Goal: Task Accomplishment & Management: Use online tool/utility

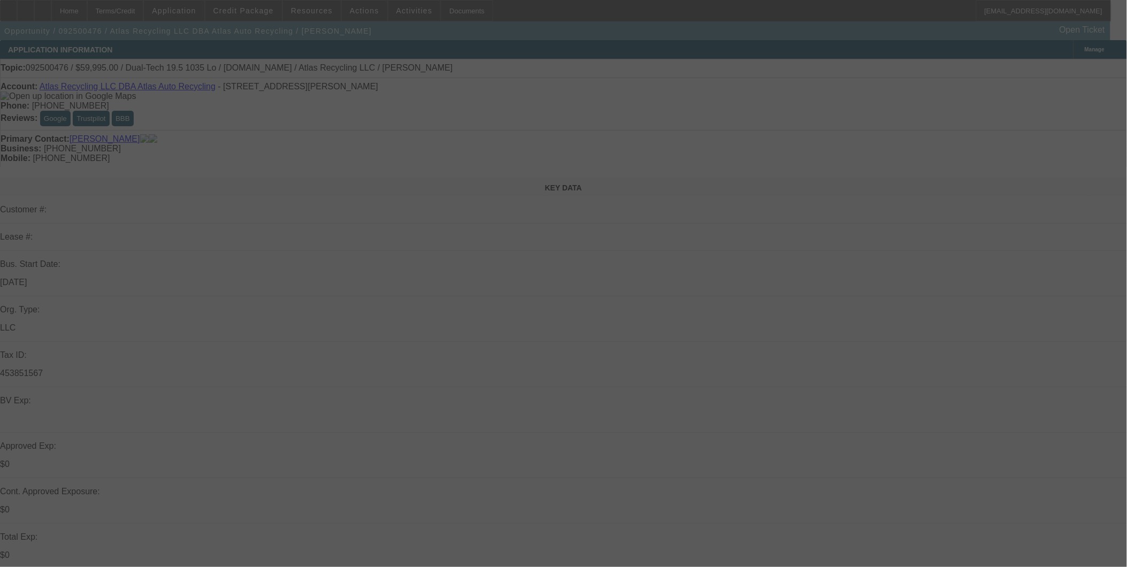
select select "0"
select select "2"
select select "0"
select select "2"
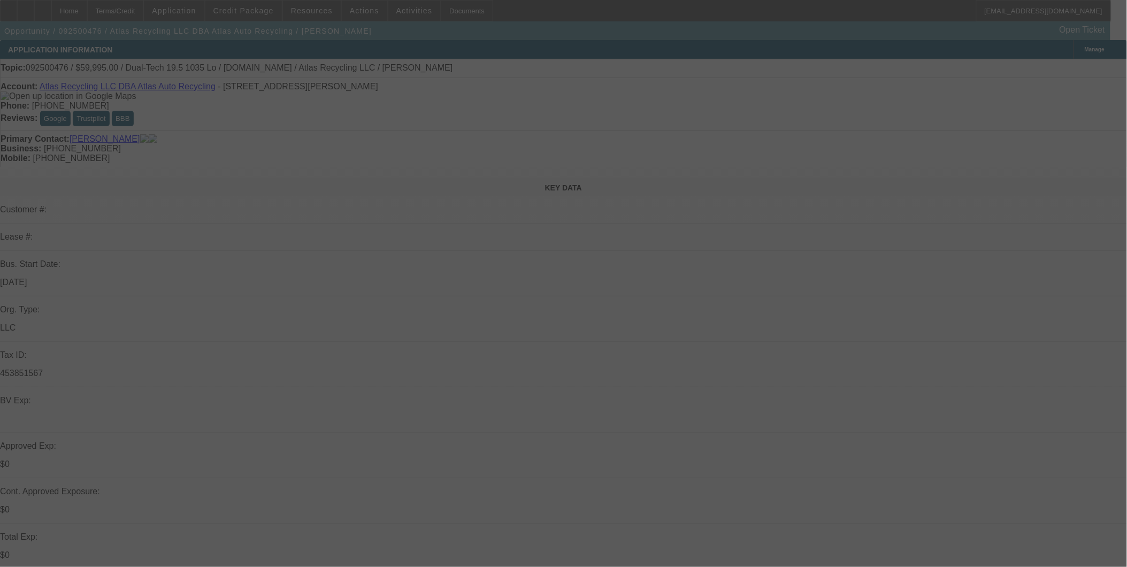
select select "0"
select select "2"
select select "0"
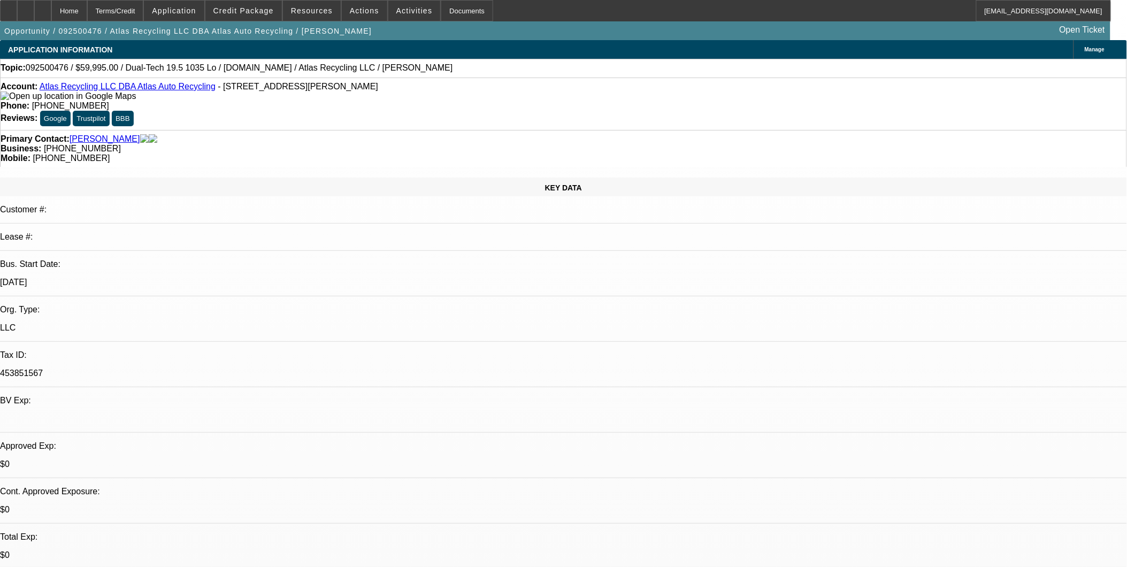
select select "1"
select select "2"
select select "6"
select select "1"
select select "2"
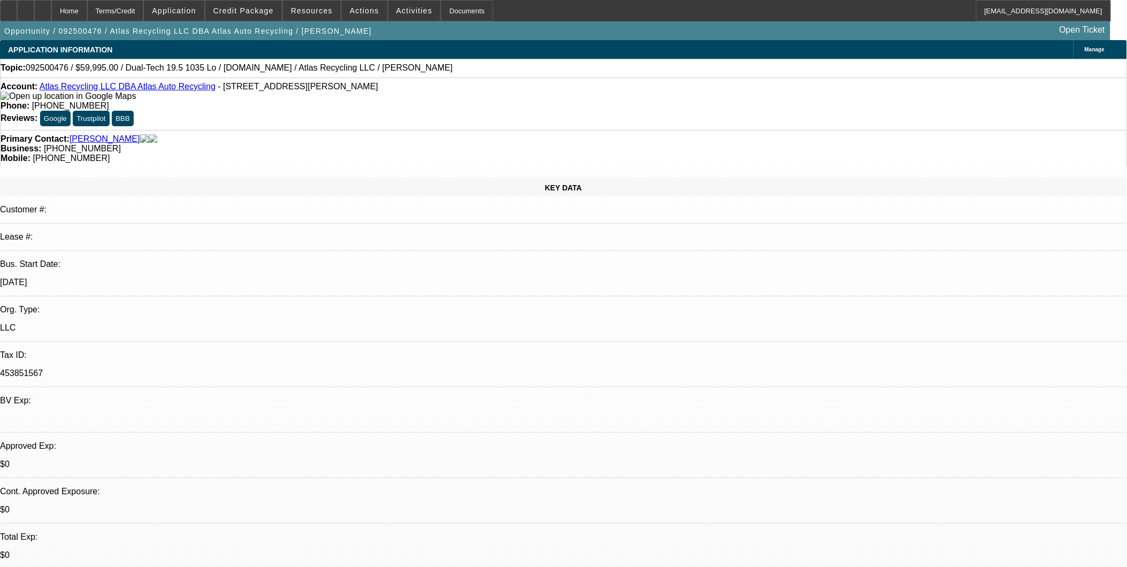
select select "6"
select select "1"
select select "2"
select select "6"
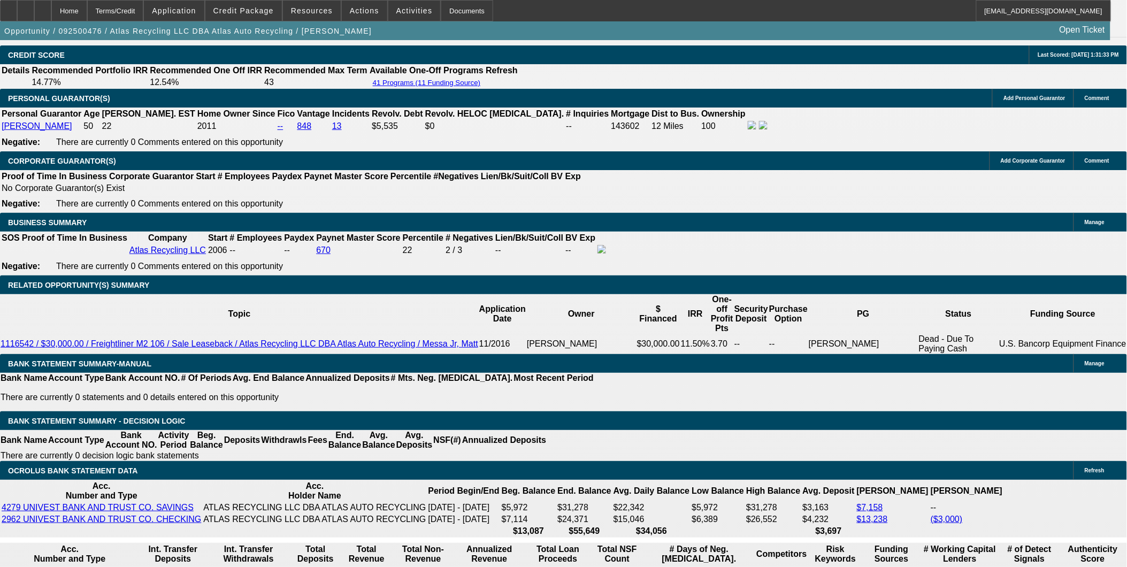
scroll to position [1454, 0]
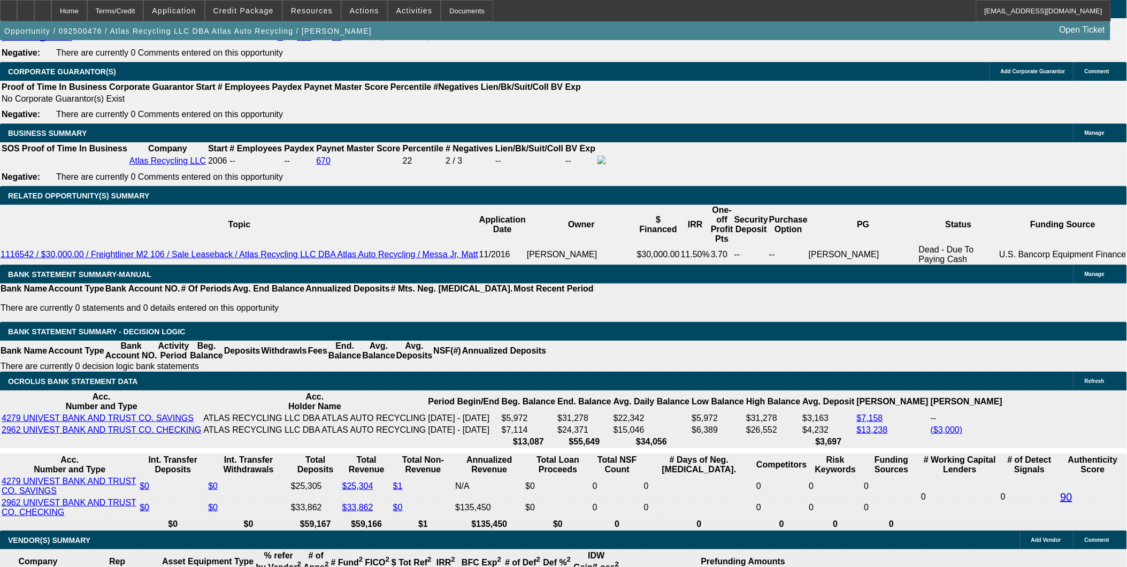
scroll to position [1633, 0]
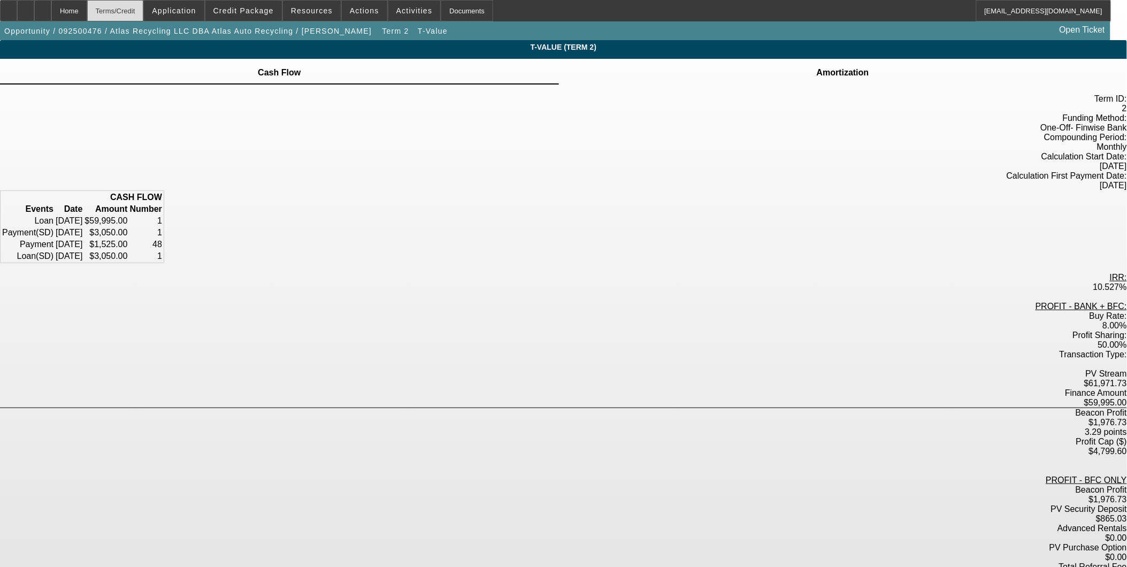
click at [142, 7] on div "Terms/Credit" at bounding box center [115, 10] width 57 height 21
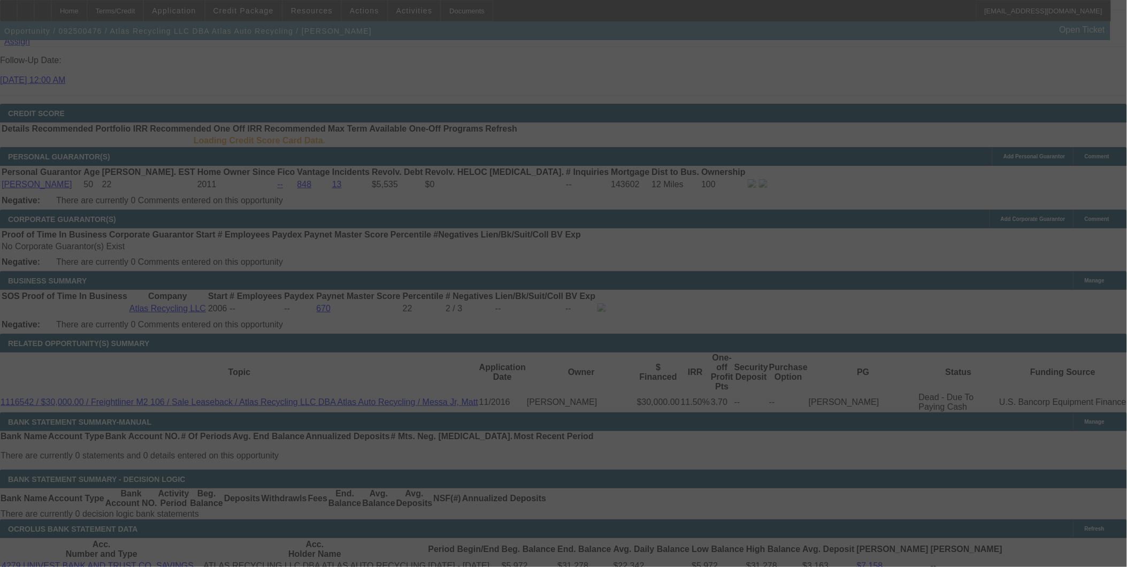
scroll to position [1455, 0]
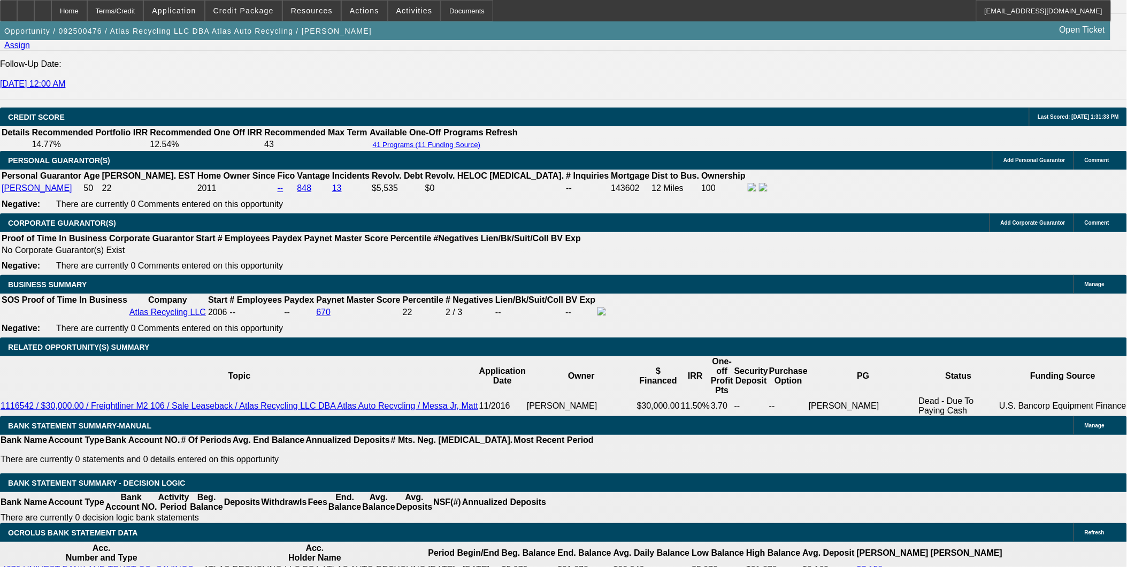
select select "0"
select select "2"
select select "0"
select select "6"
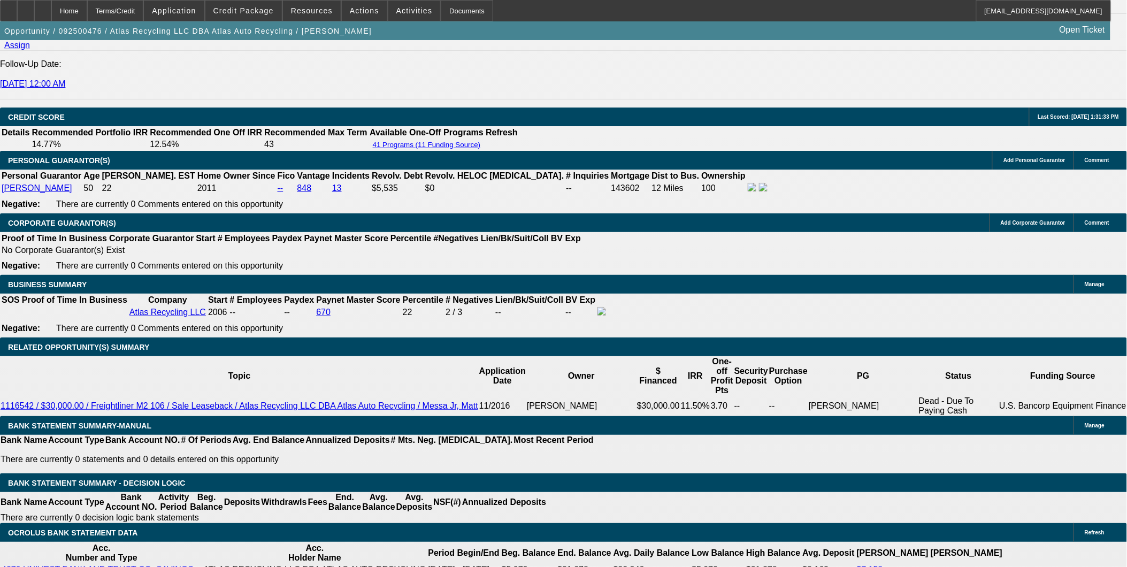
select select "0"
select select "2"
select select "0"
select select "6"
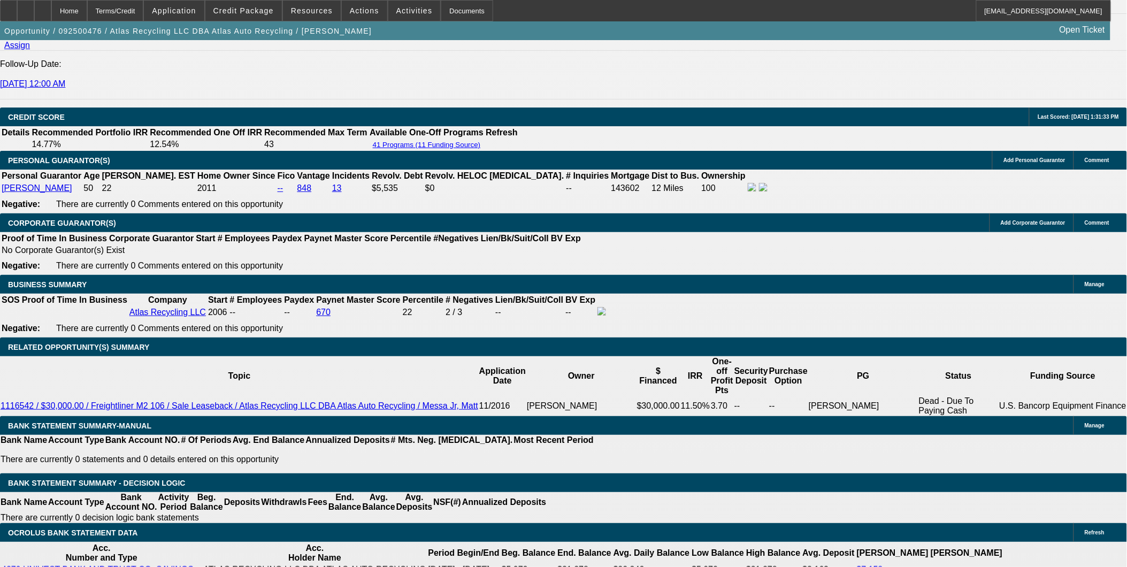
select select "0"
select select "2"
select select "0"
select select "6"
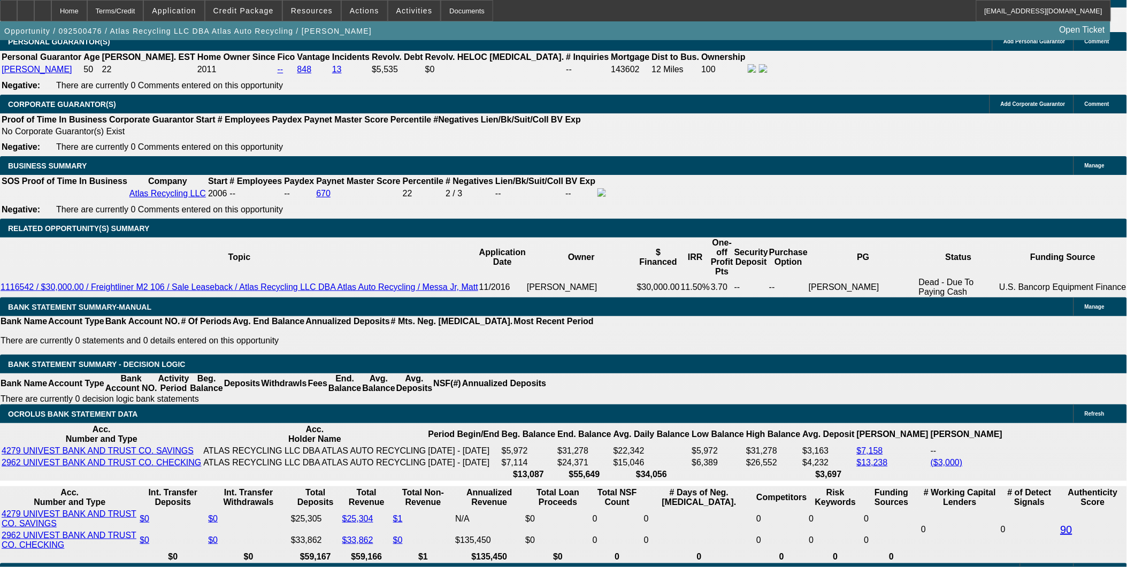
scroll to position [1661, 0]
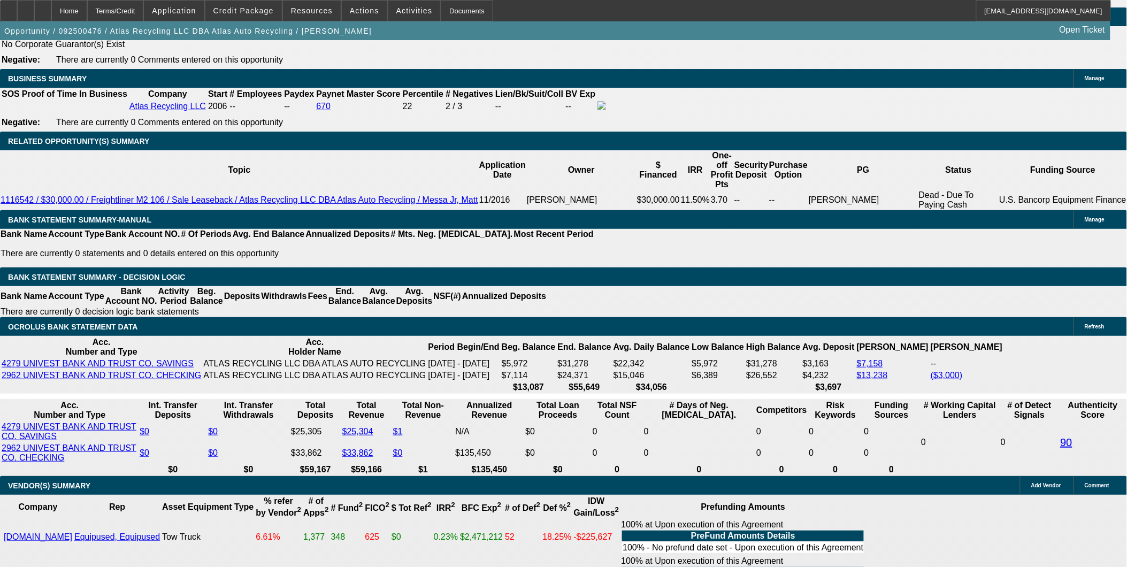
select select "1"
type input "UNKNOWN"
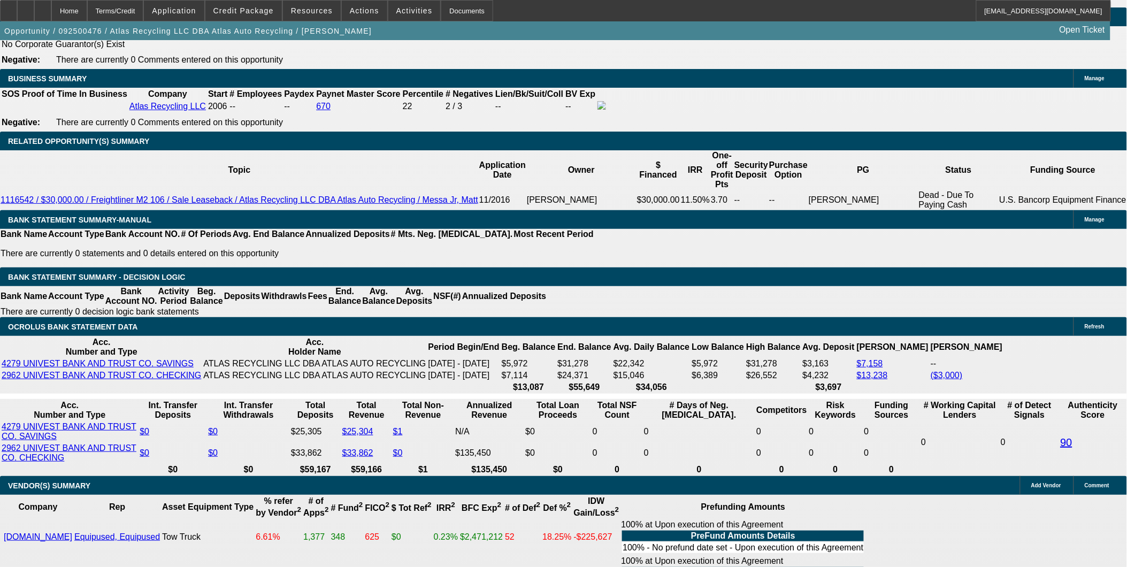
select select "0"
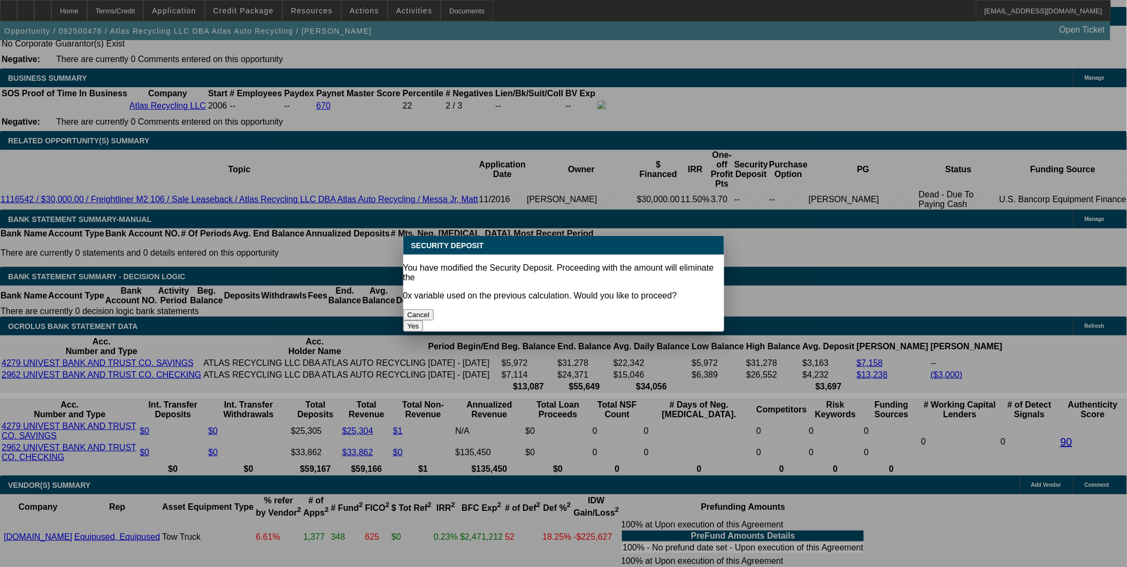
scroll to position [0, 0]
click at [424, 320] on button "Yes" at bounding box center [413, 325] width 20 height 11
type input "$0.00"
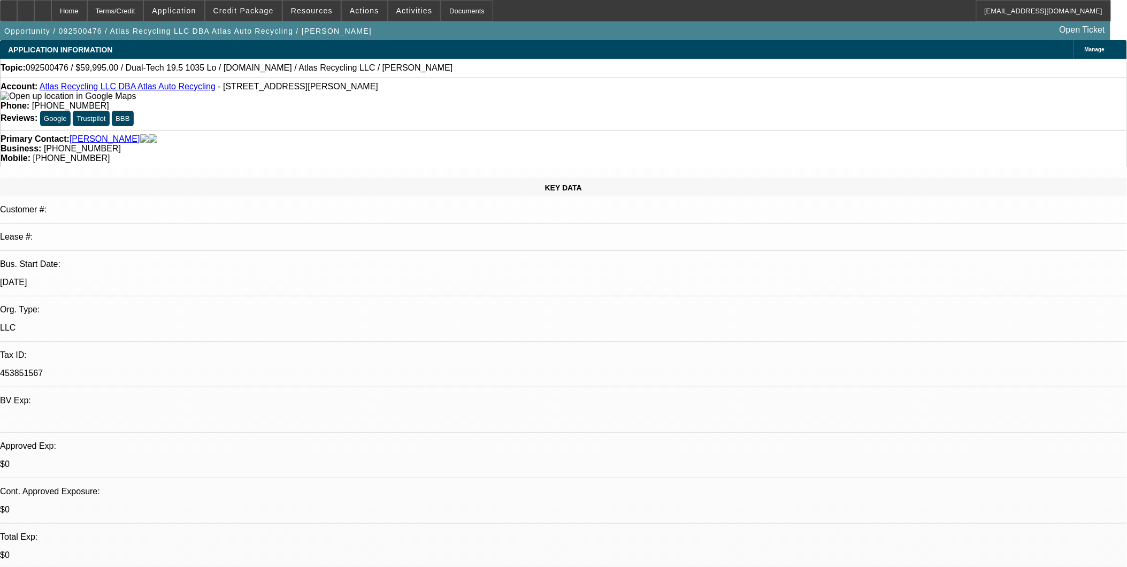
scroll to position [1661, 0]
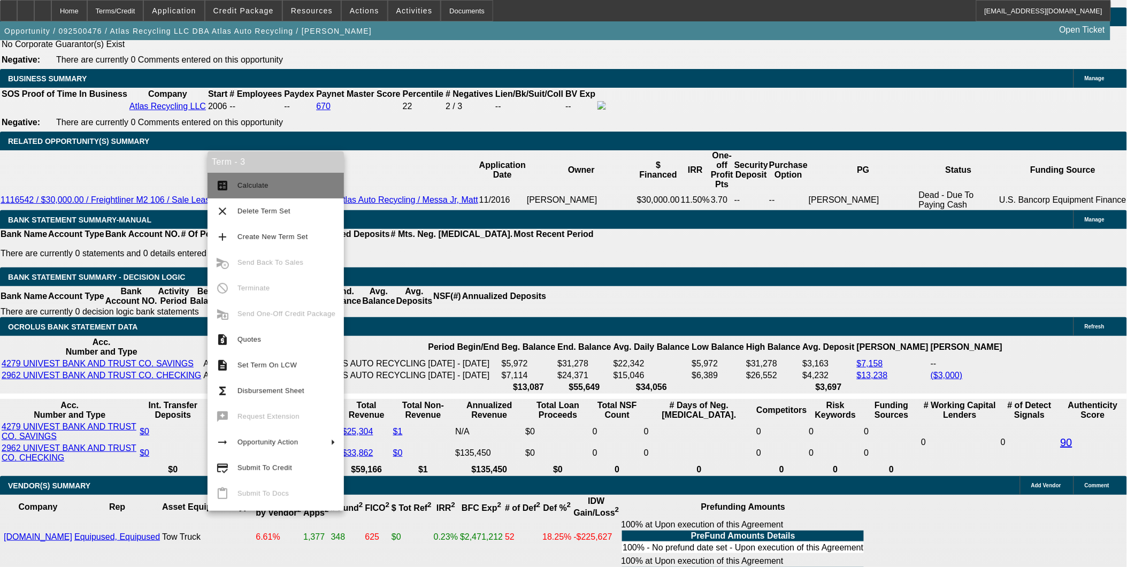
click at [256, 188] on span "Calculate" at bounding box center [253, 185] width 31 height 8
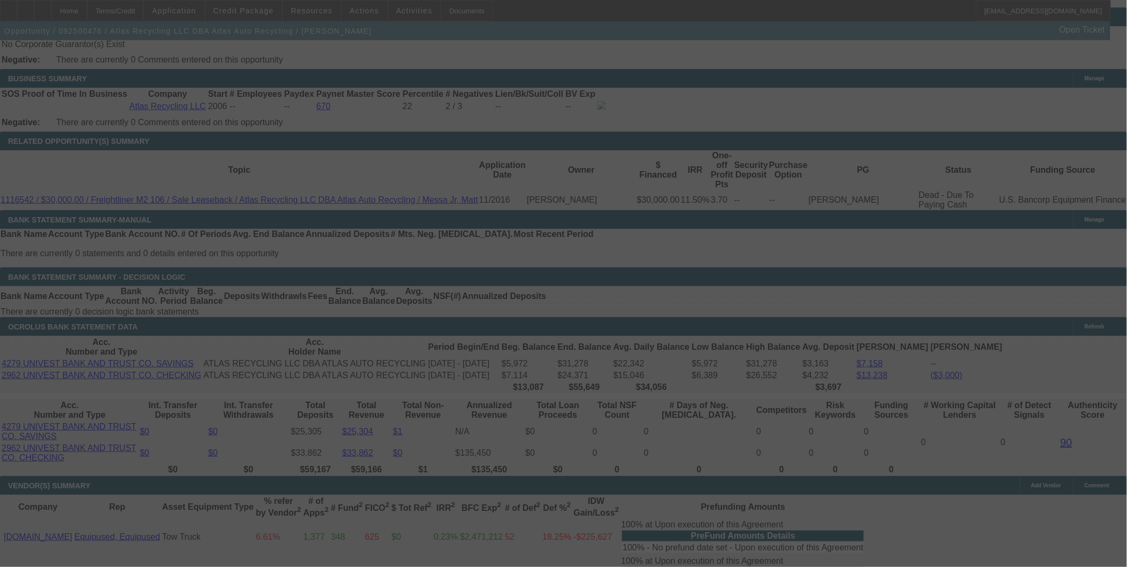
select select "0"
select select "6"
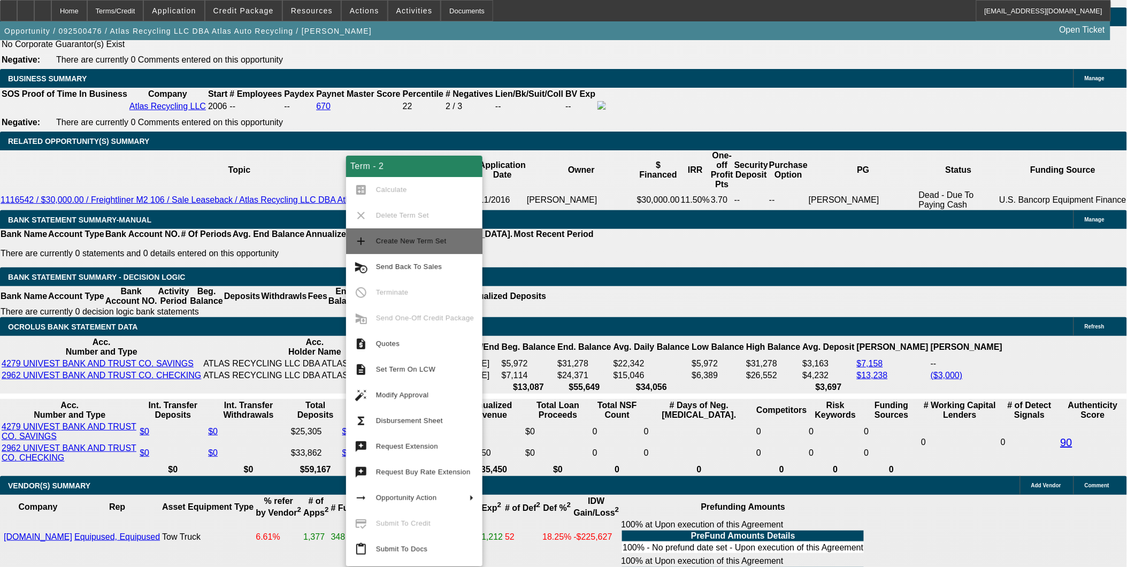
click at [423, 246] on span "Create New Term Set" at bounding box center [425, 241] width 98 height 13
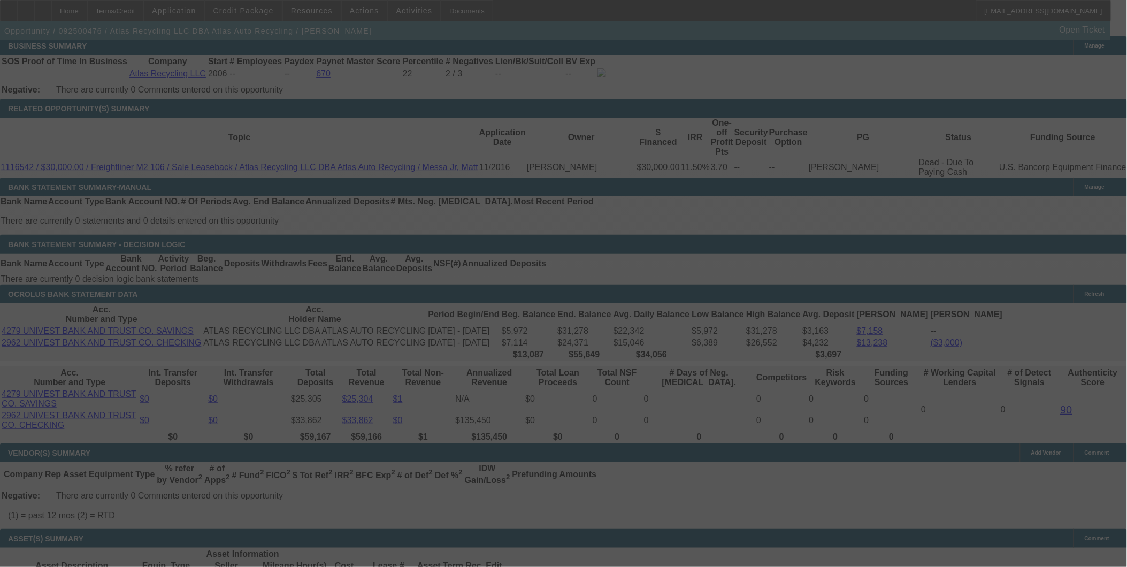
scroll to position [1521, 0]
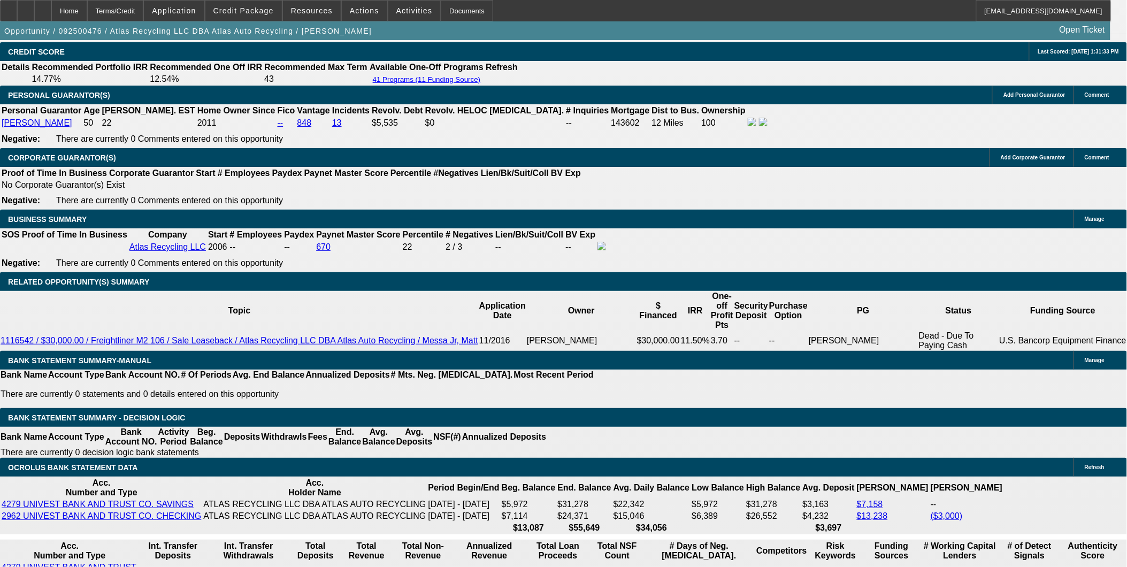
select select "0"
select select "2"
select select "0"
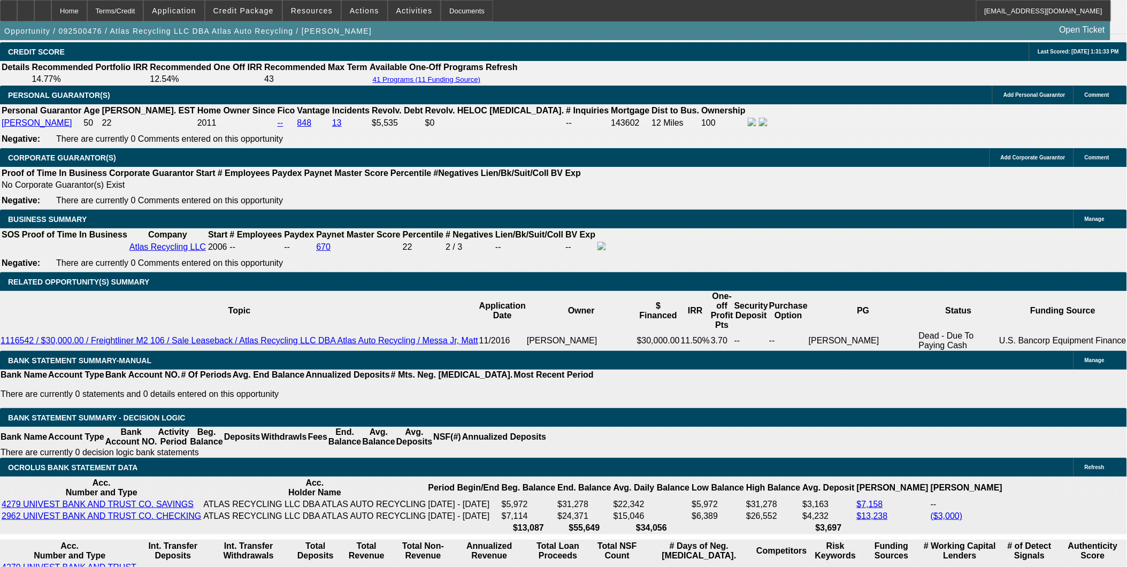
select select "0"
select select "2"
select select "0"
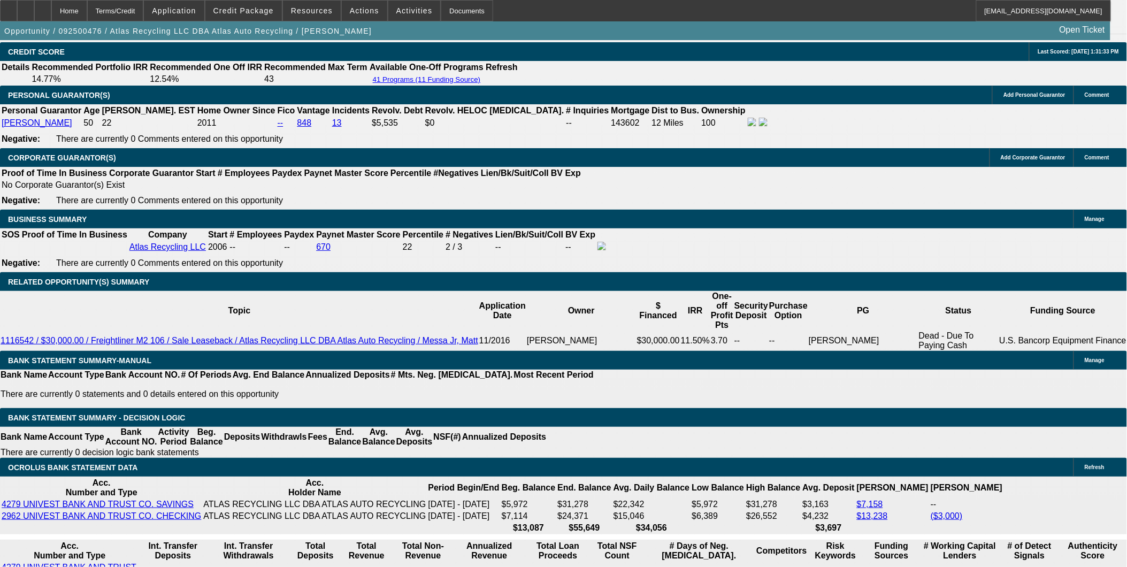
select select "2"
select select "0"
select select "1"
select select "2"
select select "6"
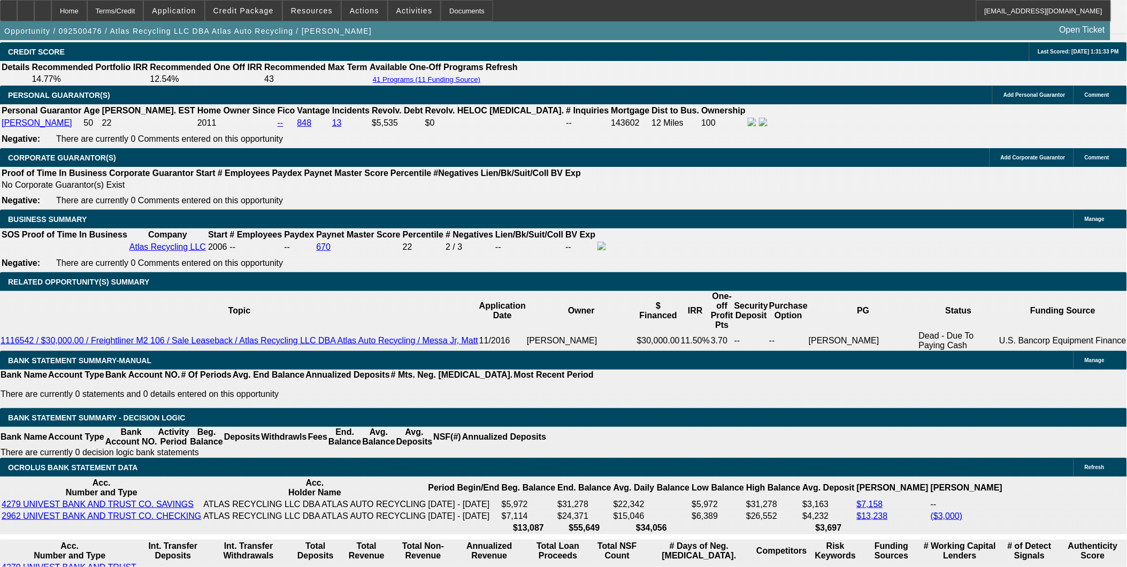
select select "1"
select select "6"
select select "1"
select select "2"
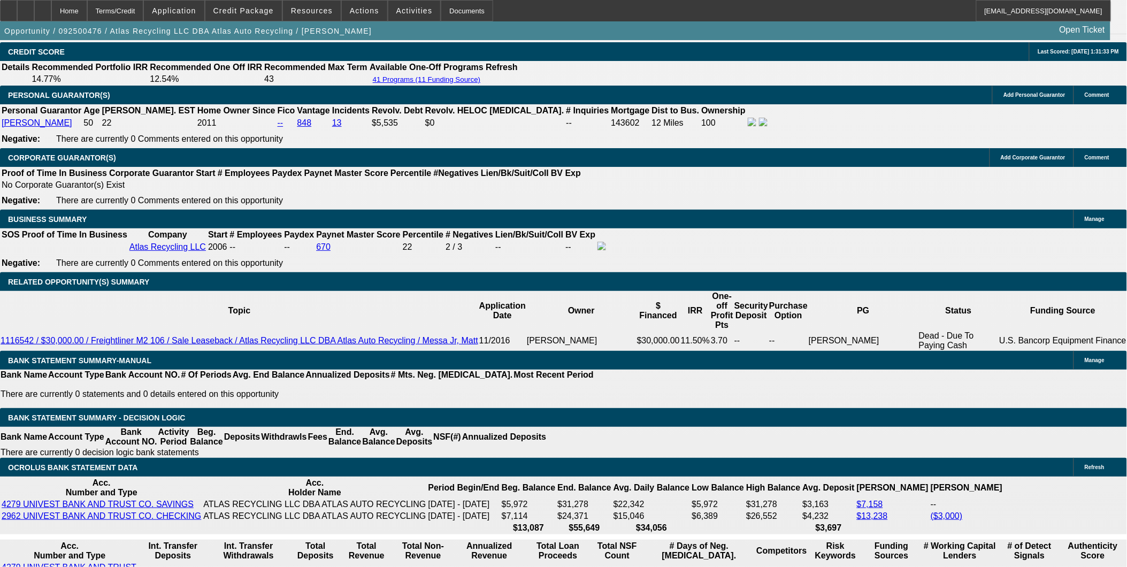
select select "6"
select select "1"
select select "2"
select select "6"
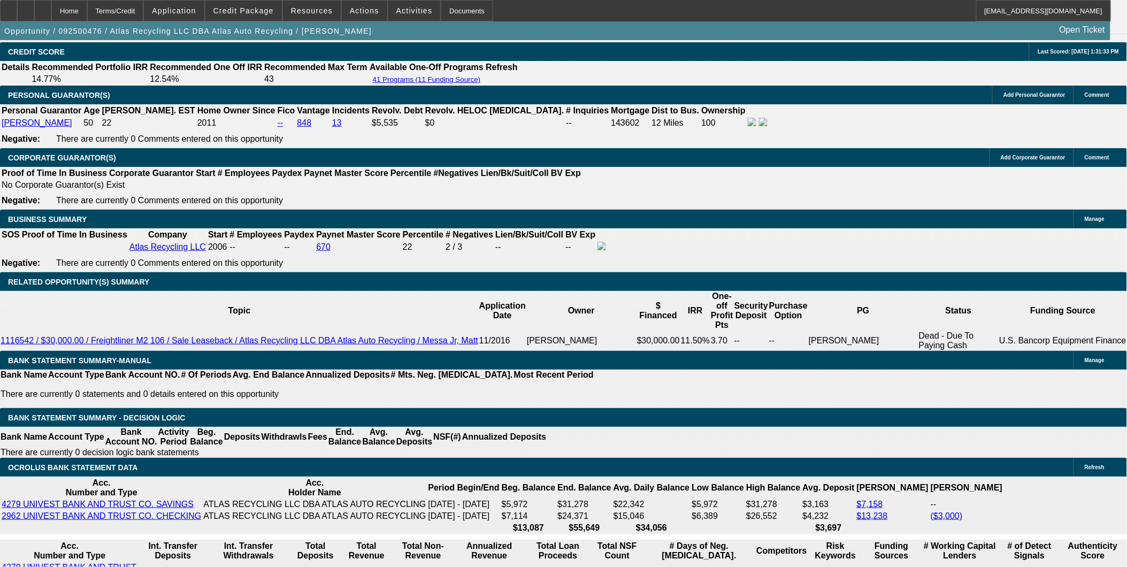
scroll to position [1608, 0]
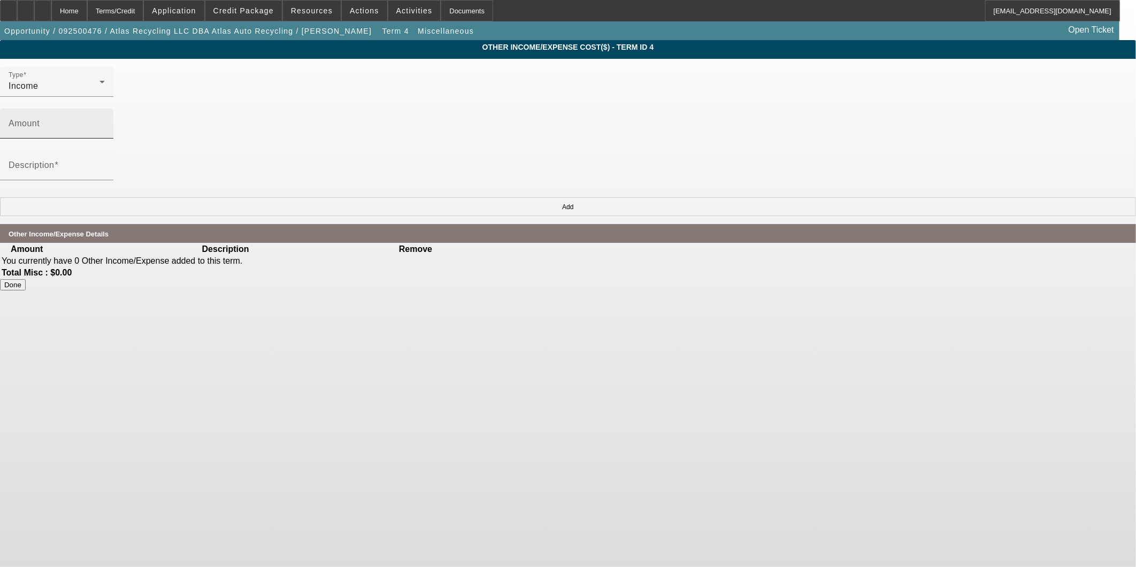
click at [40, 119] on mat-label "Amount" at bounding box center [24, 123] width 31 height 9
click at [105, 121] on input "Amount" at bounding box center [57, 127] width 96 height 13
type input "$2,000.00"
click at [105, 163] on input "Description" at bounding box center [57, 169] width 96 height 13
type input "rate bd"
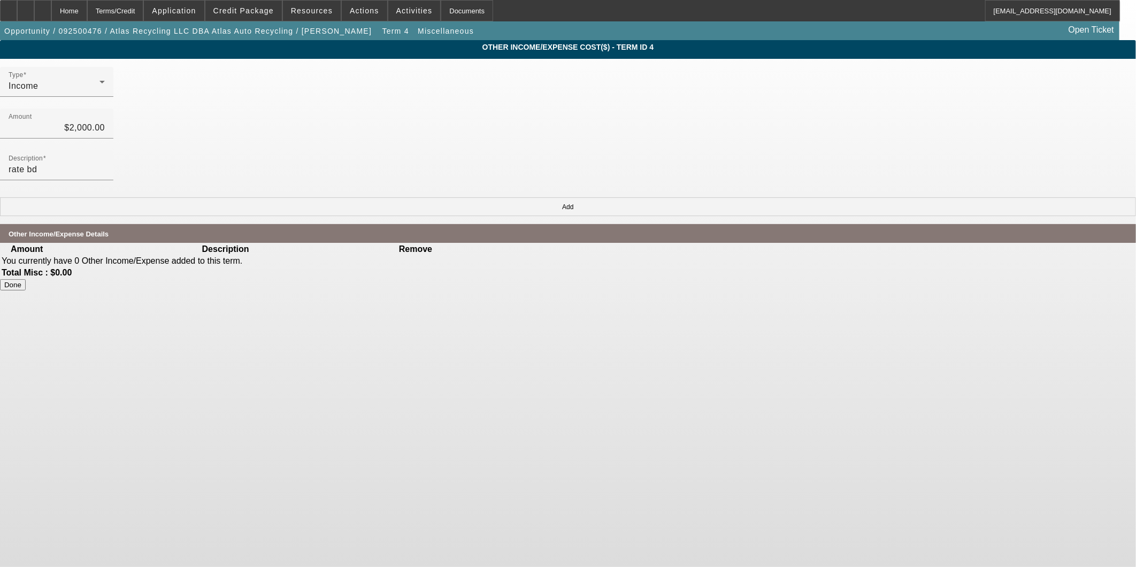
click at [795, 197] on button "Add" at bounding box center [568, 206] width 1136 height 19
click at [144, 6] on div "Terms/Credit" at bounding box center [115, 10] width 57 height 21
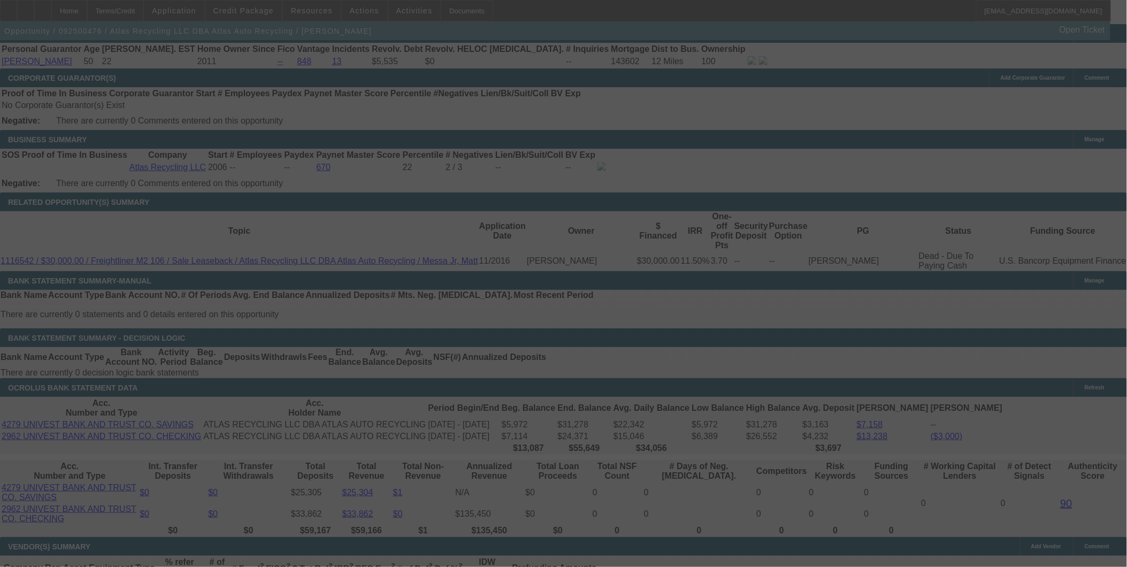
scroll to position [1521, 0]
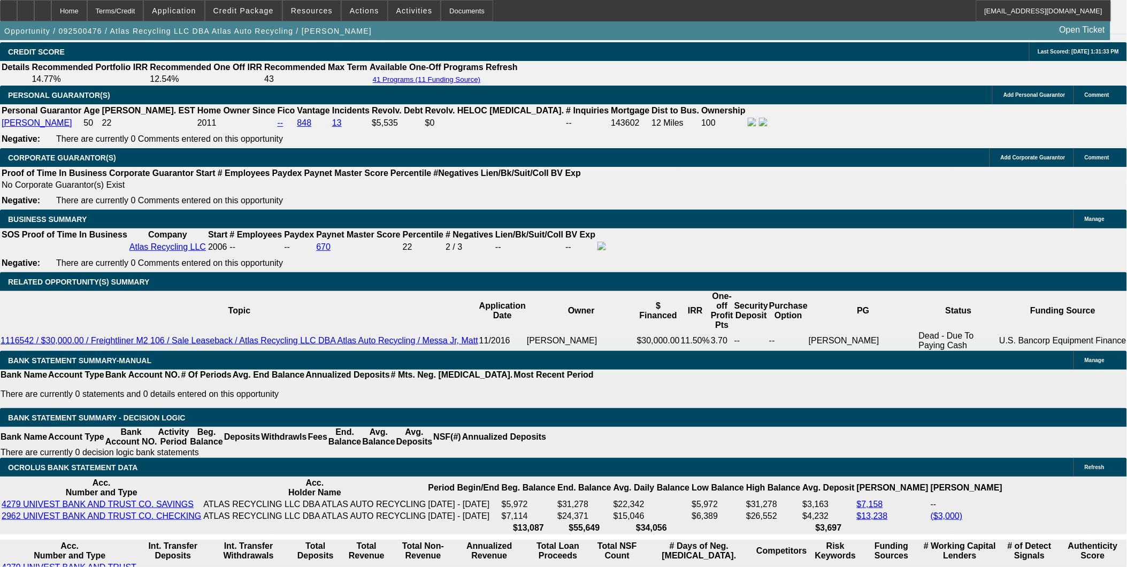
select select "0"
select select "2"
select select "0"
select select "6"
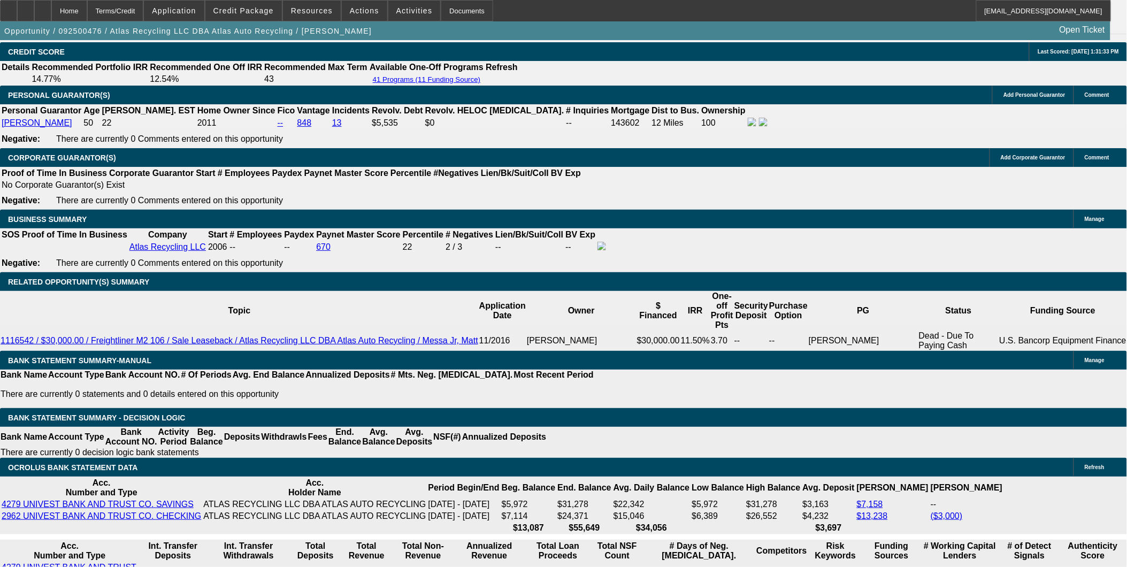
select select "0"
select select "6"
select select "0"
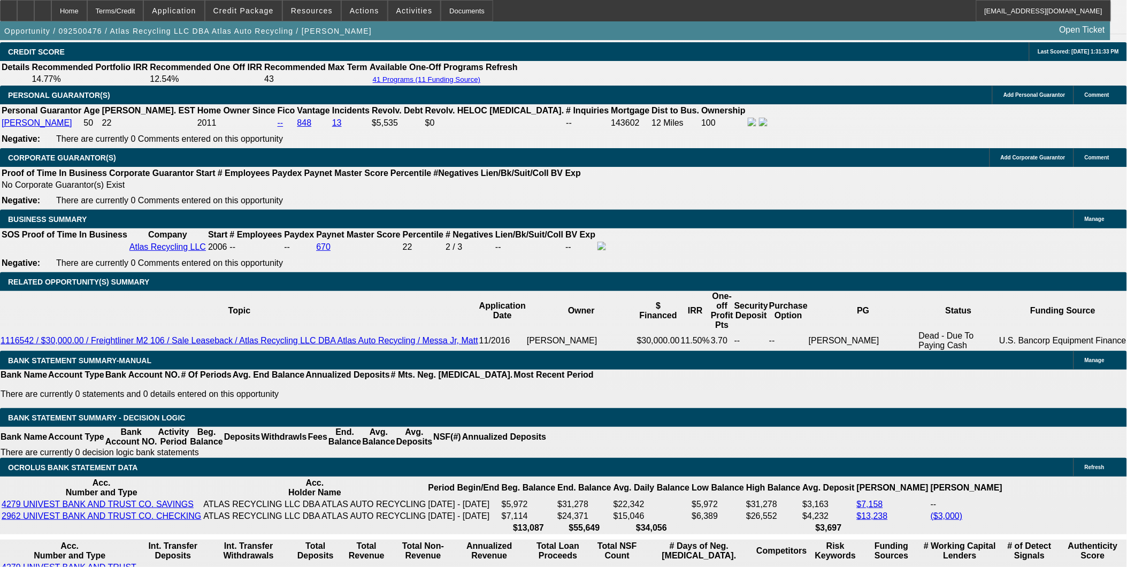
select select "2"
select select "0"
select select "6"
select select "0"
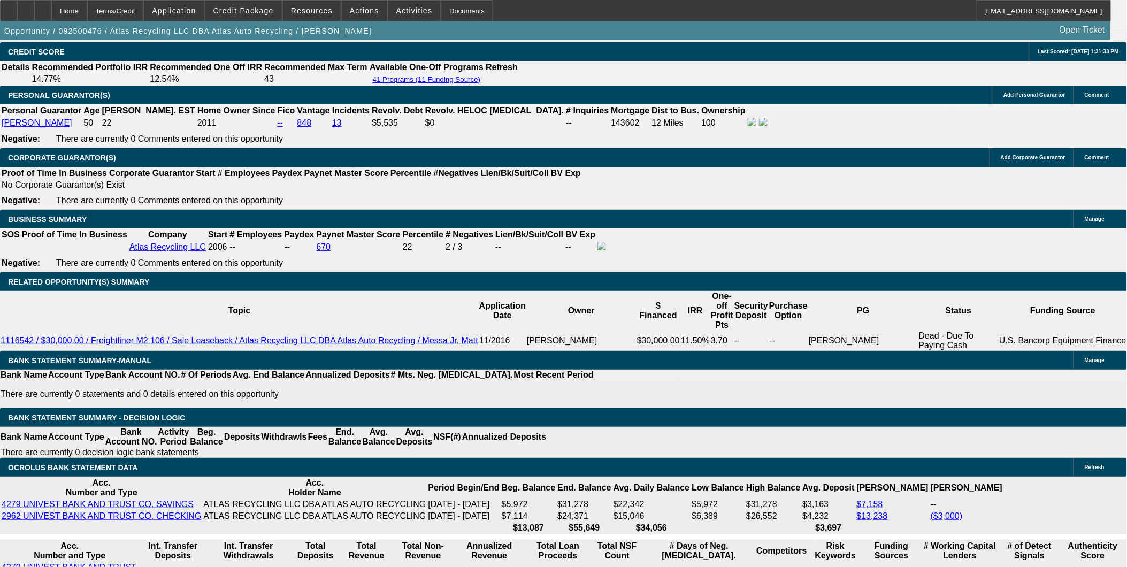
select select "2"
select select "0"
select select "6"
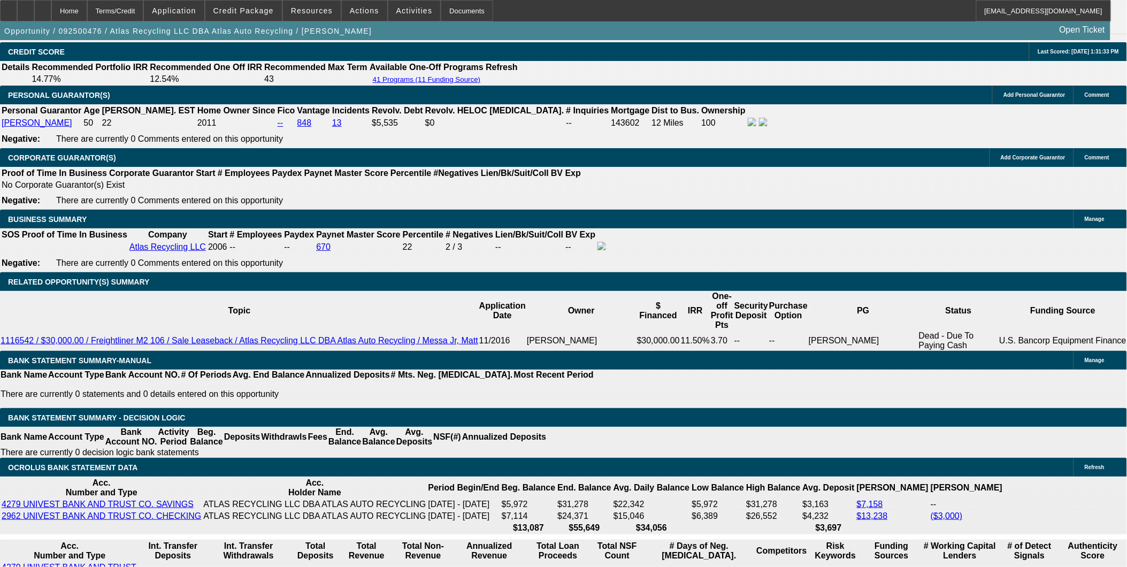
select select "1"
type input "UNKNOWN"
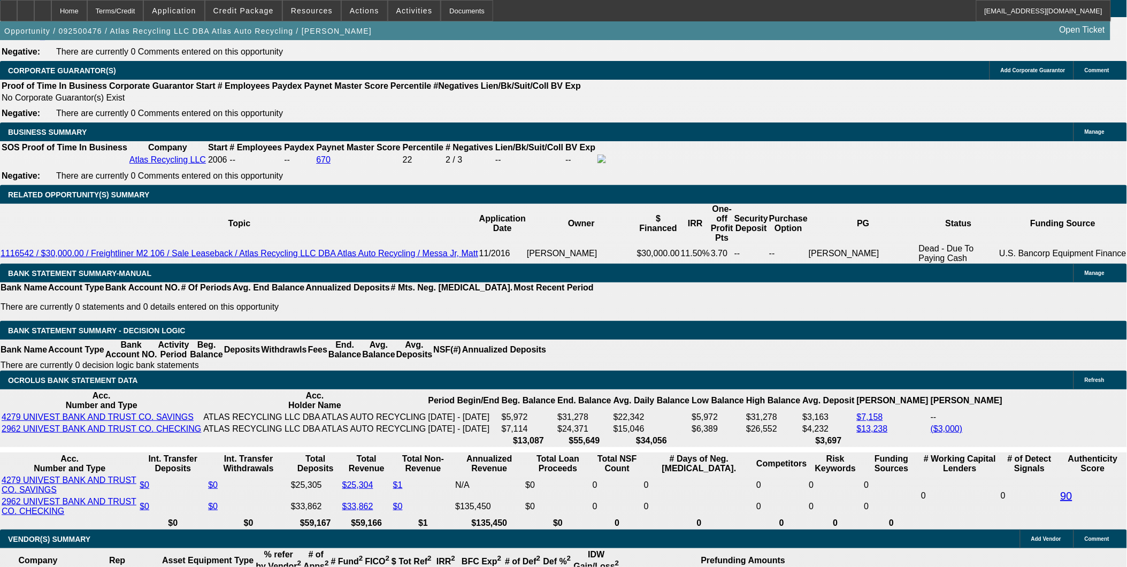
select select "0"
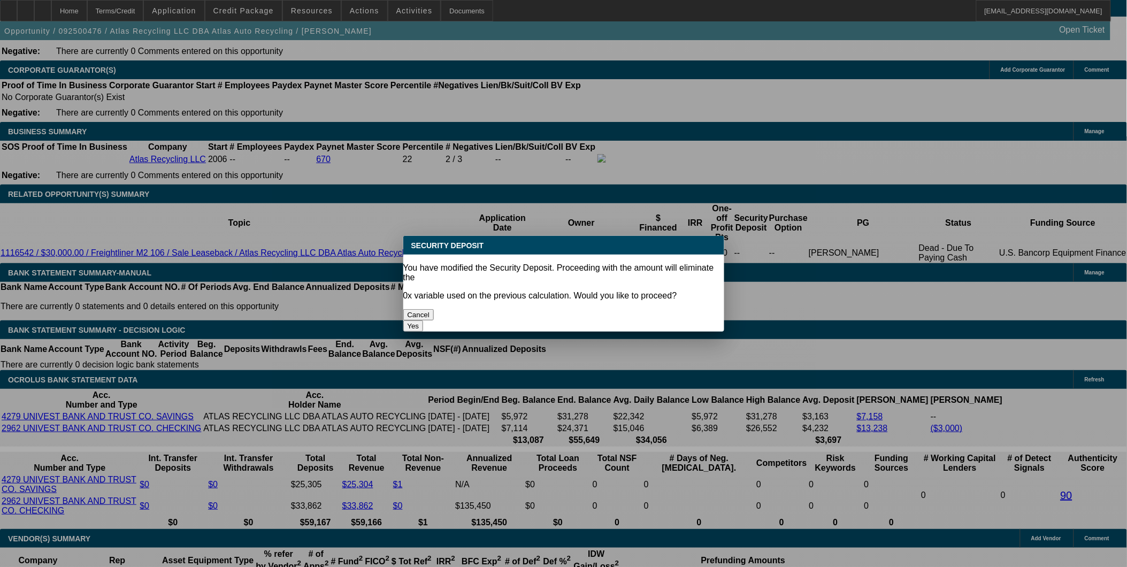
click at [424, 320] on button "Yes" at bounding box center [413, 325] width 20 height 11
type input "$0.00"
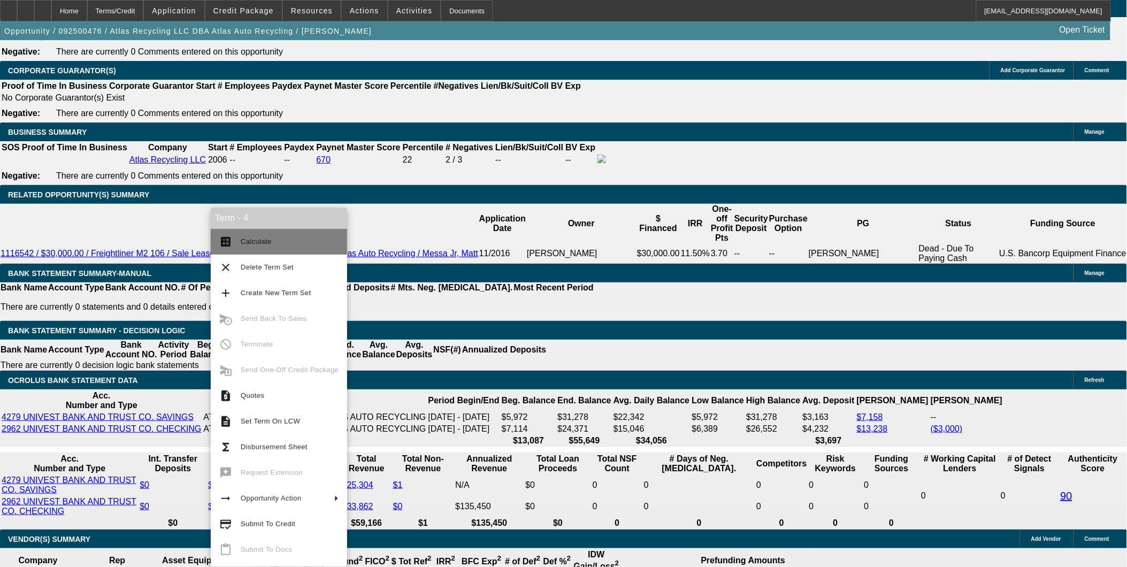
click at [263, 236] on span "Calculate" at bounding box center [290, 241] width 98 height 13
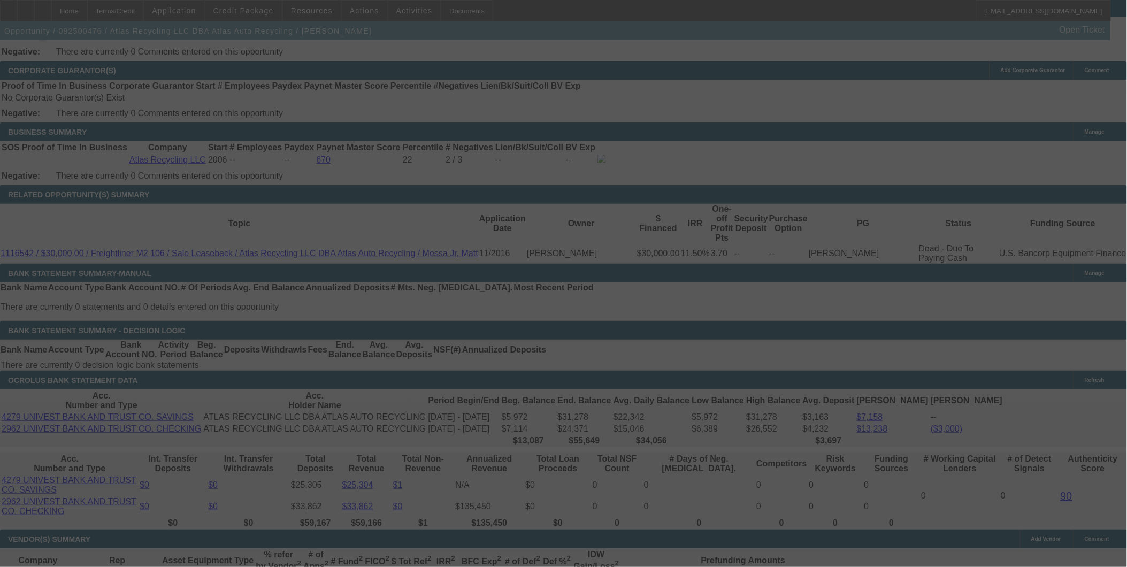
select select "0"
select select "6"
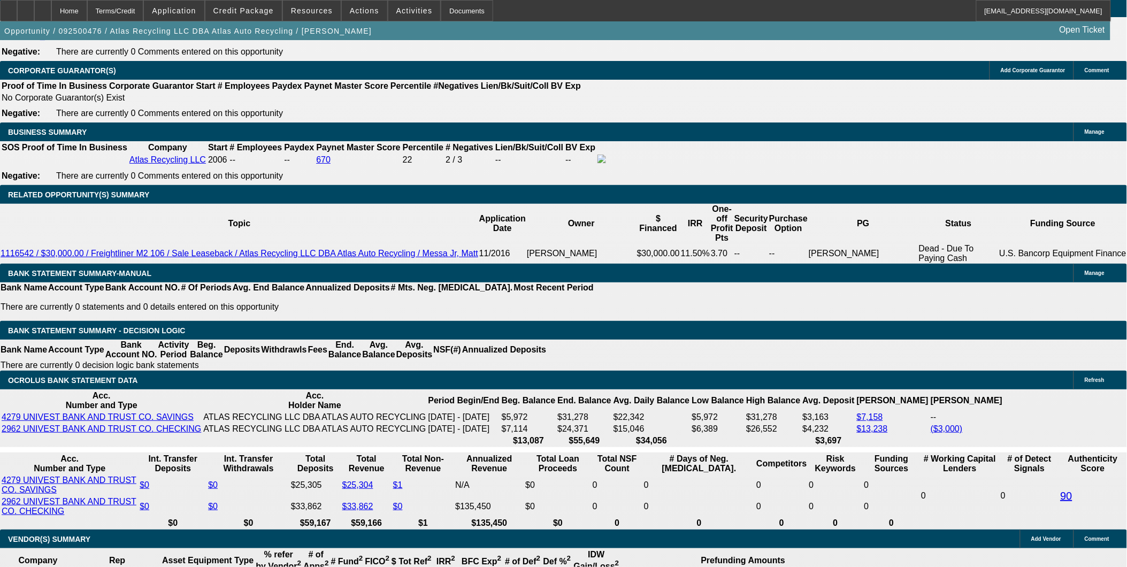
type input "UNKNOWN"
type input "8"
type input "$1,464.65"
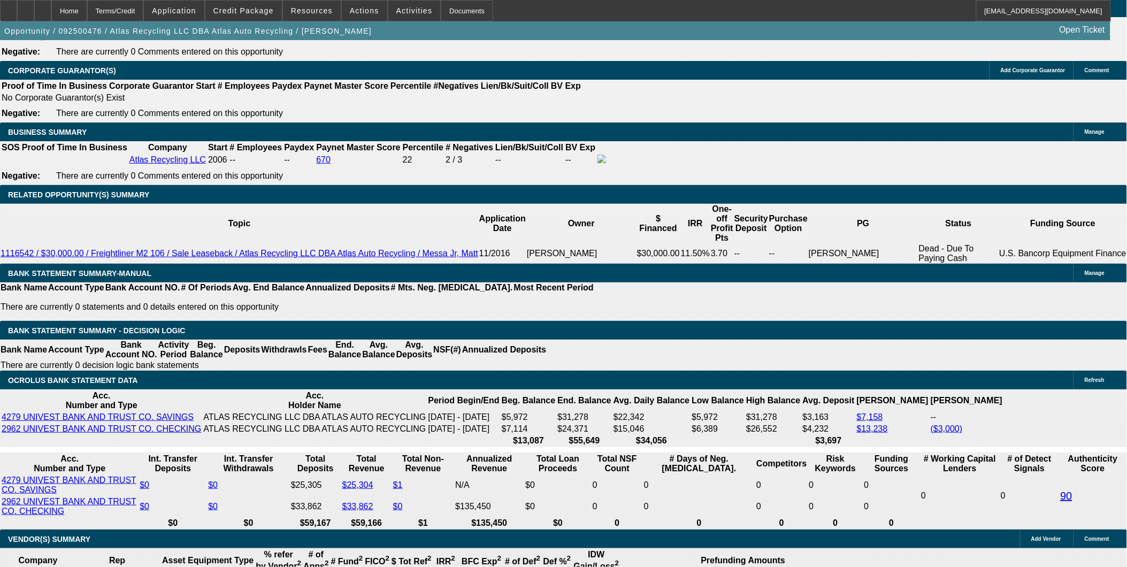
type input "8"
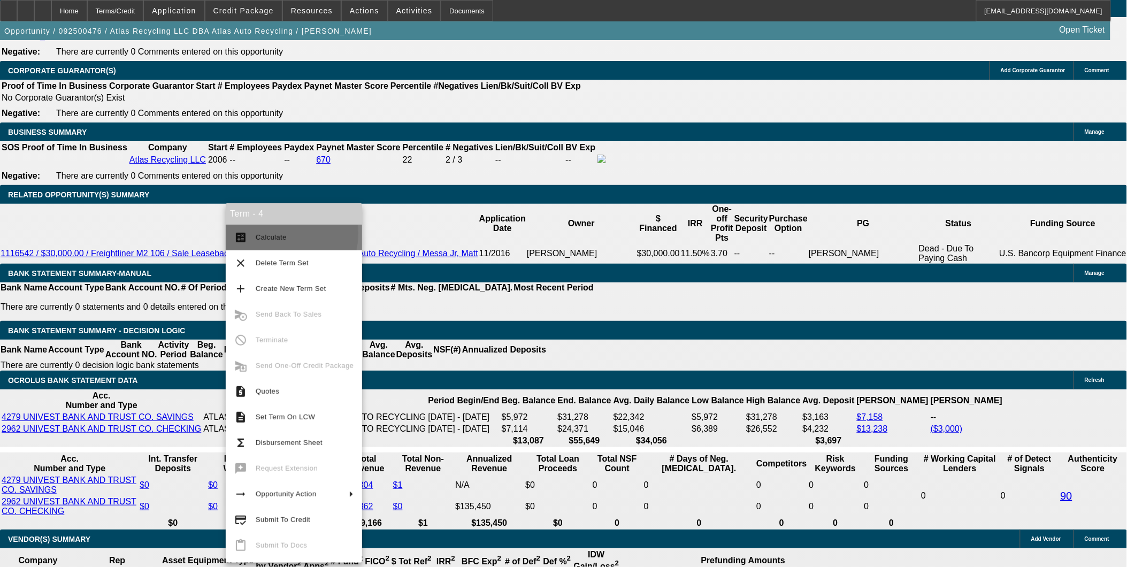
click at [274, 233] on span "Calculate" at bounding box center [271, 237] width 31 height 8
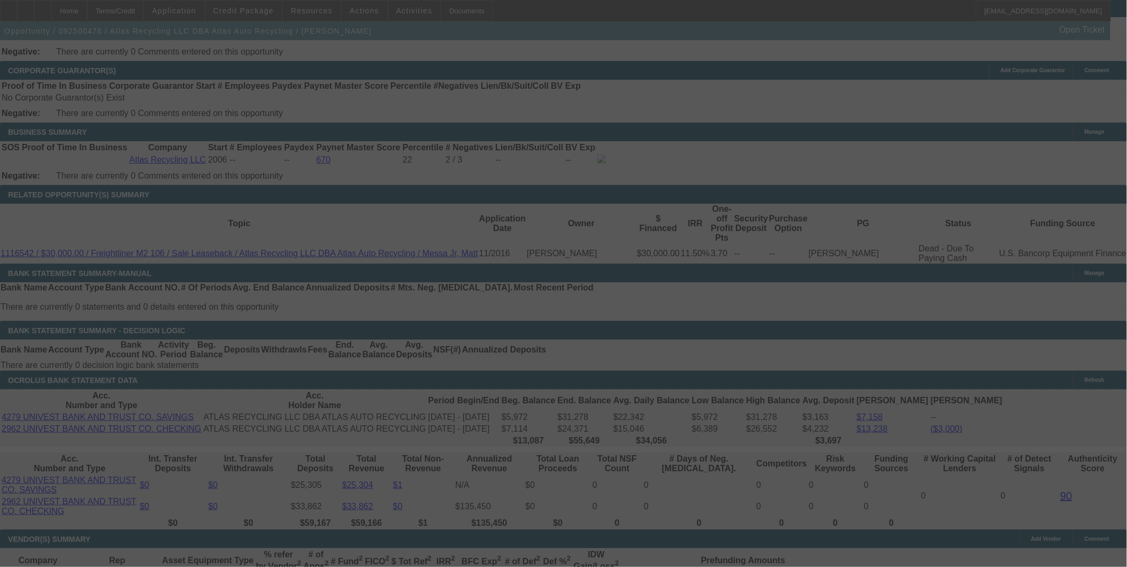
select select "0"
select select "6"
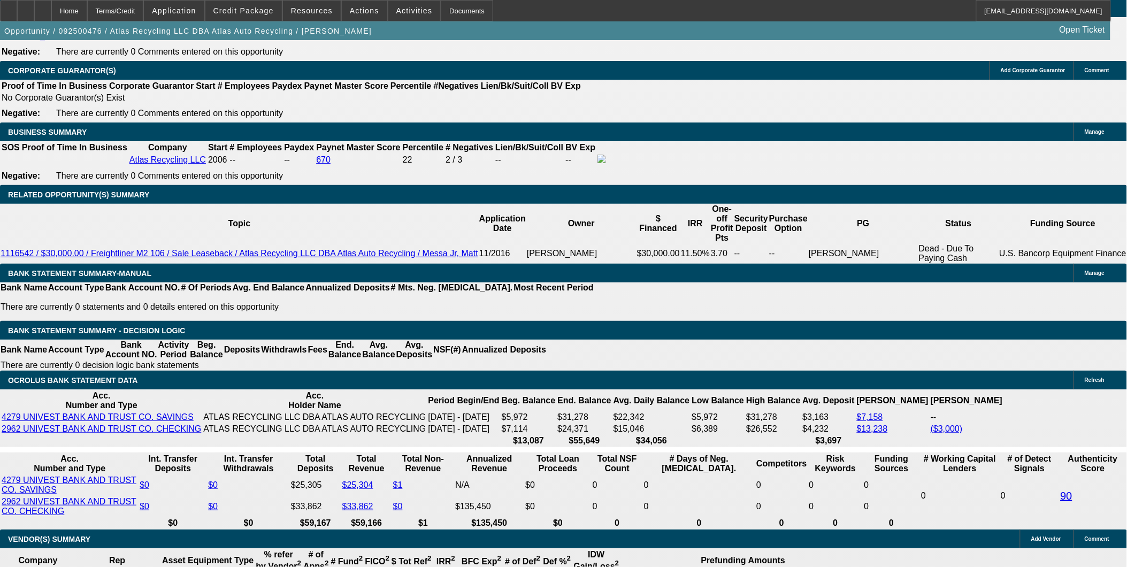
drag, startPoint x: 192, startPoint y: 332, endPoint x: 205, endPoint y: 249, distance: 84.5
type input "14"
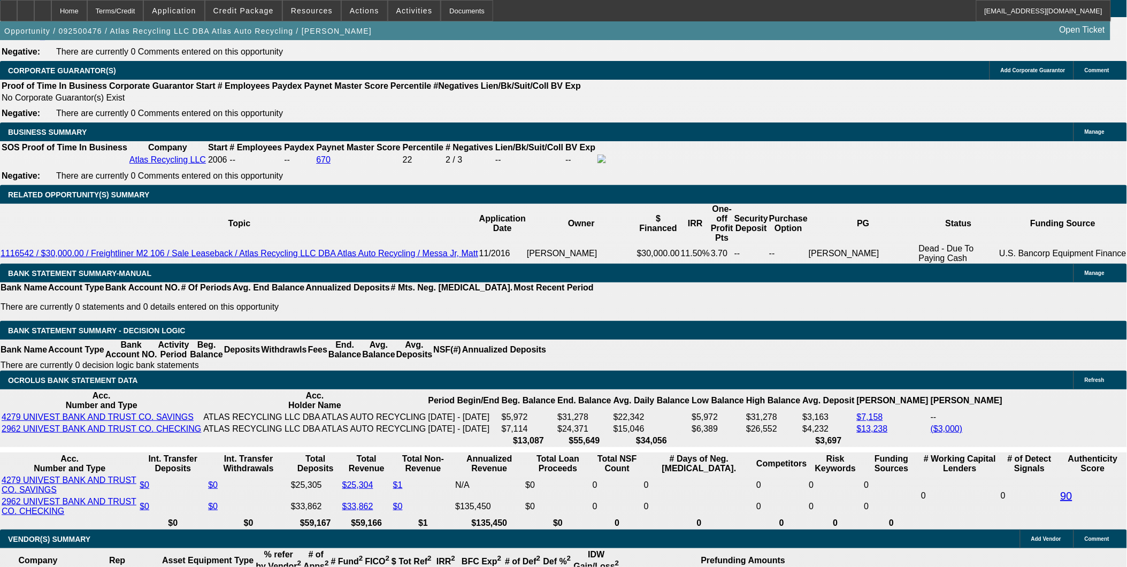
type input "UNKNOWN"
type input "1470"
type input "8.2"
type input "$1,470.00"
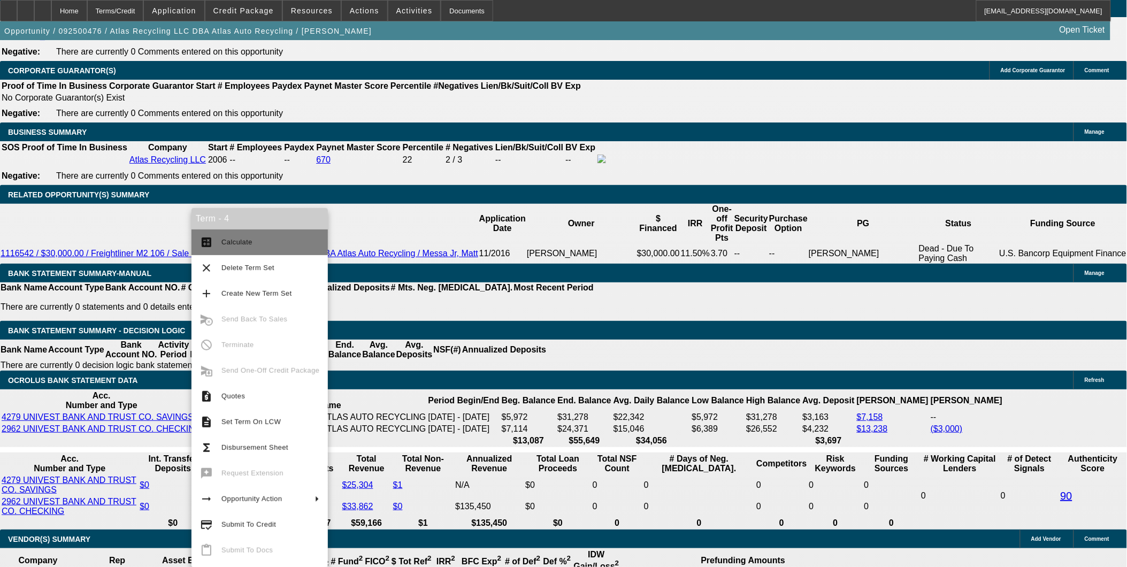
click at [228, 238] on span "Calculate" at bounding box center [237, 242] width 31 height 8
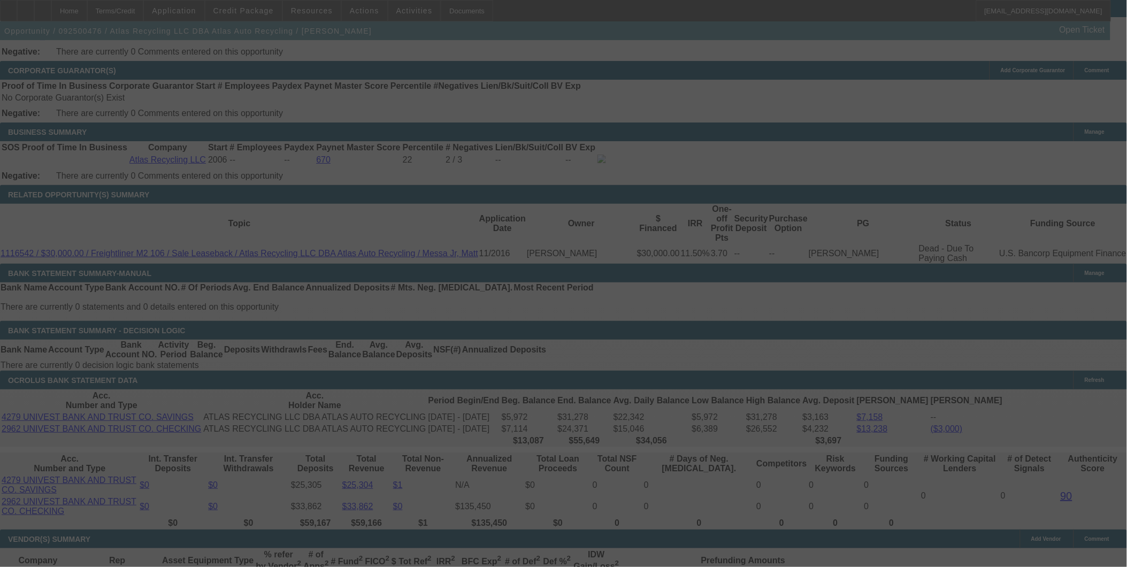
select select "0"
select select "6"
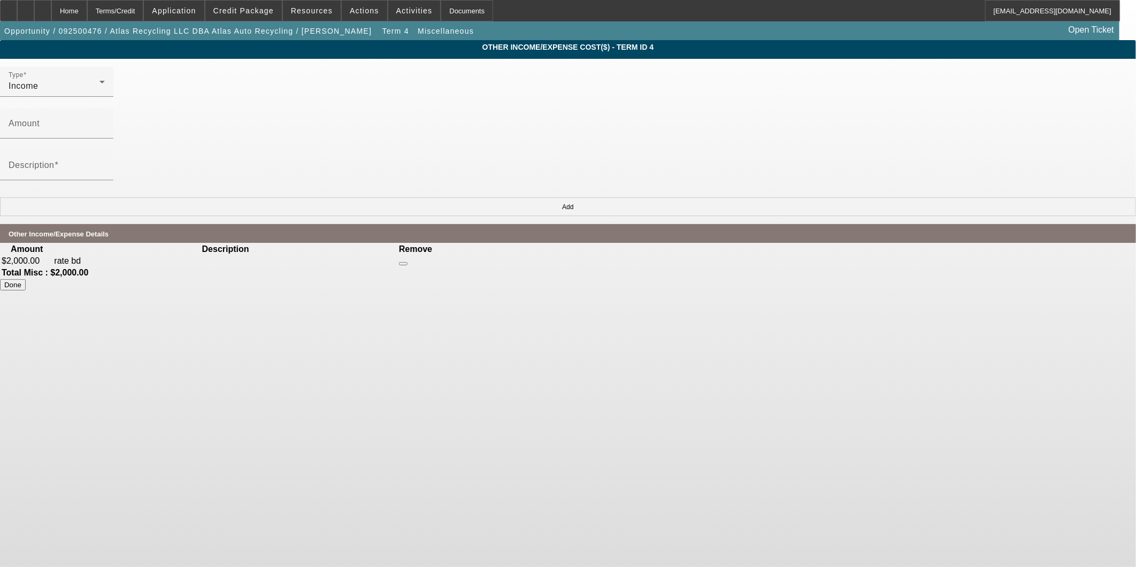
click at [403, 264] on icon at bounding box center [403, 264] width 0 height 0
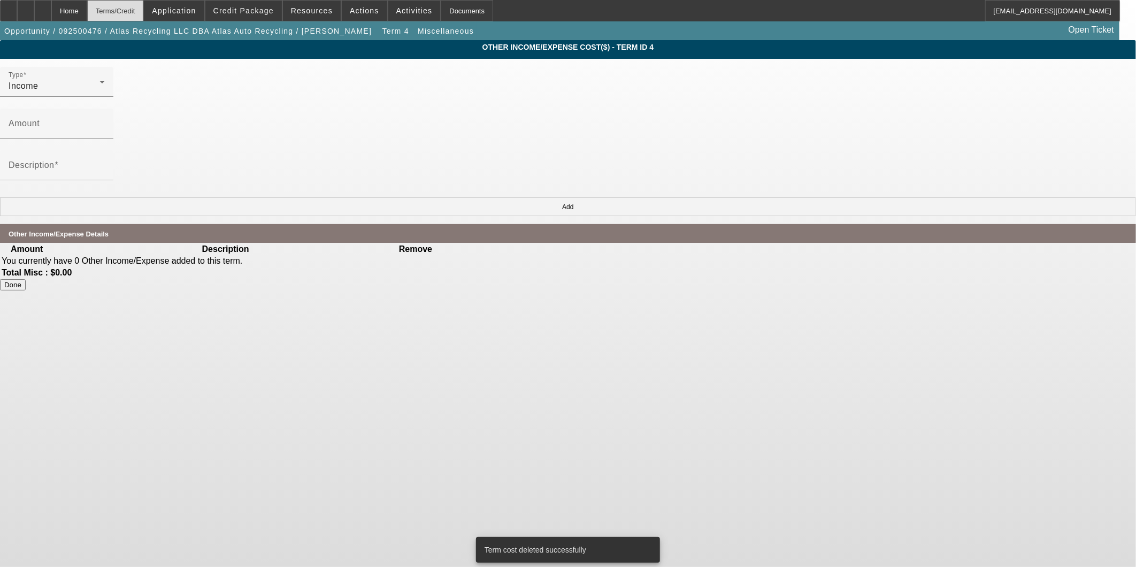
click at [144, 7] on div "Terms/Credit" at bounding box center [115, 10] width 57 height 21
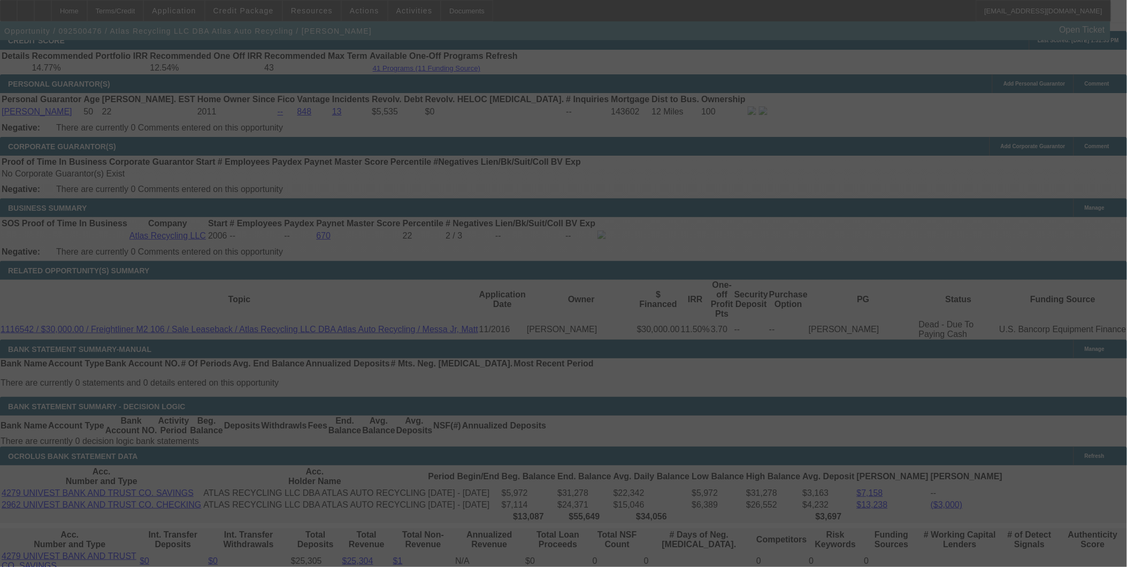
scroll to position [1455, 0]
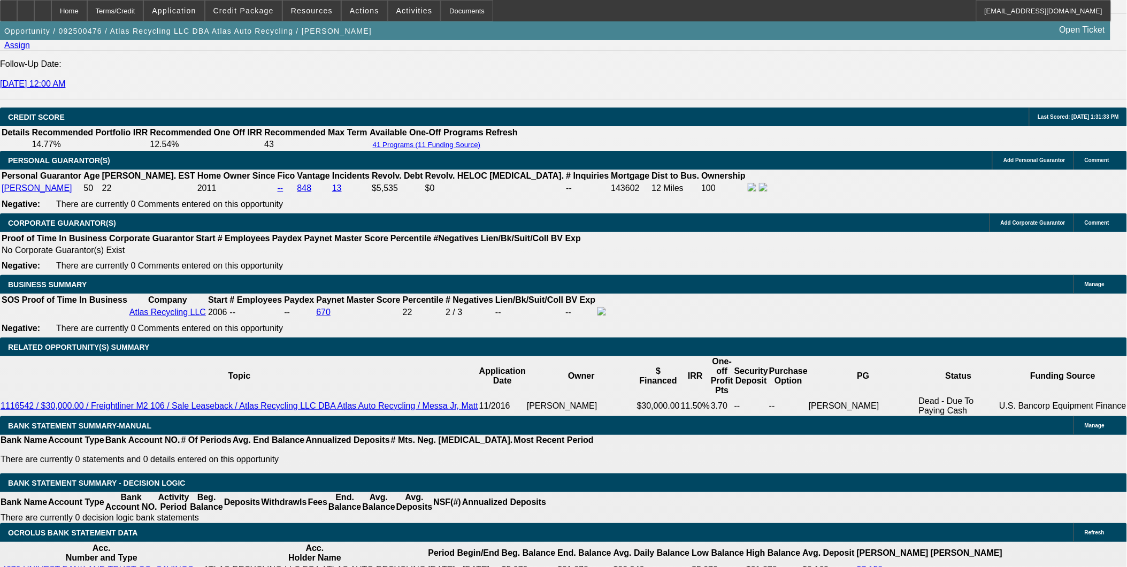
select select "0"
select select "6"
select select "0"
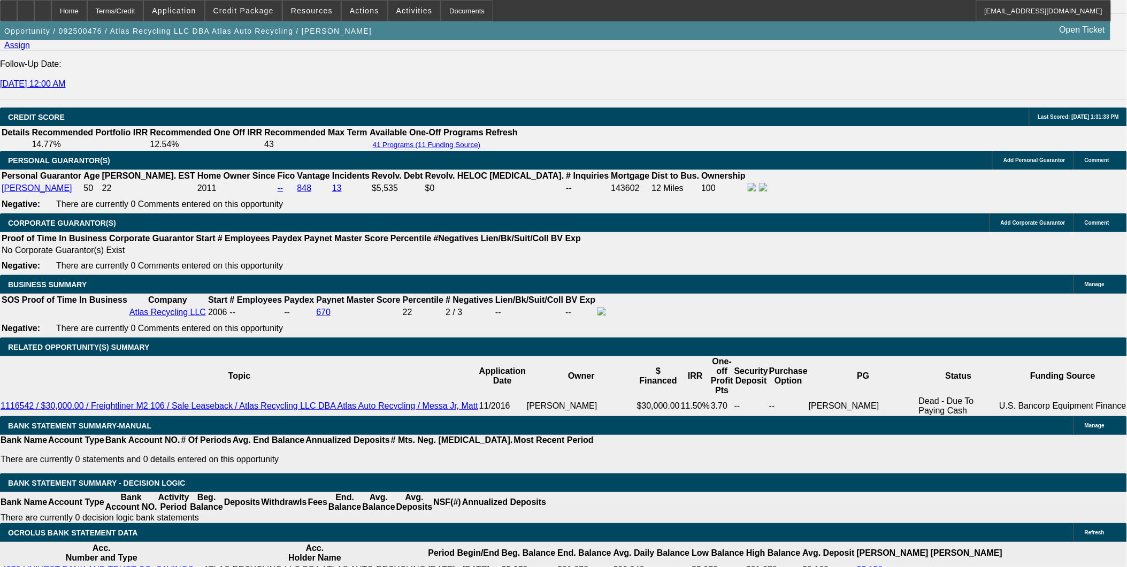
select select "0"
select select "6"
select select "0"
select select "2"
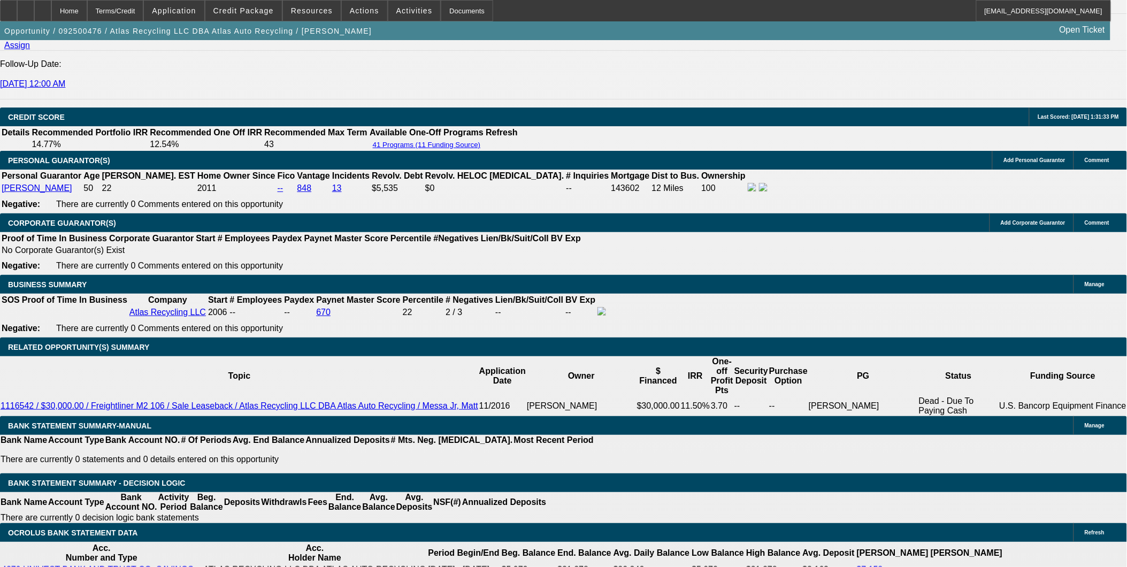
select select "2"
select select "0"
select select "6"
select select "0"
select select "2"
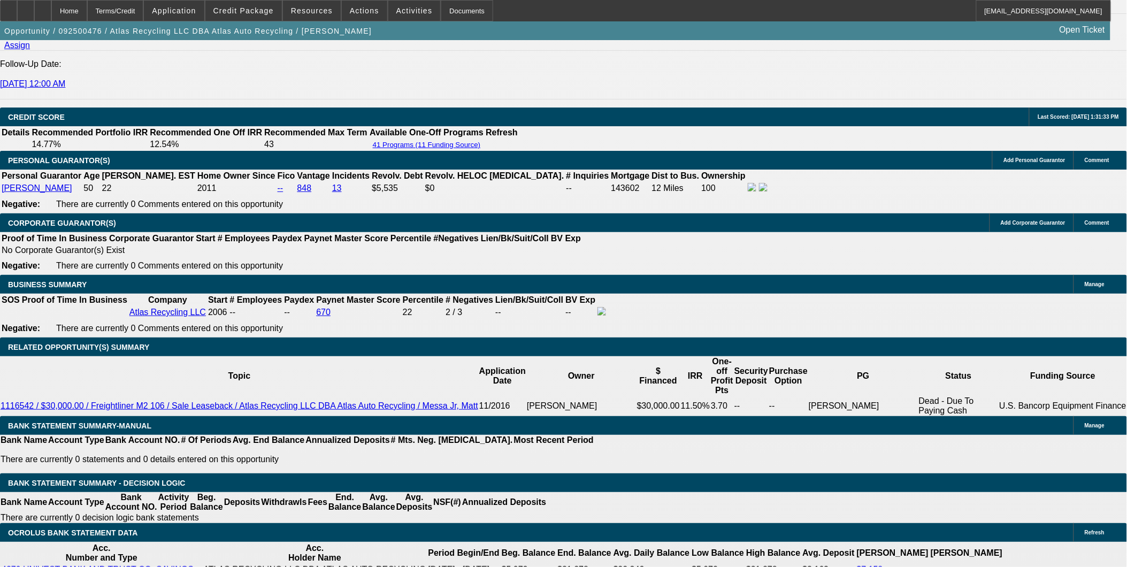
select select "2"
select select "0"
select select "6"
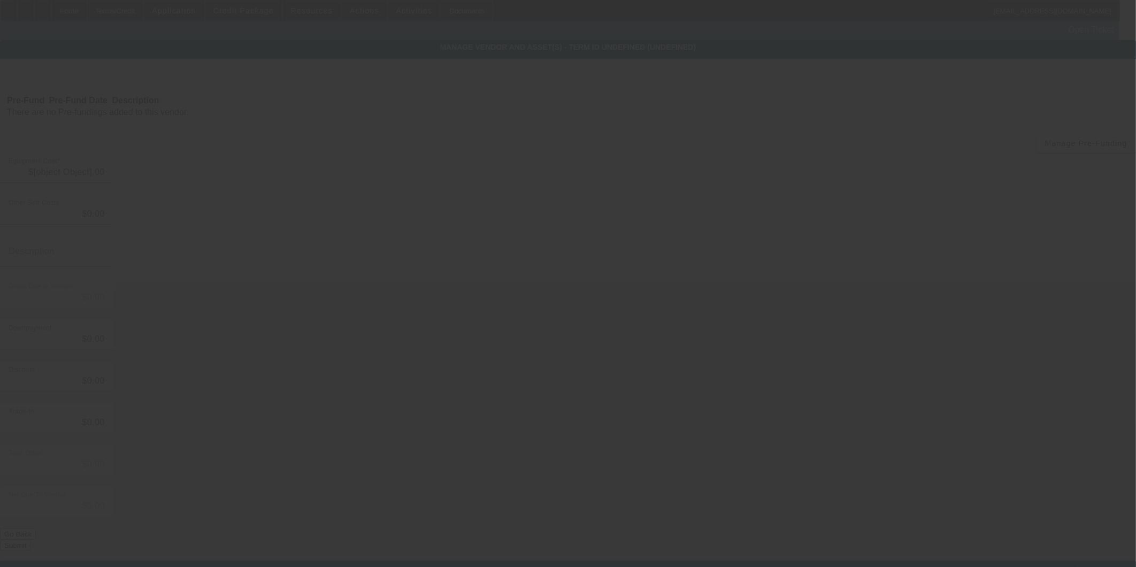
type input "$59,995.00"
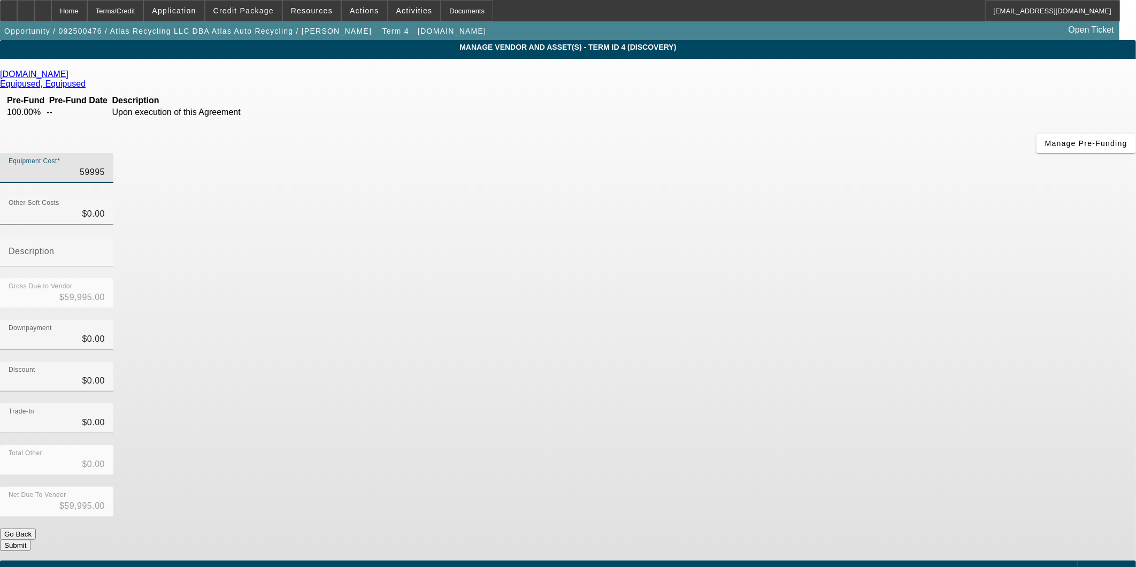
click at [105, 166] on input "59995" at bounding box center [57, 172] width 96 height 13
type input "5"
type input "$5.00"
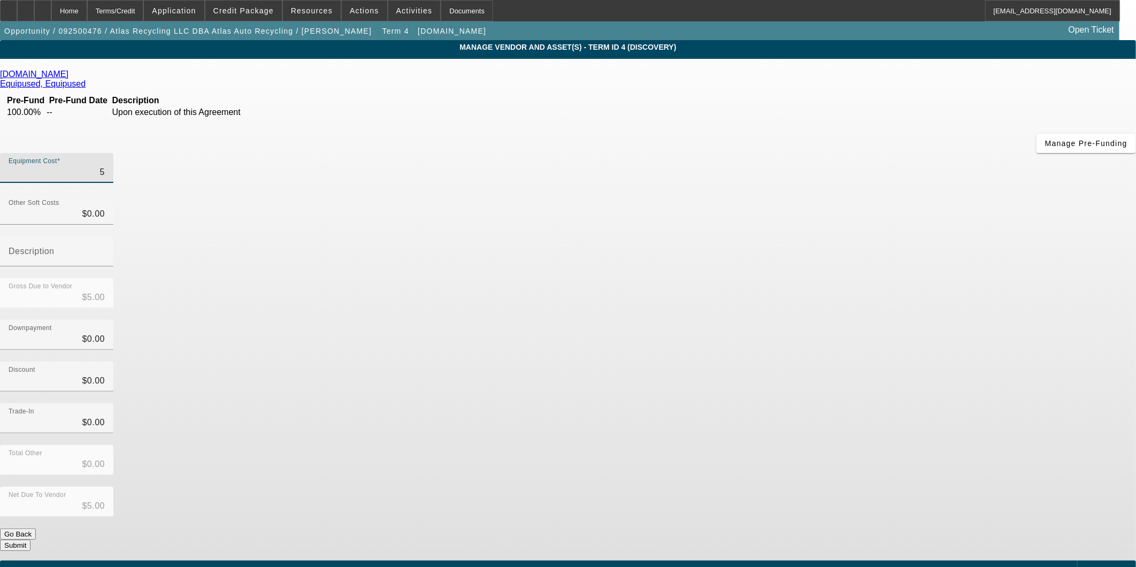
type input "57"
type input "$57.00"
type input "570"
type input "$570.00"
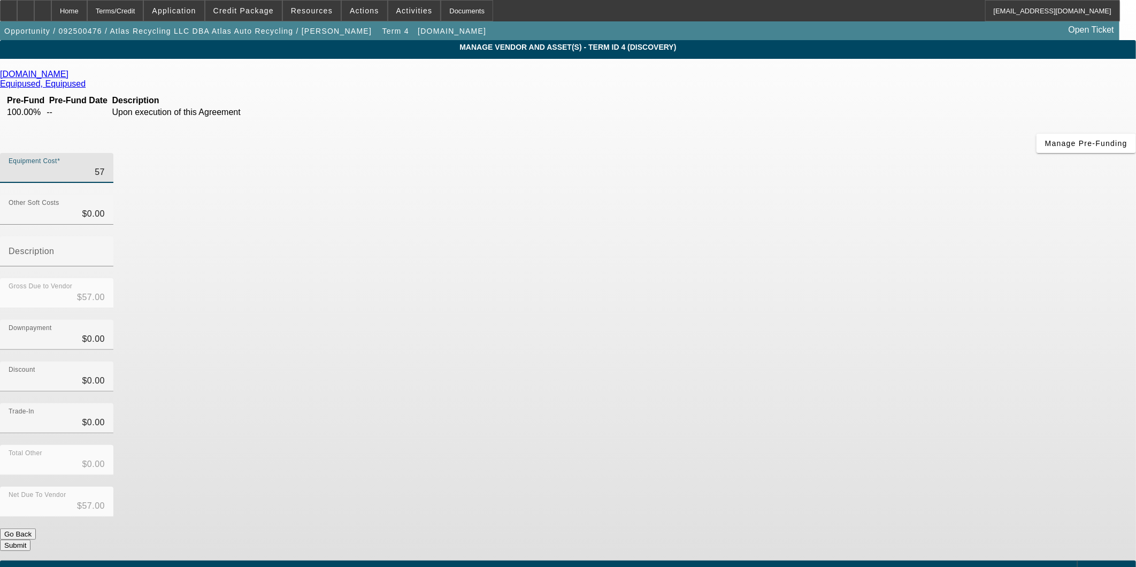
type input "$570.00"
type input "5700"
type input "$5,700.00"
type input "57000"
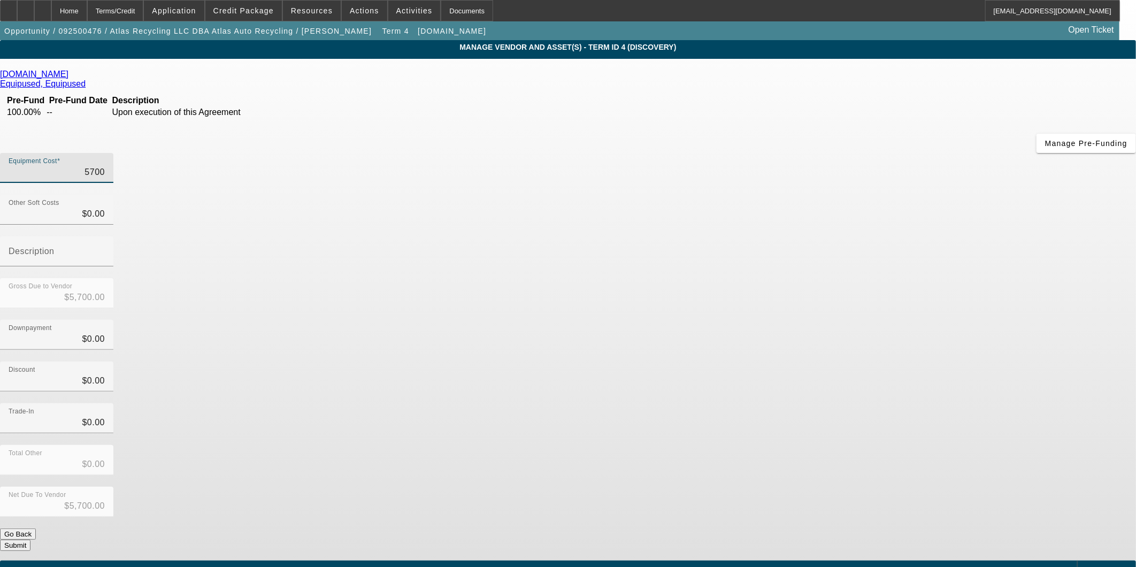
type input "$57,000.00"
click at [105, 166] on input "57000" at bounding box center [57, 172] width 96 height 13
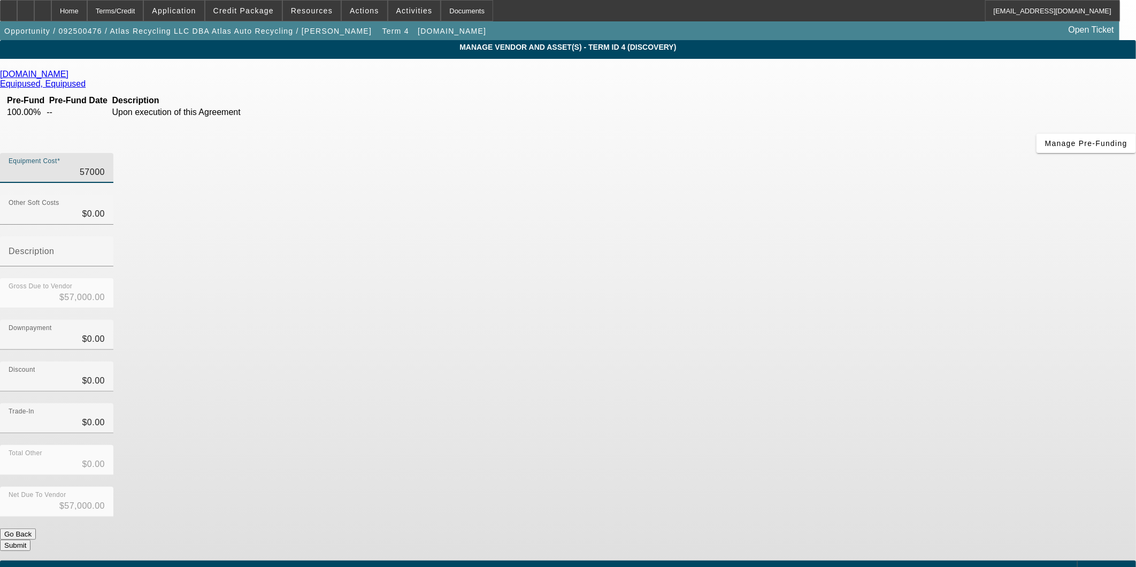
type input "5"
type input "$5.00"
type input "56"
type input "$56.00"
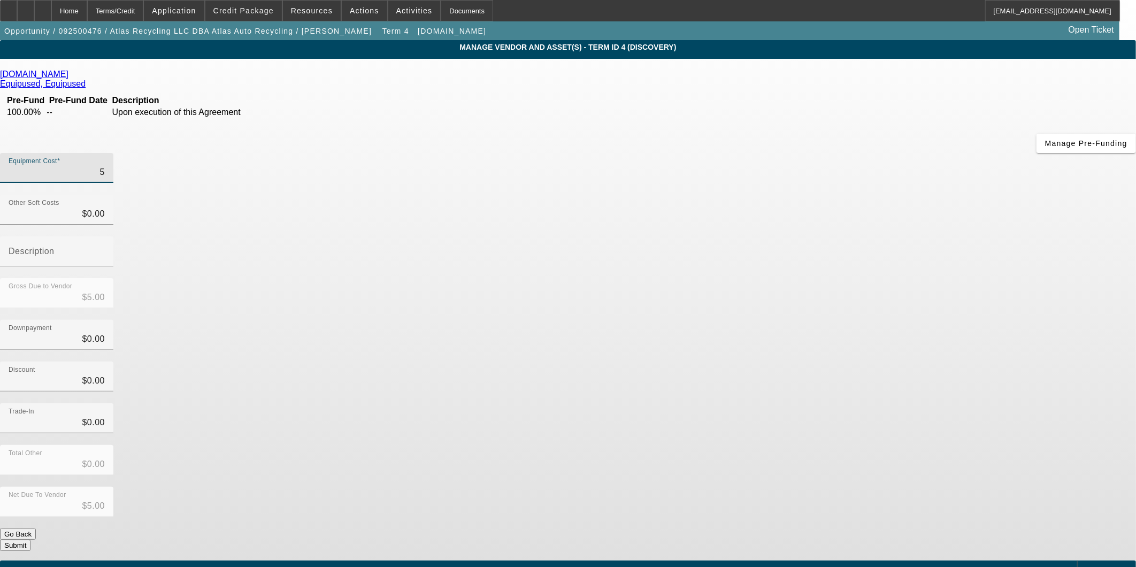
type input "$56.00"
type input "569"
type input "$569.00"
type input "5699"
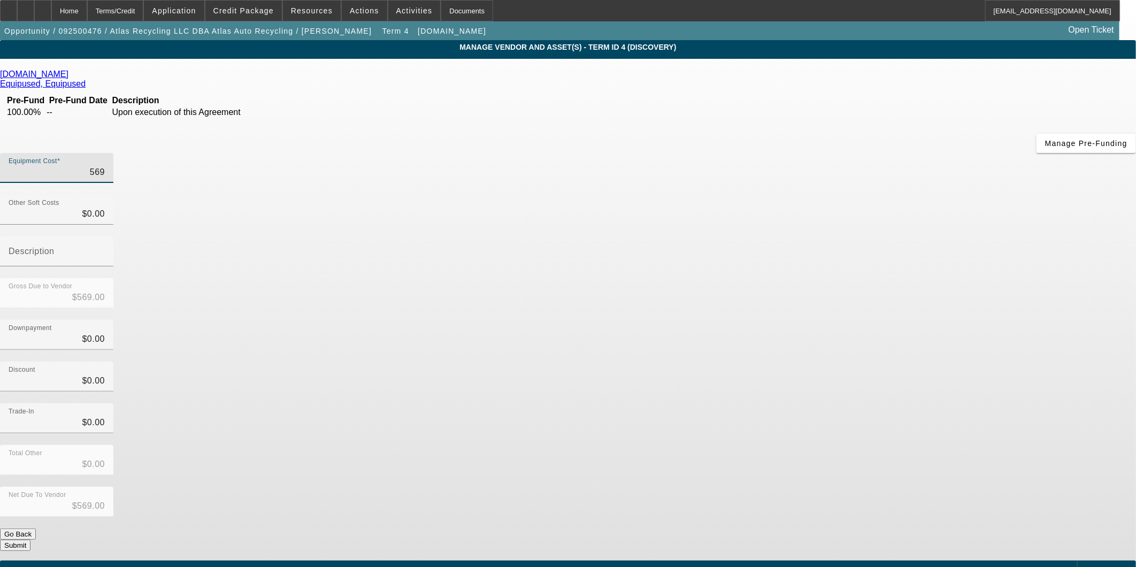
type input "$5,699.00"
type input "56995"
type input "$56,995.00"
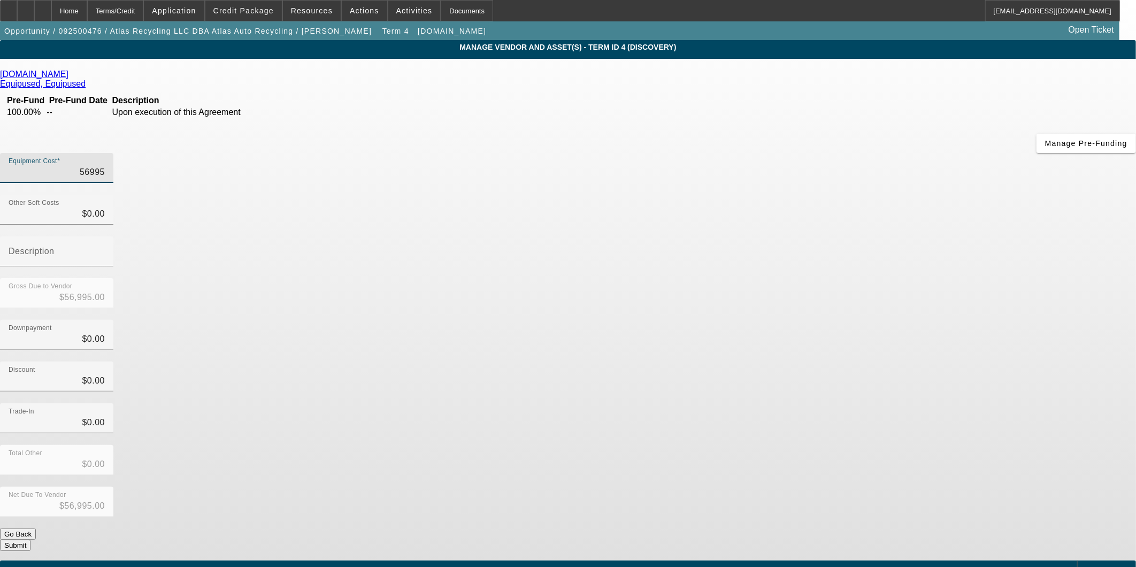
type input "$56,995.00"
click at [768, 362] on div "Discount $0.00" at bounding box center [568, 383] width 1136 height 42
click at [30, 540] on button "Submit" at bounding box center [15, 545] width 30 height 11
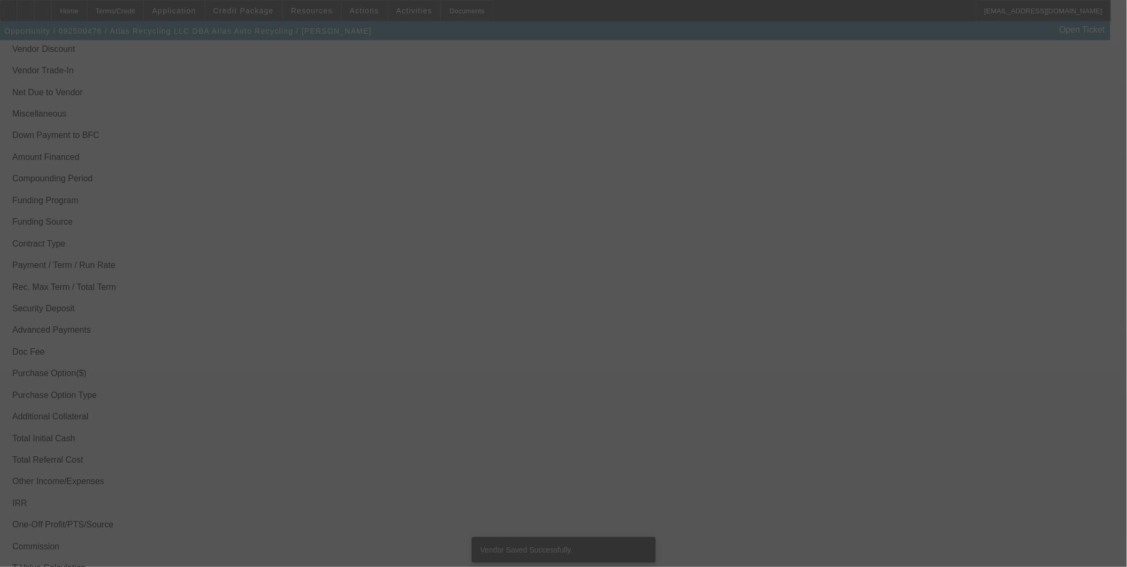
scroll to position [1459, 0]
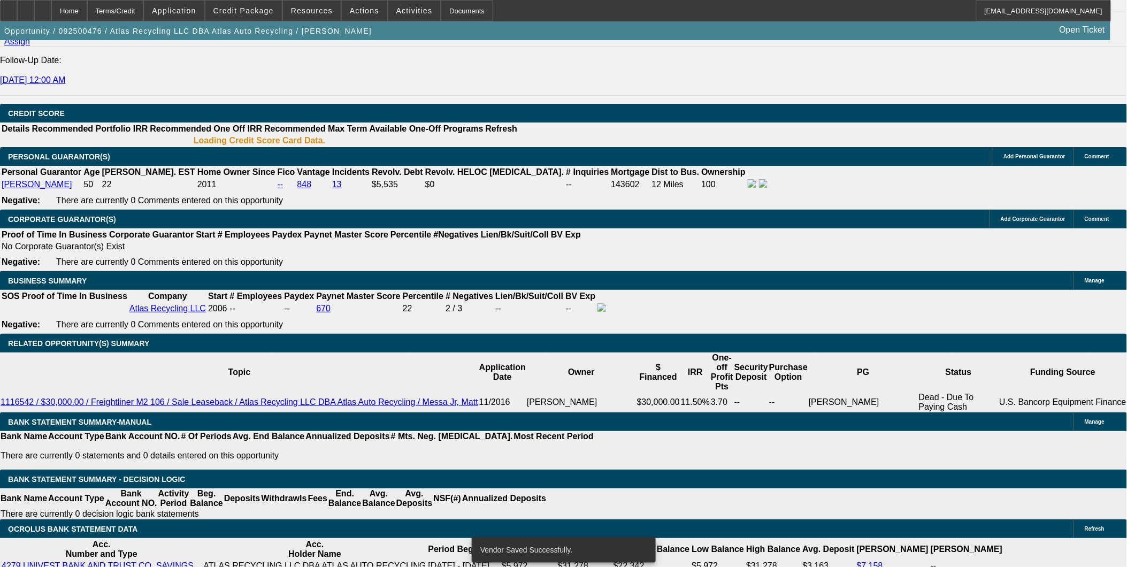
select select "0"
select select "6"
select select "0"
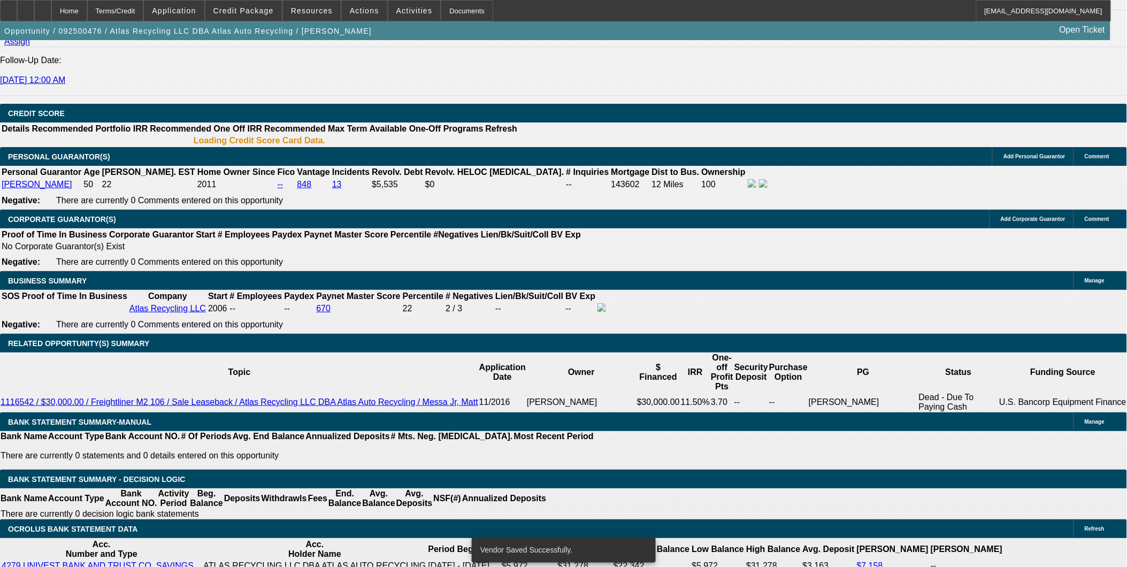
select select "0"
select select "6"
select select "0"
select select "2"
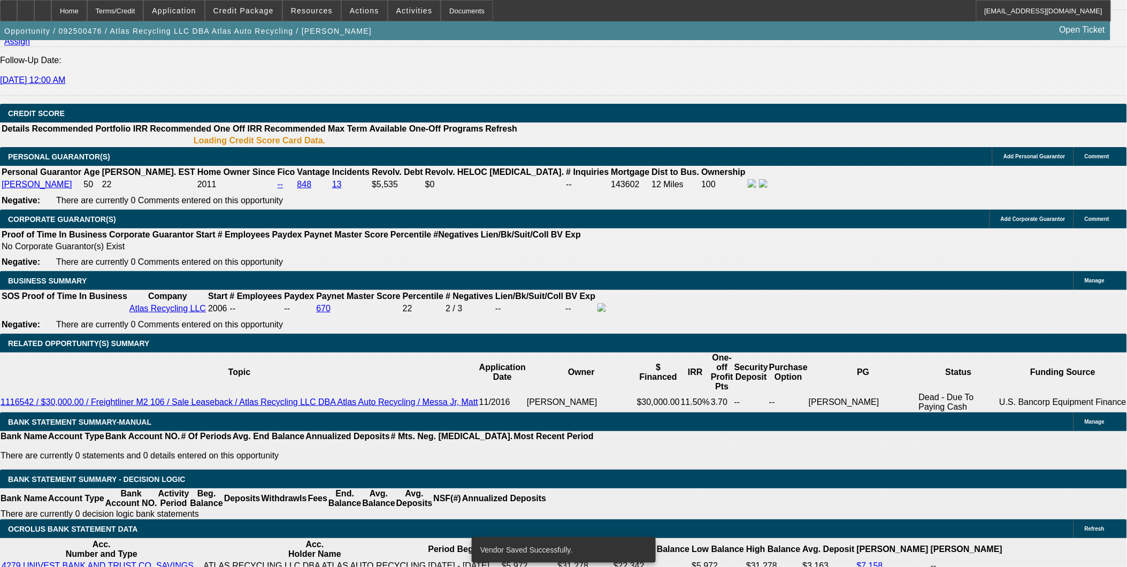
select select "2"
select select "0"
select select "6"
select select "0"
select select "2"
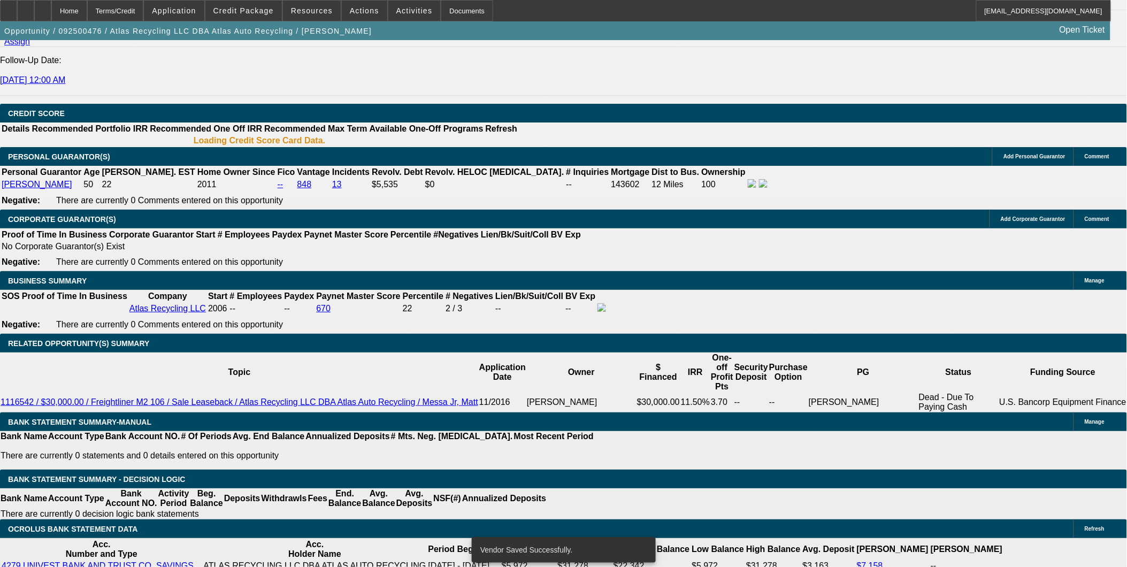
select select "2"
select select "0"
select select "6"
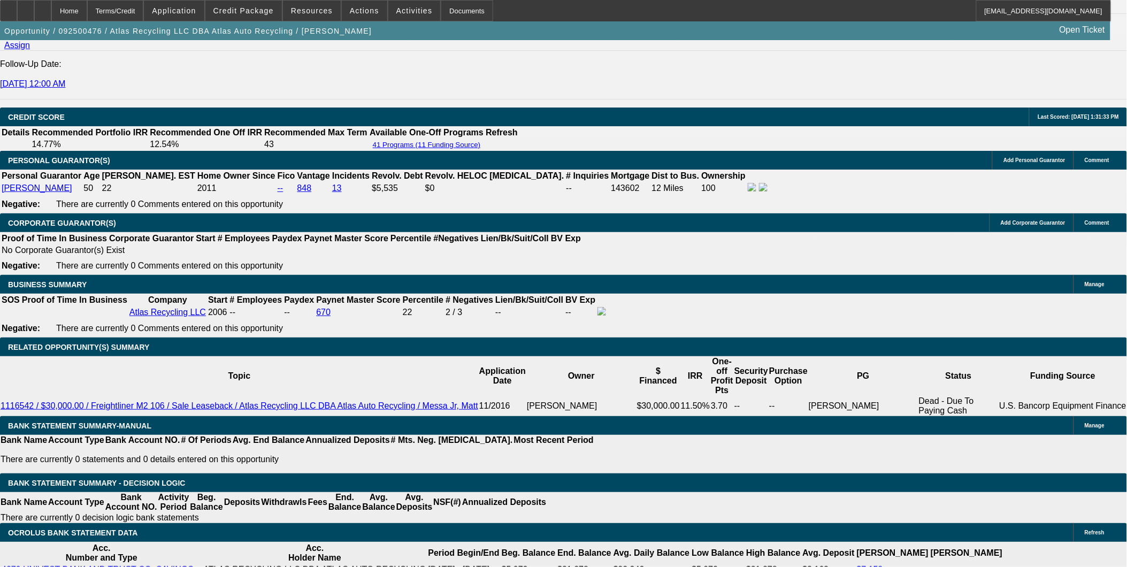
scroll to position [1543, 0]
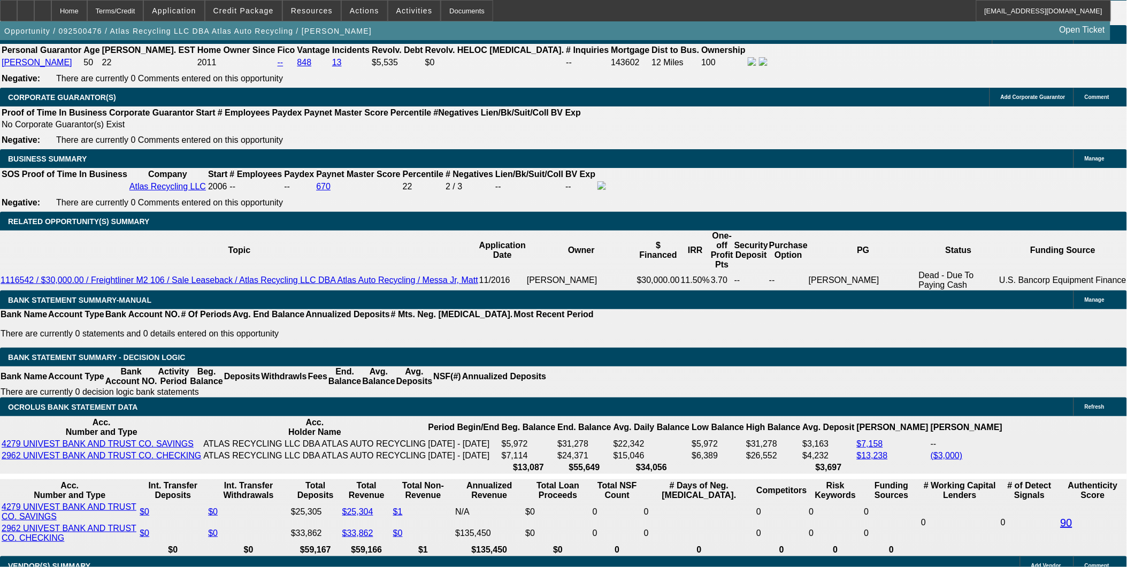
scroll to position [1661, 0]
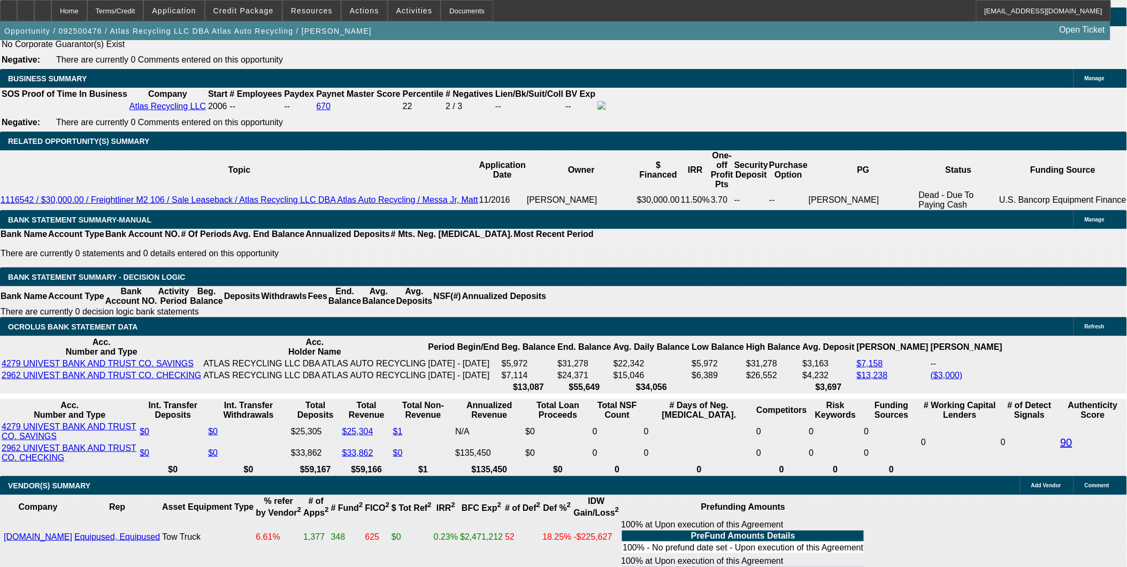
type input "14"
type input "UNKNOWN"
type input "1422"
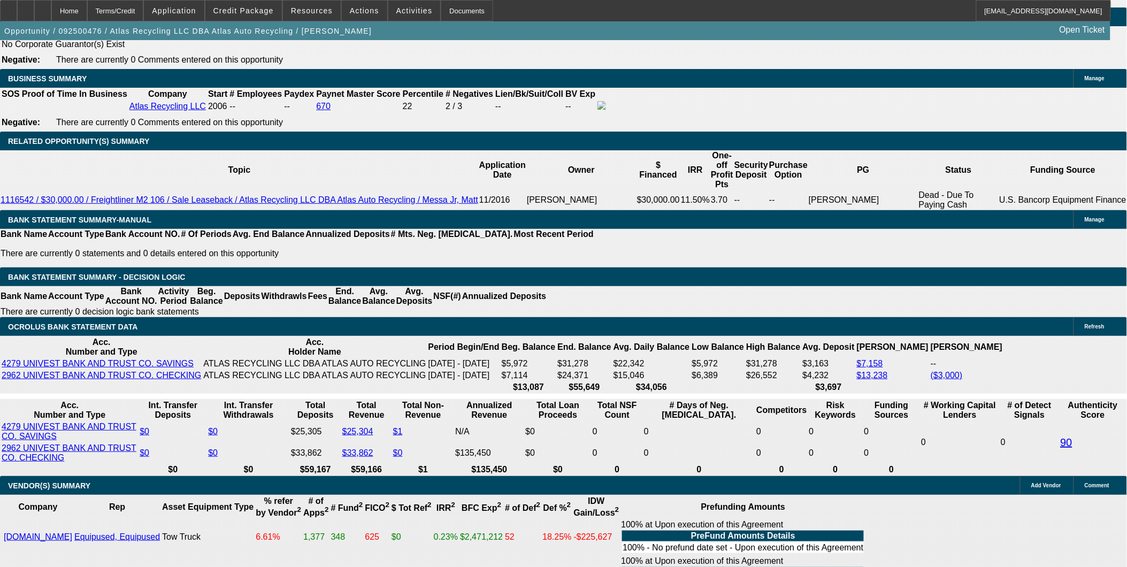
type input "9.1"
type input "1422.78"
type input "9.2"
type input "$1,422.78"
drag, startPoint x: 233, startPoint y: 151, endPoint x: 223, endPoint y: 151, distance: 10.2
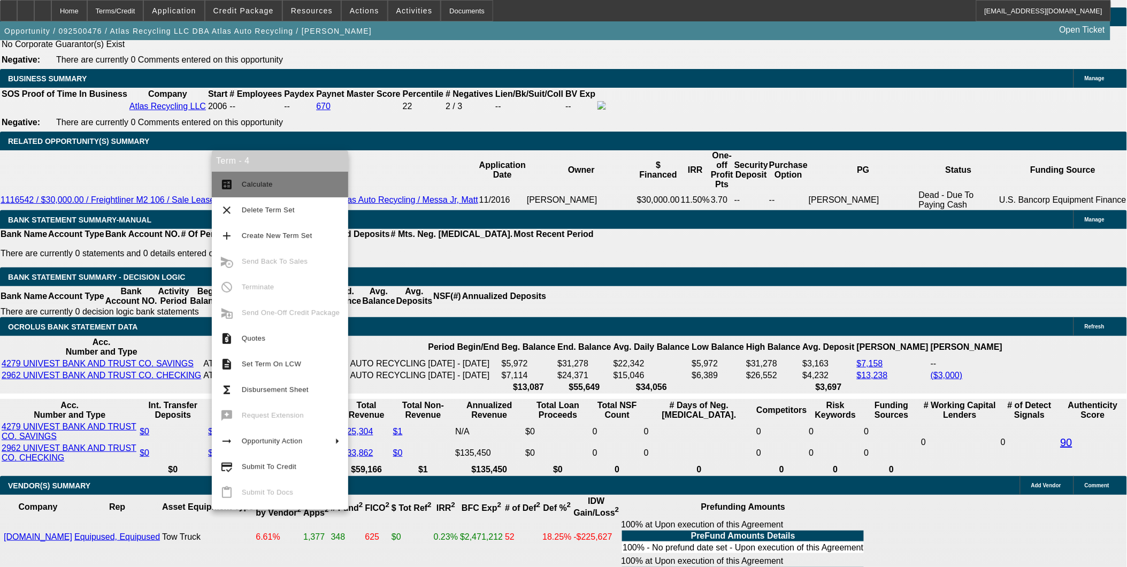
click at [255, 179] on span "Calculate" at bounding box center [291, 184] width 98 height 13
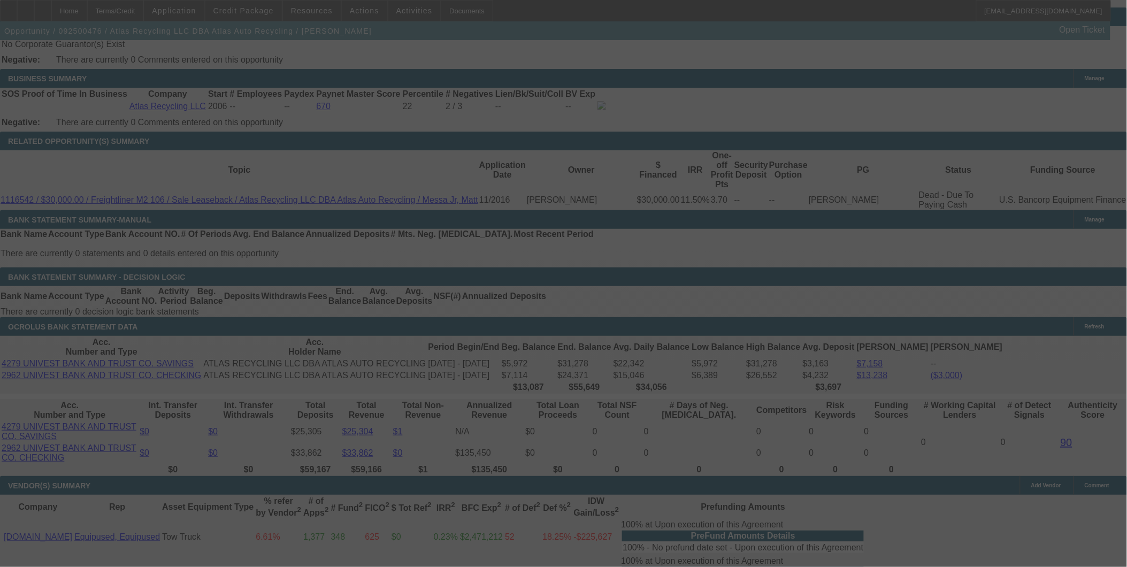
select select "0"
select select "6"
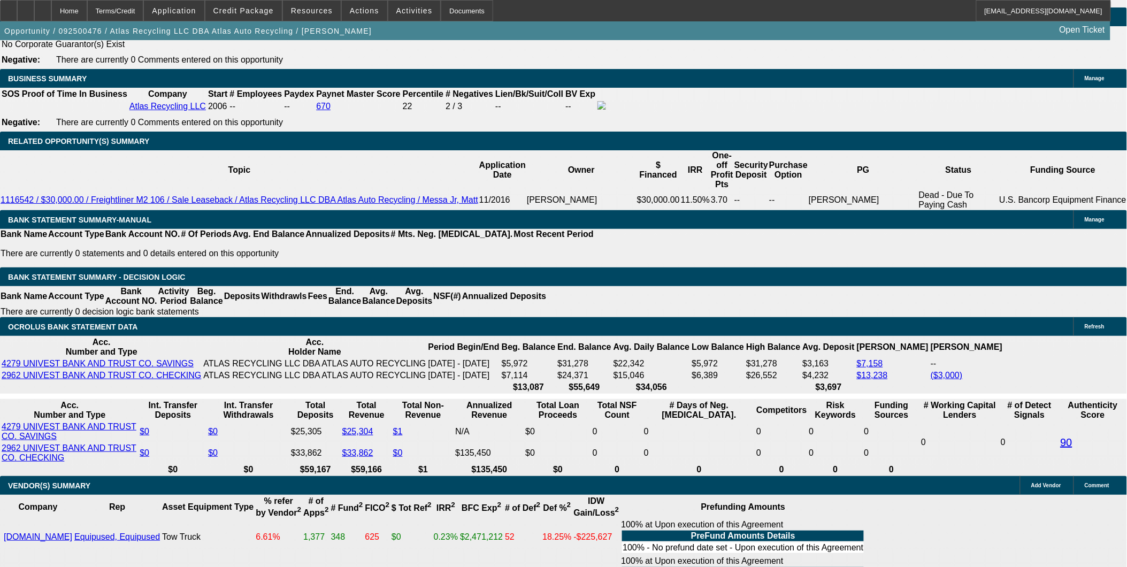
type input "14"
type input "UNKNOWN"
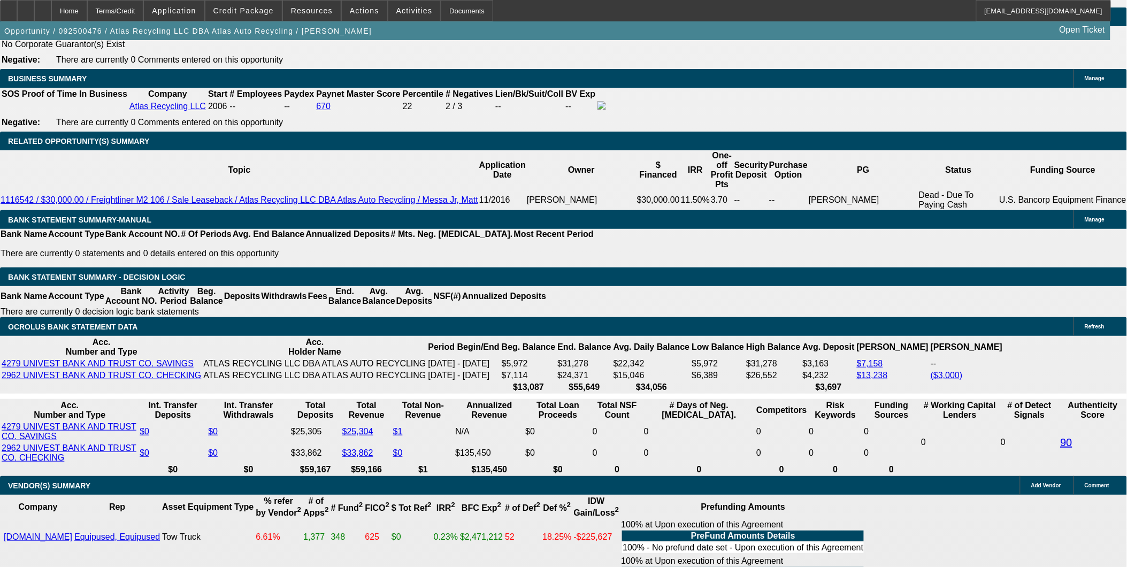
type input "1452"
type input "10.2"
type input "$1,452.00"
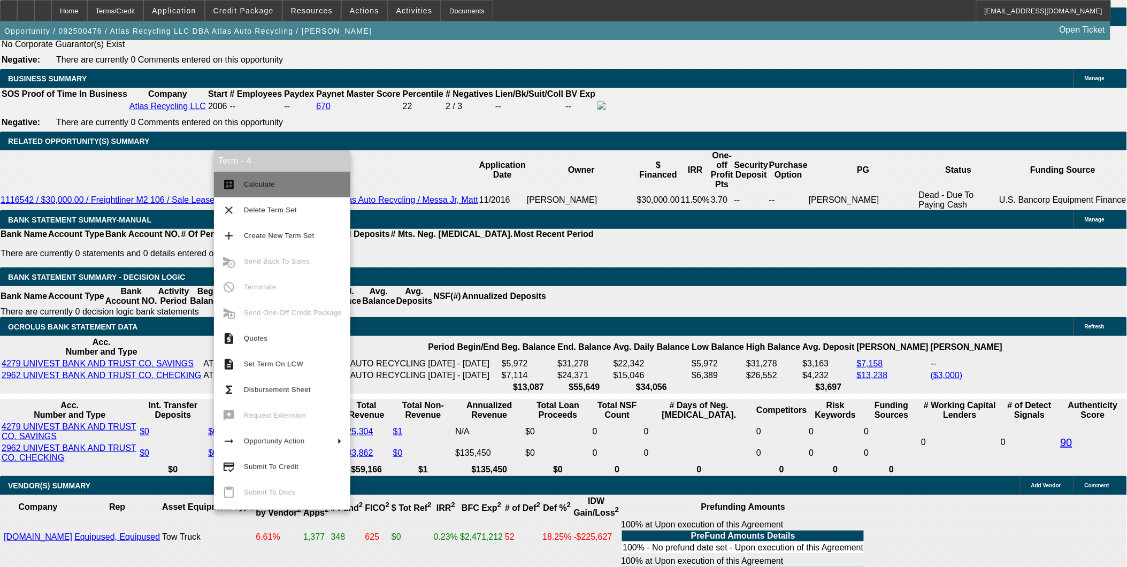
click at [253, 181] on span "Calculate" at bounding box center [259, 184] width 31 height 8
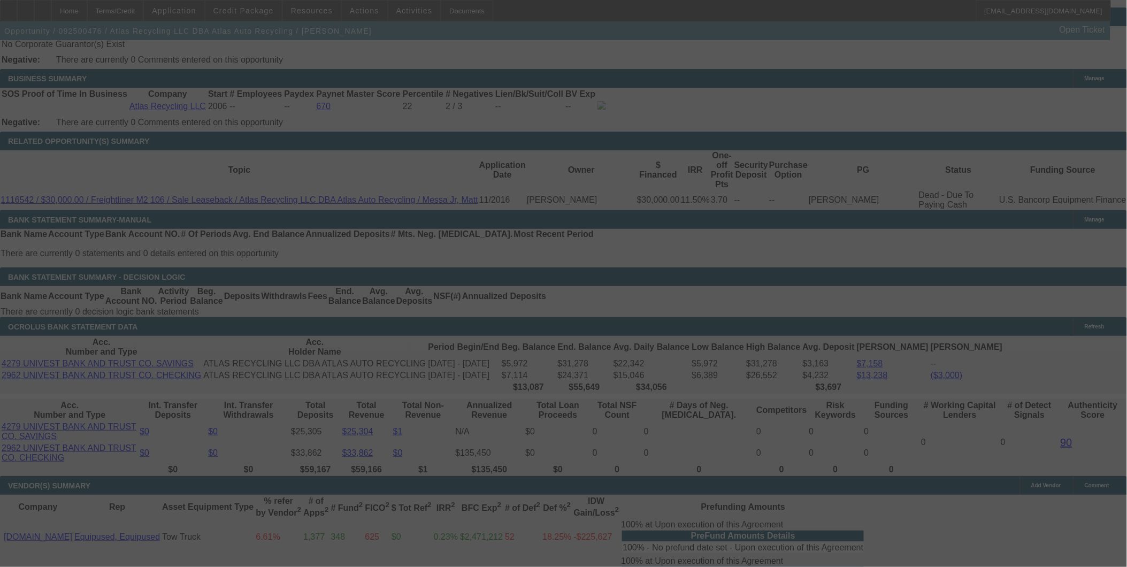
select select "0"
select select "6"
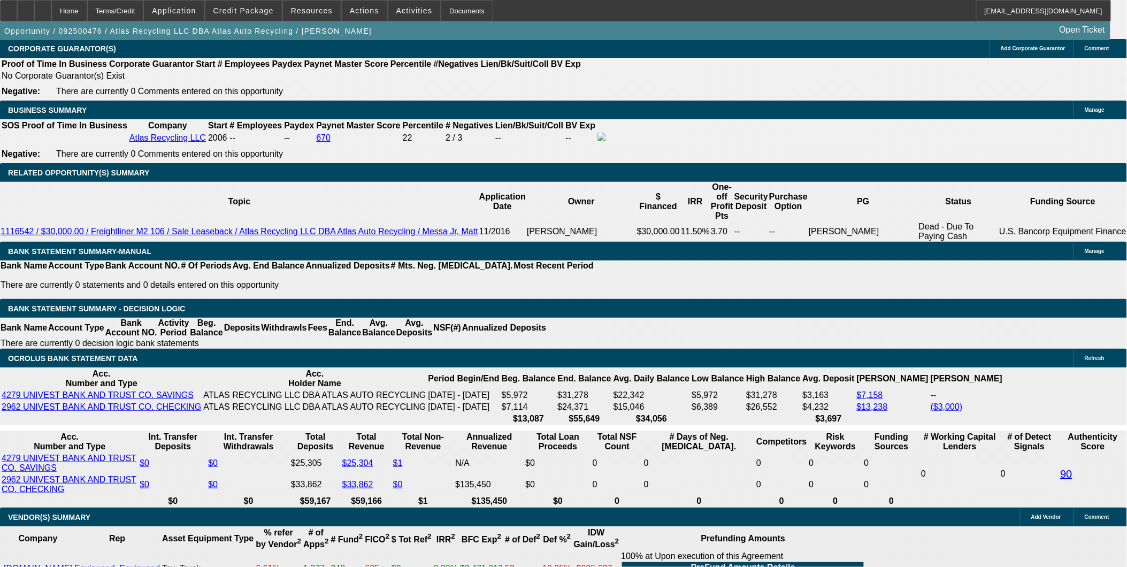
scroll to position [1602, 0]
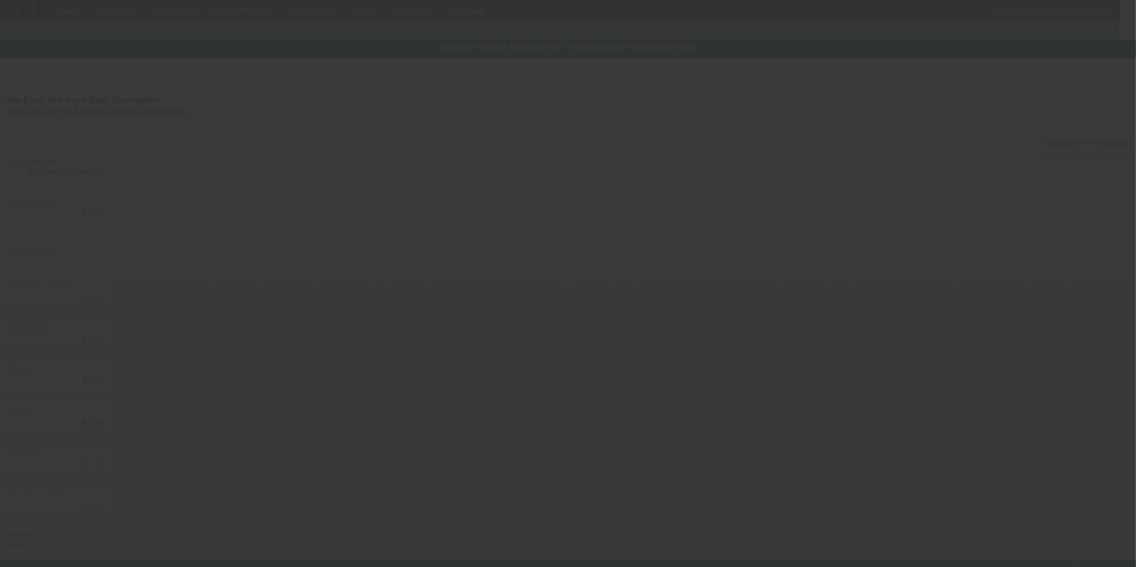
type input "$56,995.00"
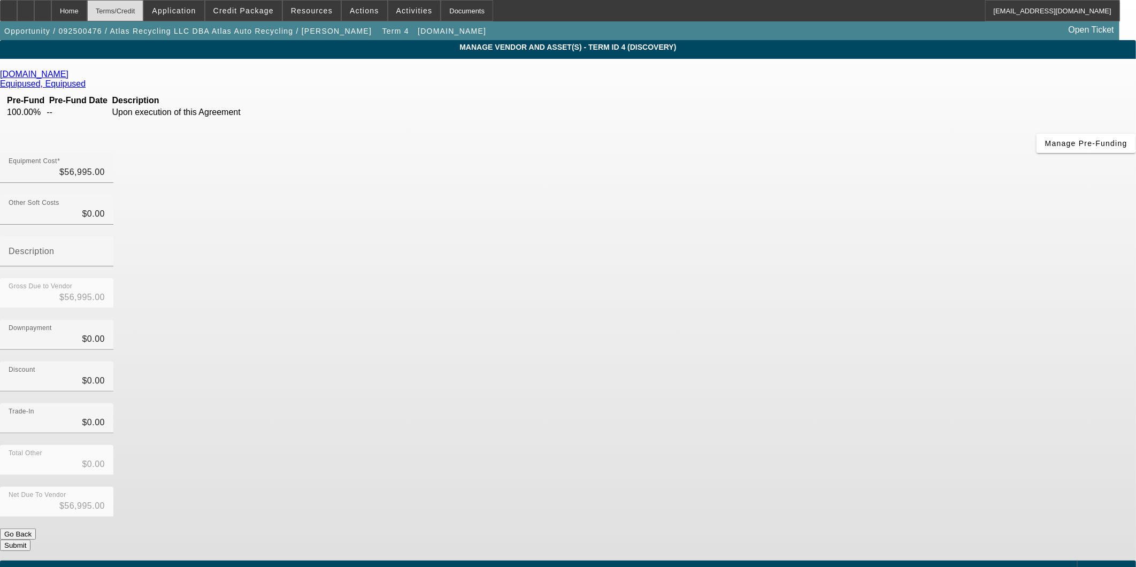
click at [135, 12] on div "Terms/Credit" at bounding box center [115, 10] width 57 height 21
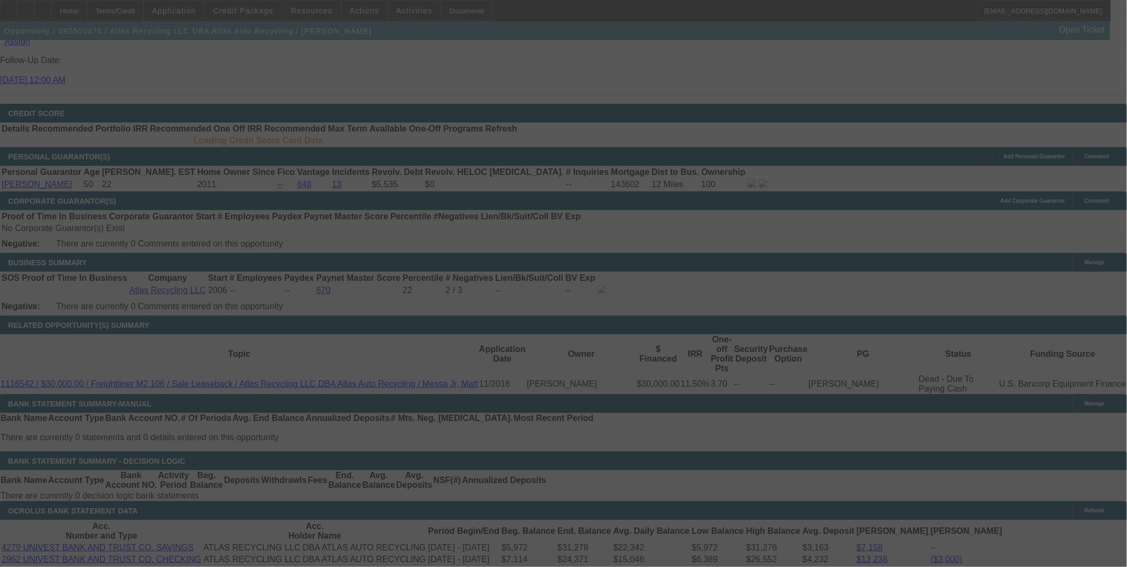
scroll to position [1455, 0]
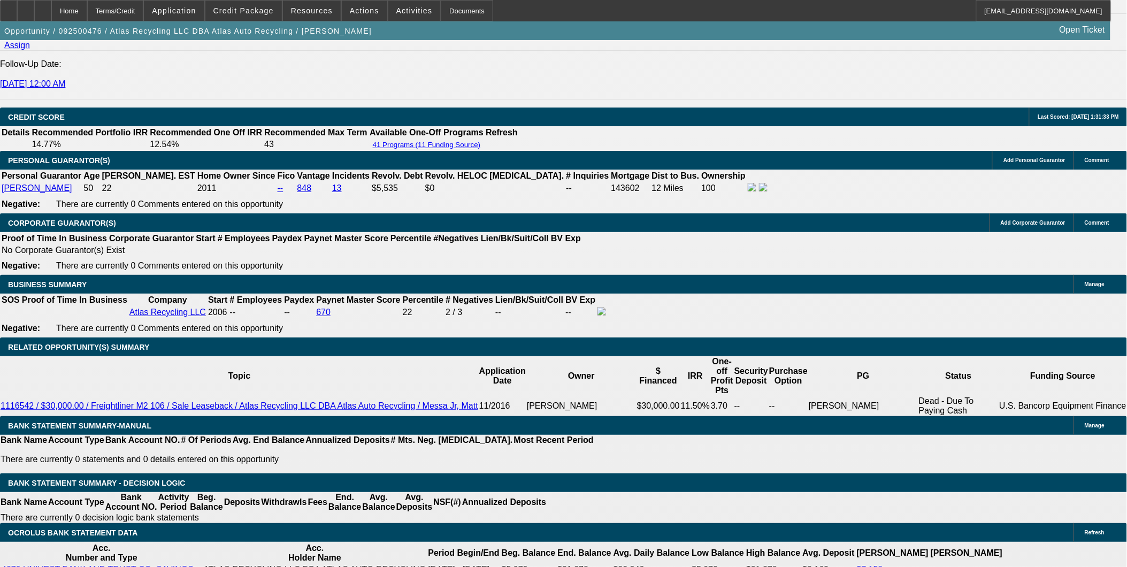
select select "0"
select select "6"
select select "0"
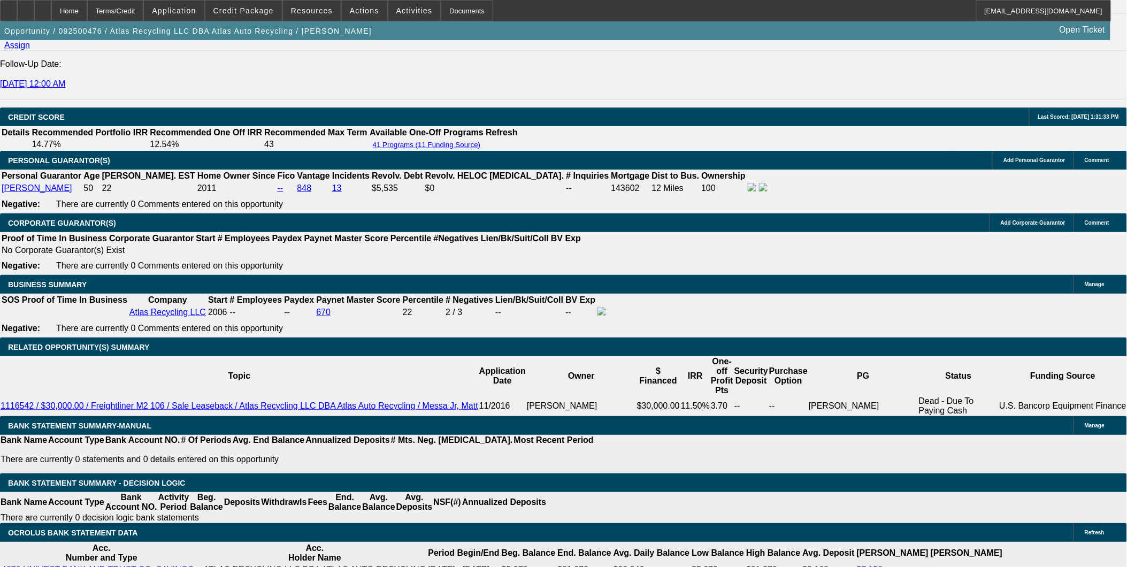
select select "0"
select select "6"
select select "0"
select select "2"
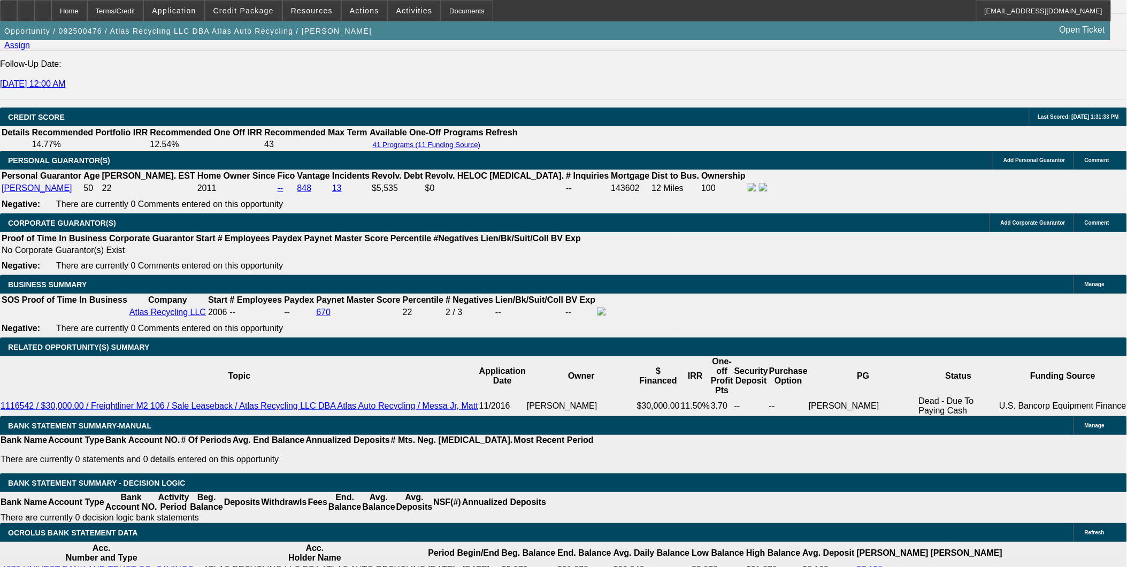
select select "2"
select select "0"
select select "6"
select select "0"
select select "2"
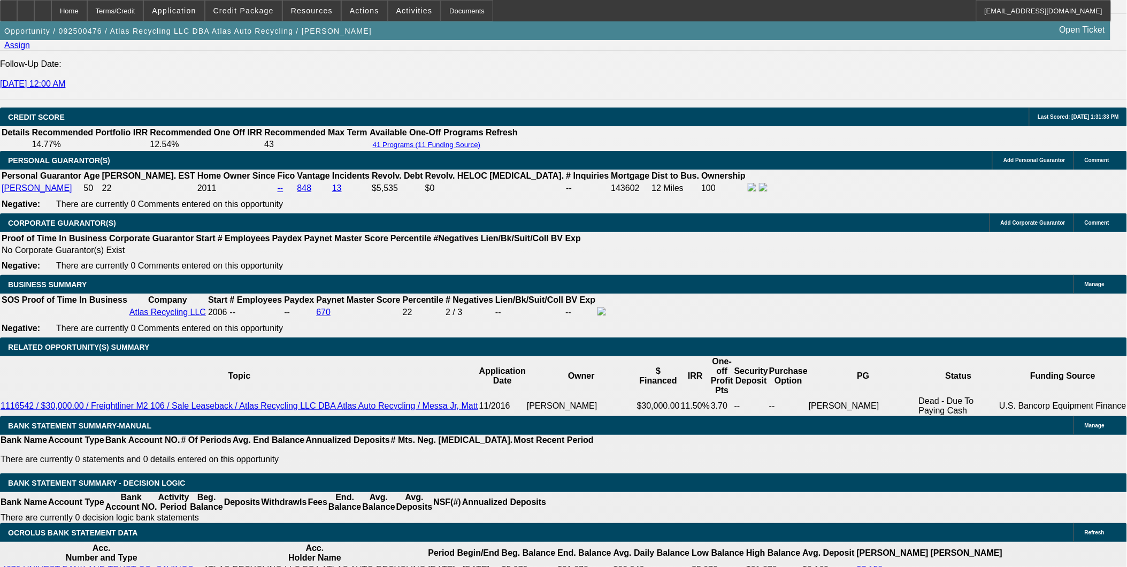
select select "2"
select select "0"
select select "6"
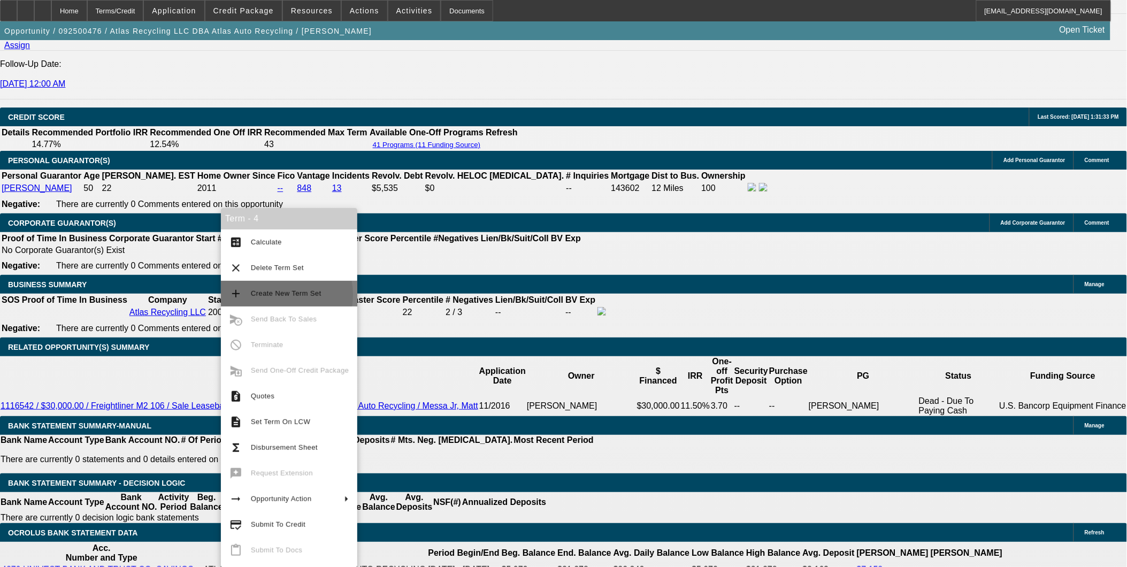
click at [269, 295] on span "Create New Term Set" at bounding box center [286, 293] width 71 height 8
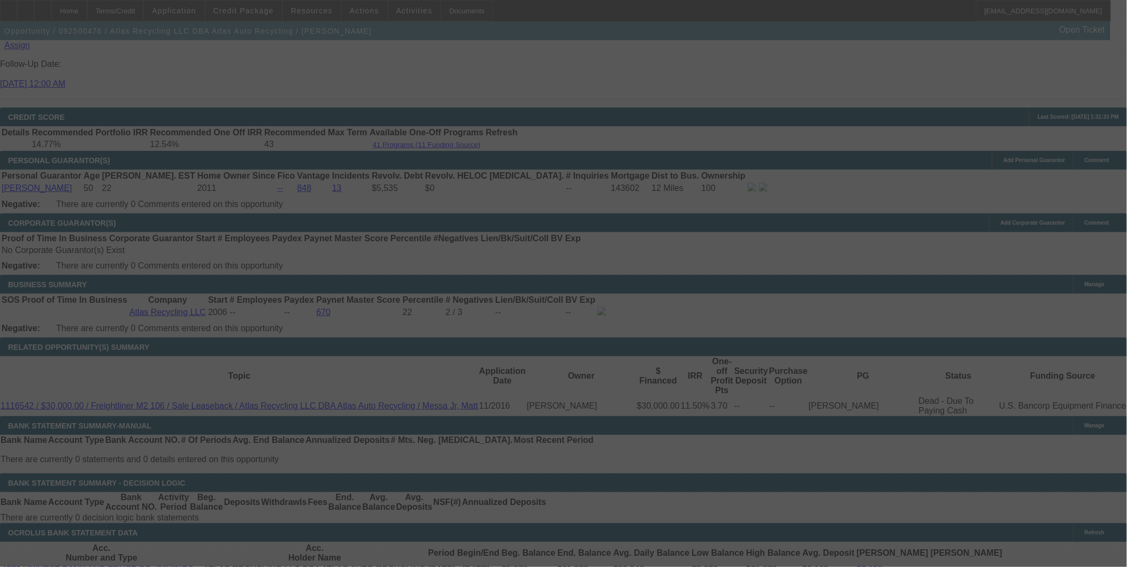
scroll to position [1543, 0]
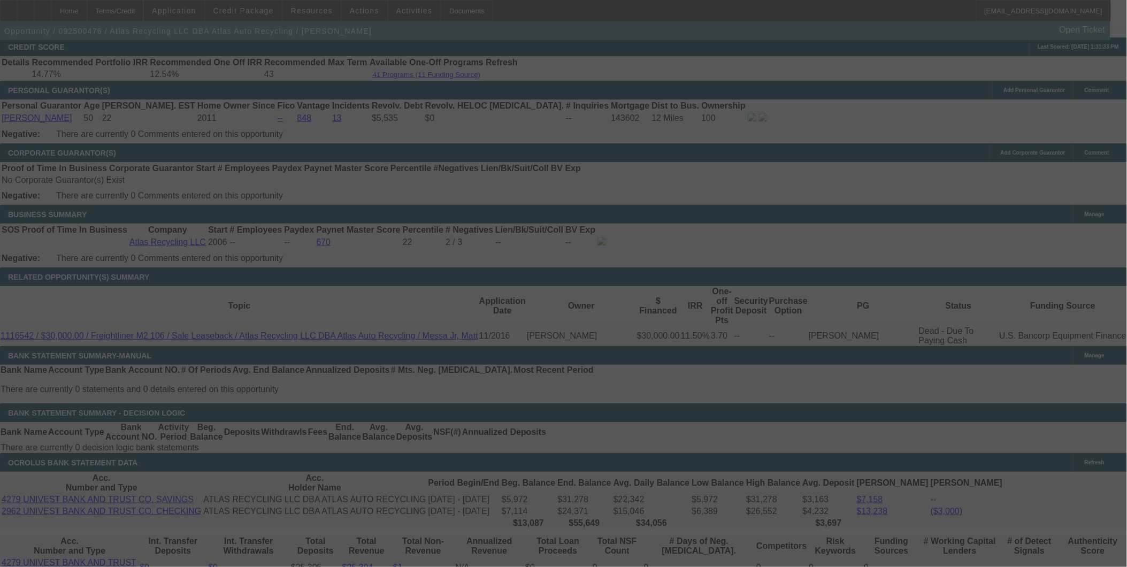
scroll to position [1521, 0]
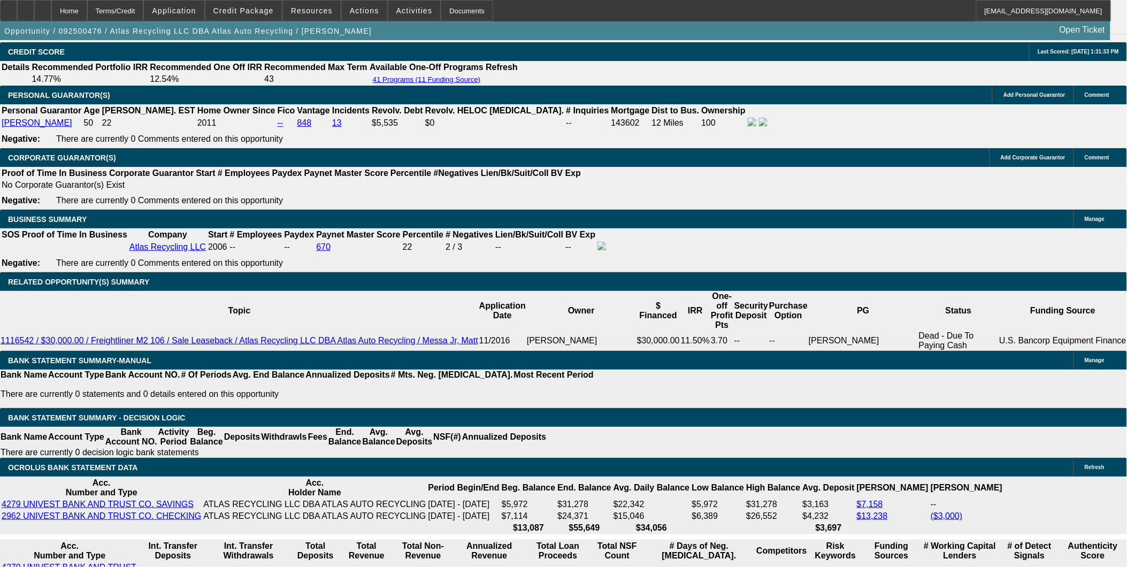
select select "0"
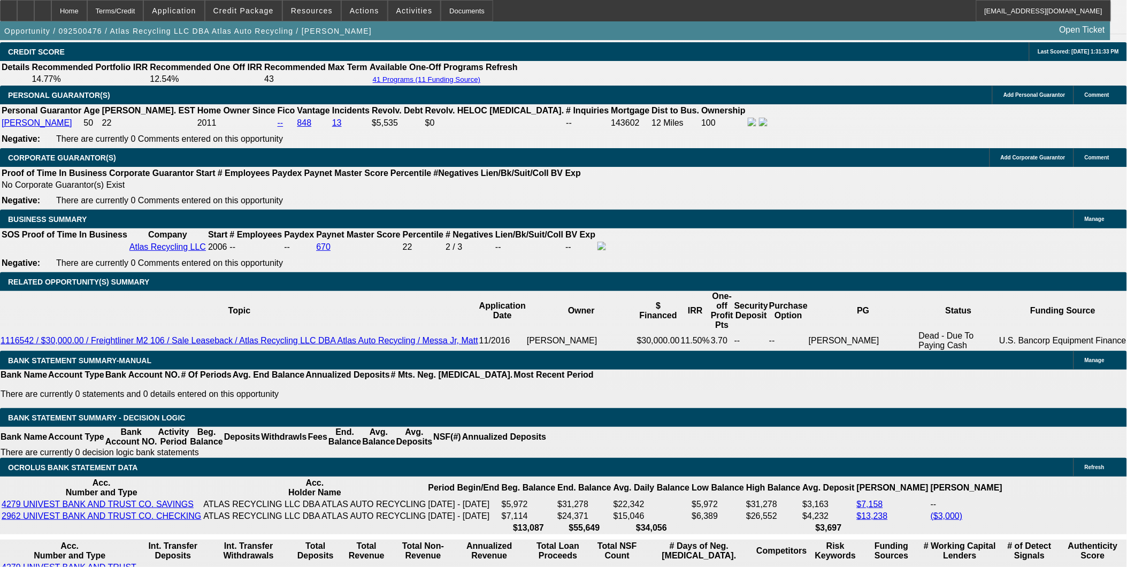
select select "0"
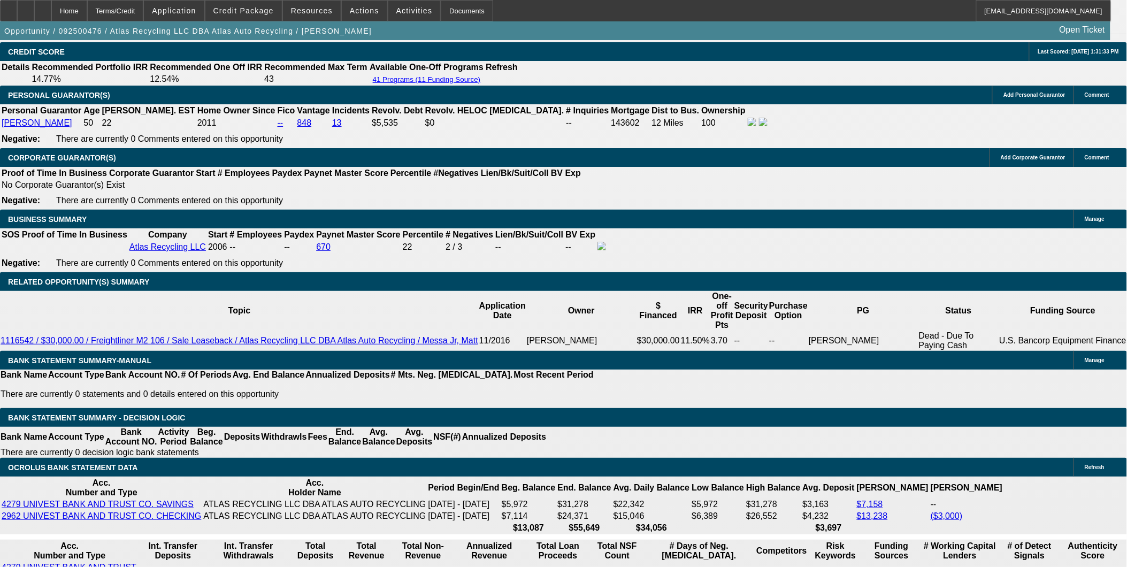
select select "2"
select select "0"
select select "1"
select select "6"
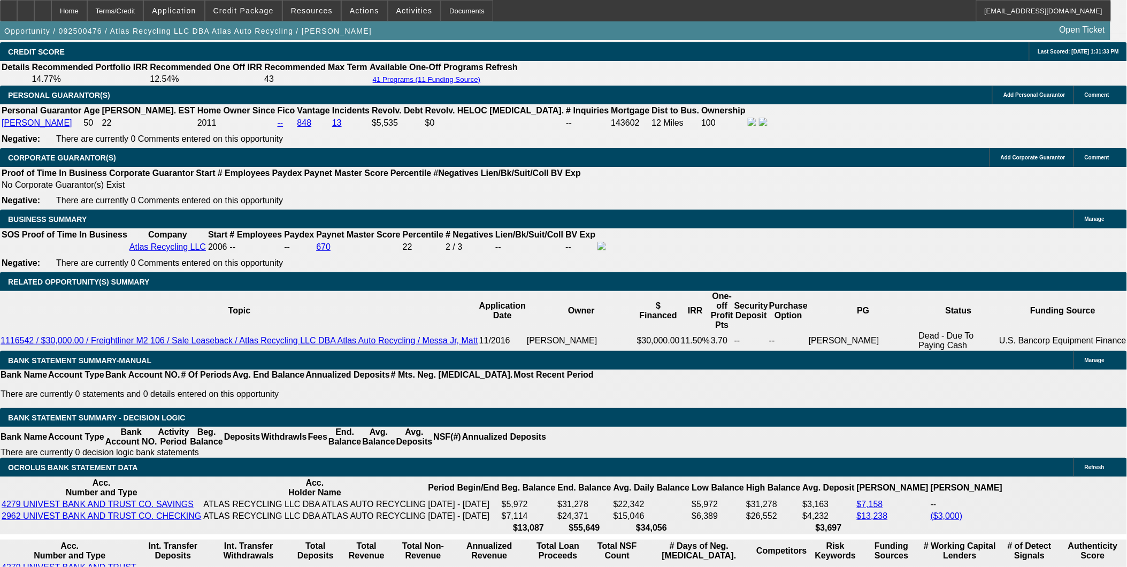
select select "1"
select select "6"
select select "1"
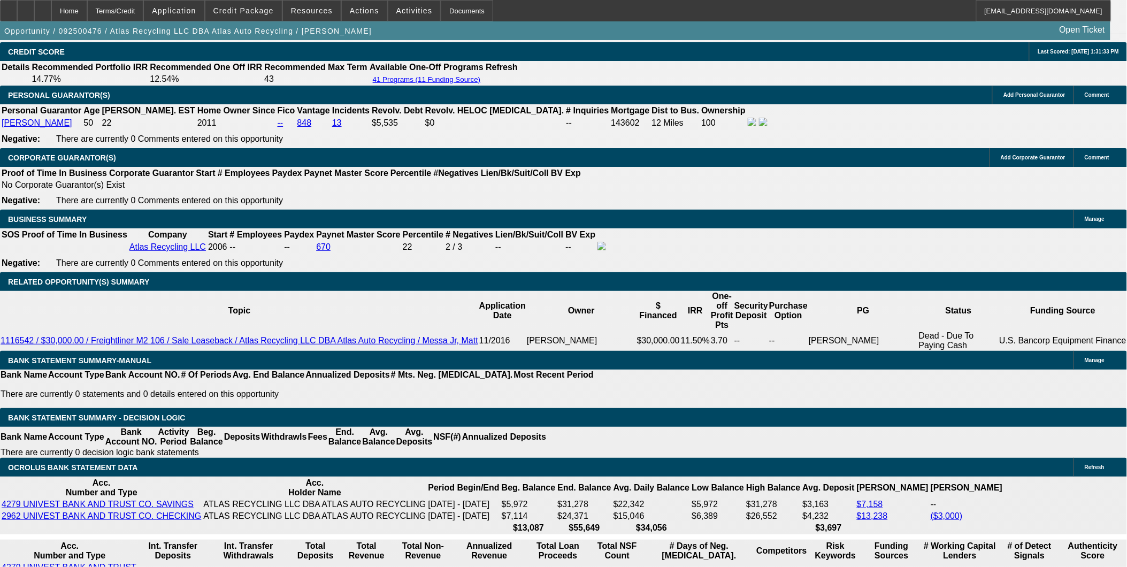
select select "6"
select select "1"
select select "2"
select select "6"
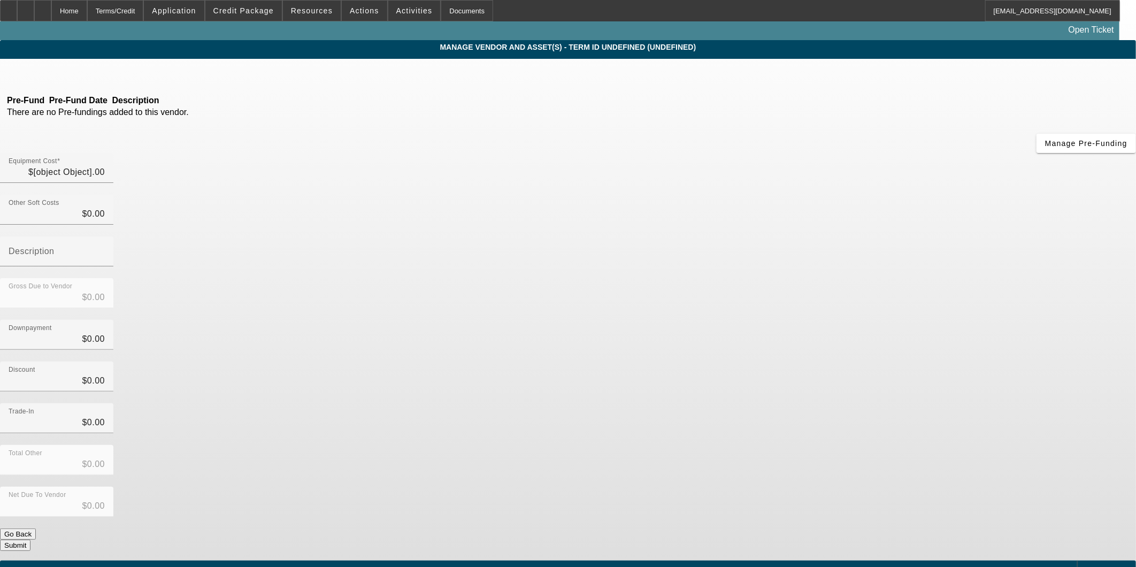
type input "$56,995.00"
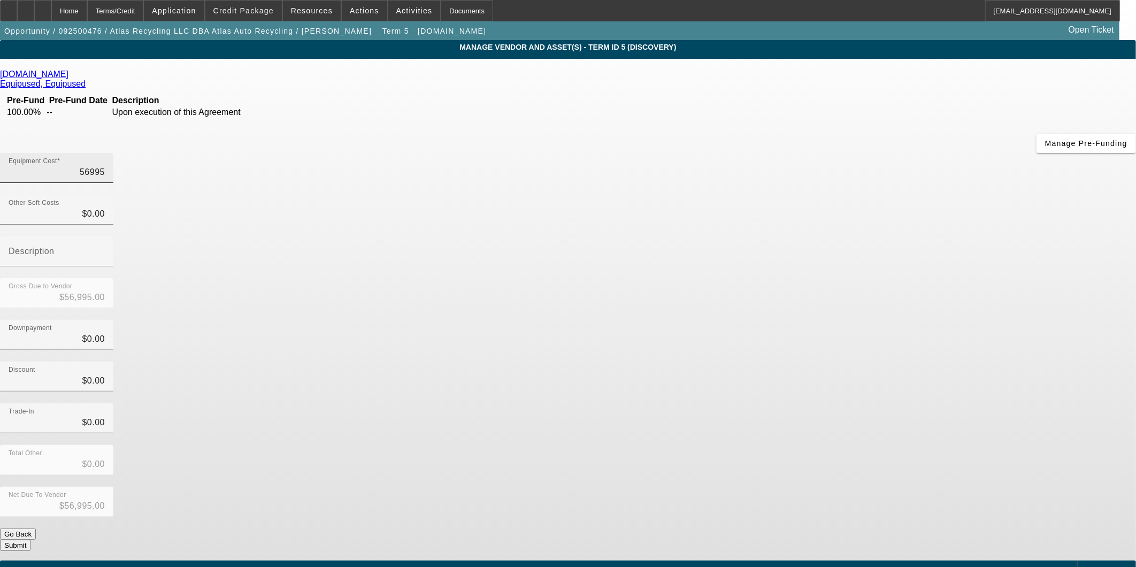
click at [105, 166] on input "56995" at bounding box center [57, 172] width 96 height 13
type input "5"
type input "$5.00"
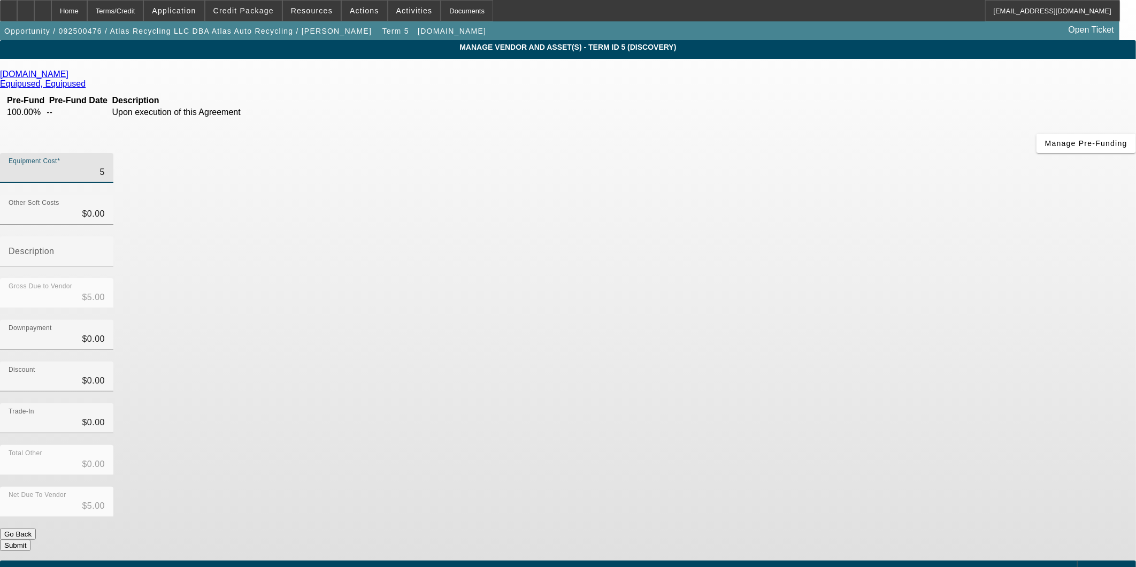
type input "55"
type input "$55.00"
type input "554"
type input "$554.00"
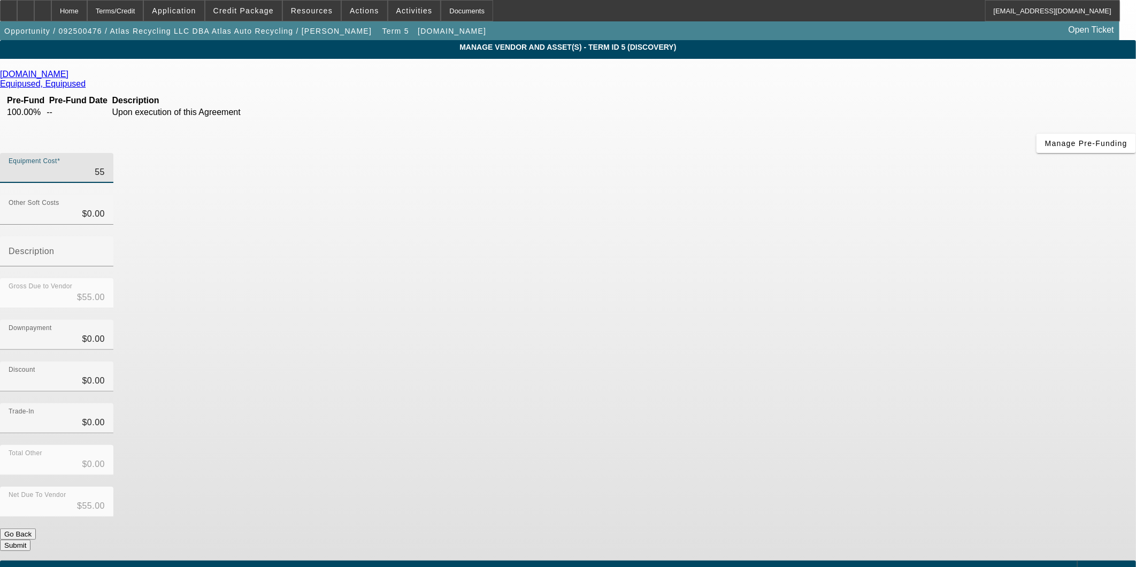
type input "$554.00"
type input "5549"
type input "$5,549.00"
type input "55496"
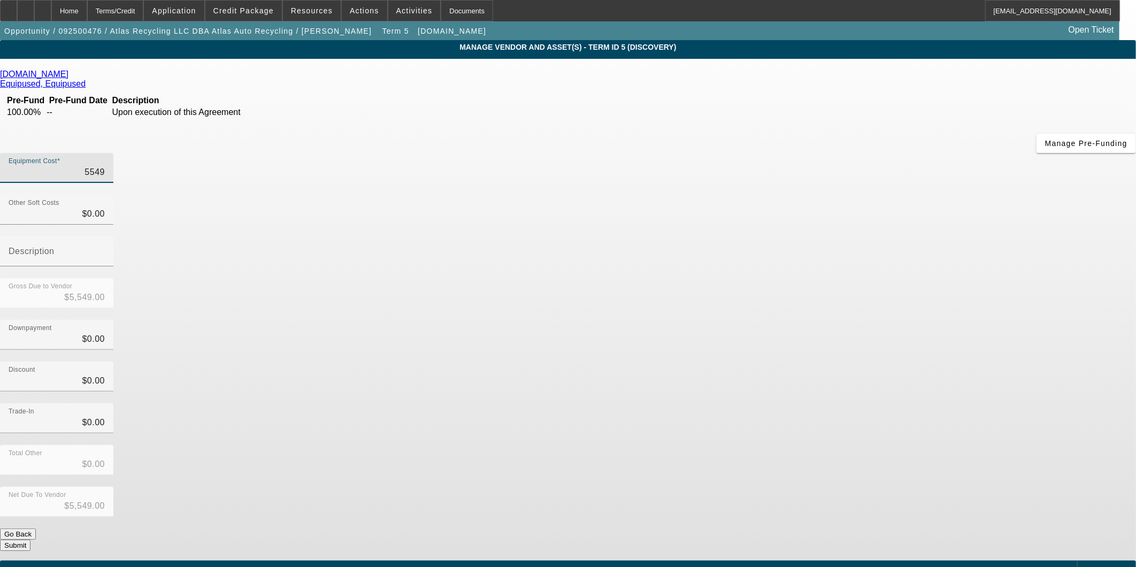
type input "$55,496.00"
click at [787, 362] on div "Discount $0.00" at bounding box center [568, 383] width 1136 height 42
click at [30, 540] on button "Submit" at bounding box center [15, 545] width 30 height 11
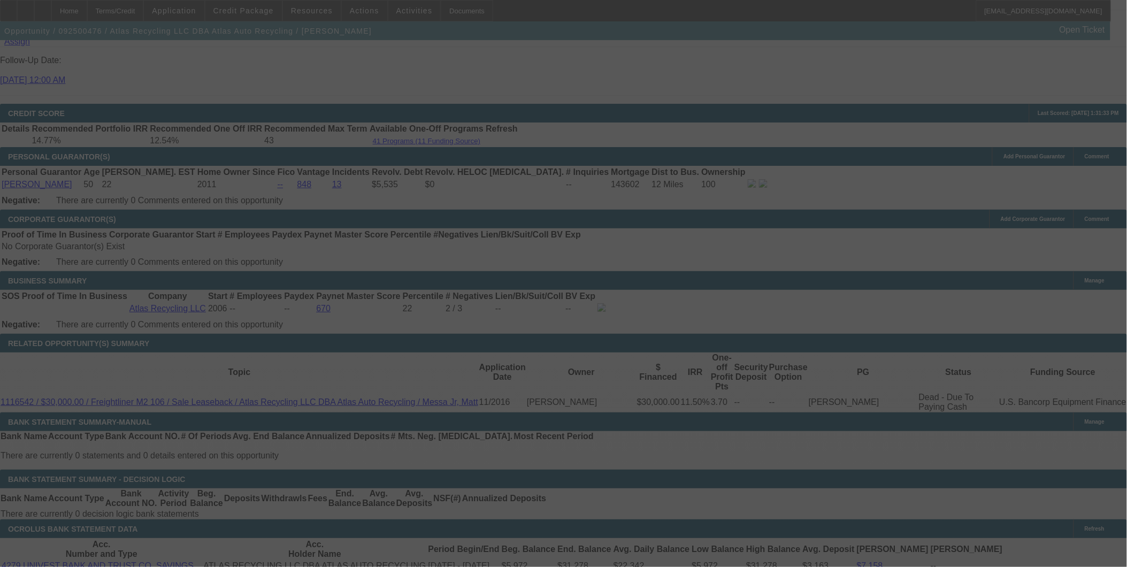
scroll to position [1455, 0]
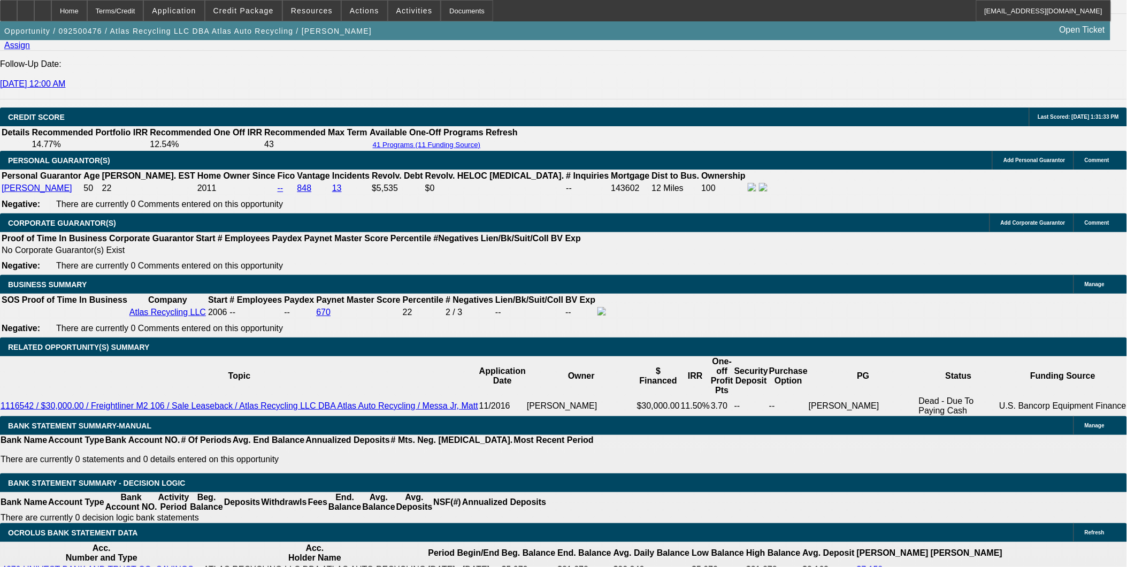
select select "0"
select select "6"
select select "0"
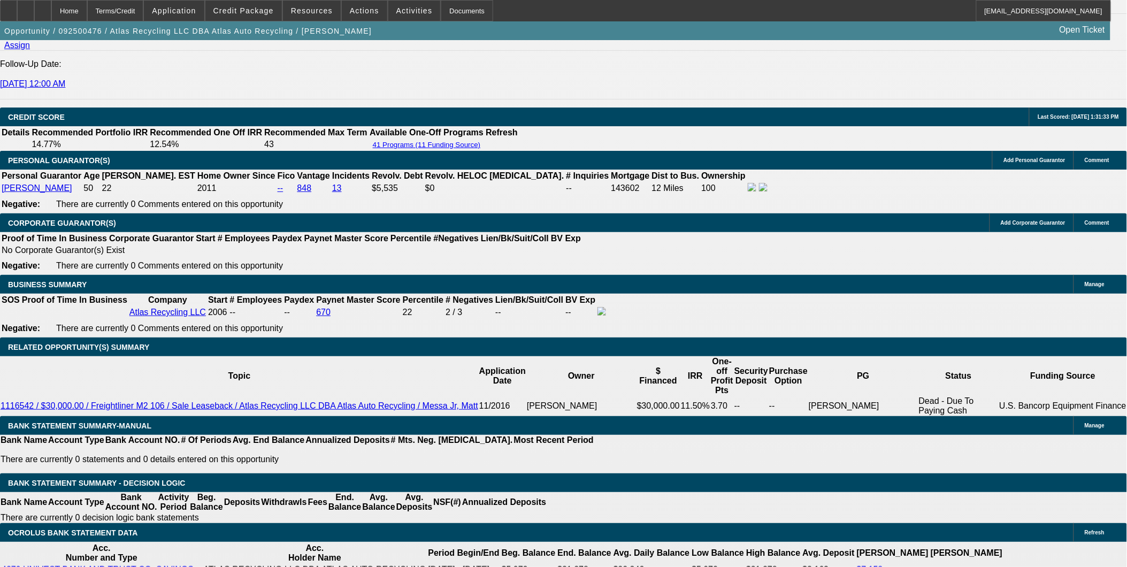
select select "0"
select select "6"
select select "0"
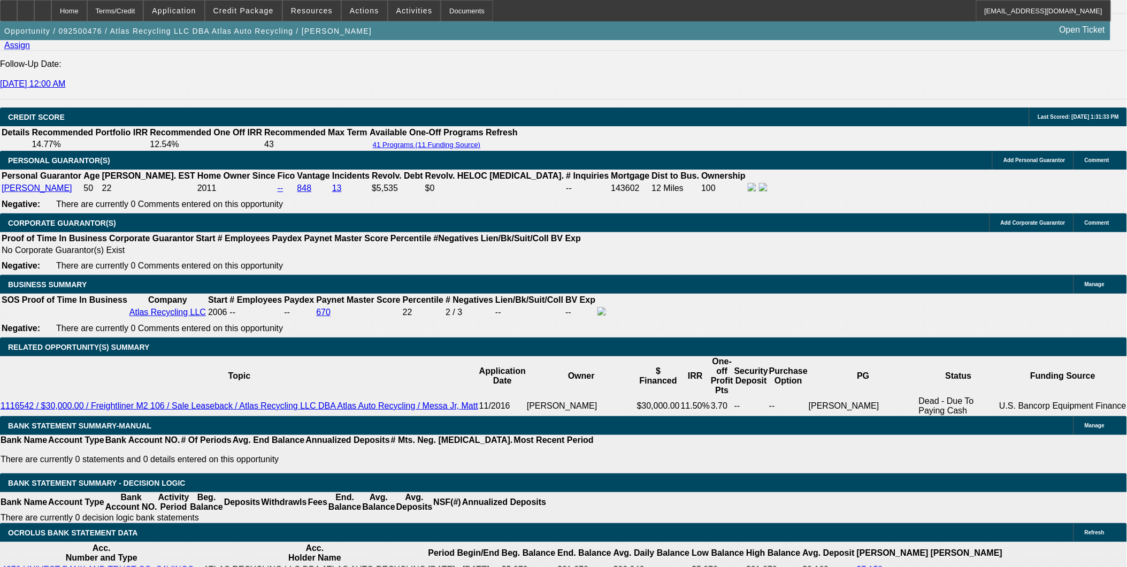
select select "0"
select select "6"
select select "0"
select select "2"
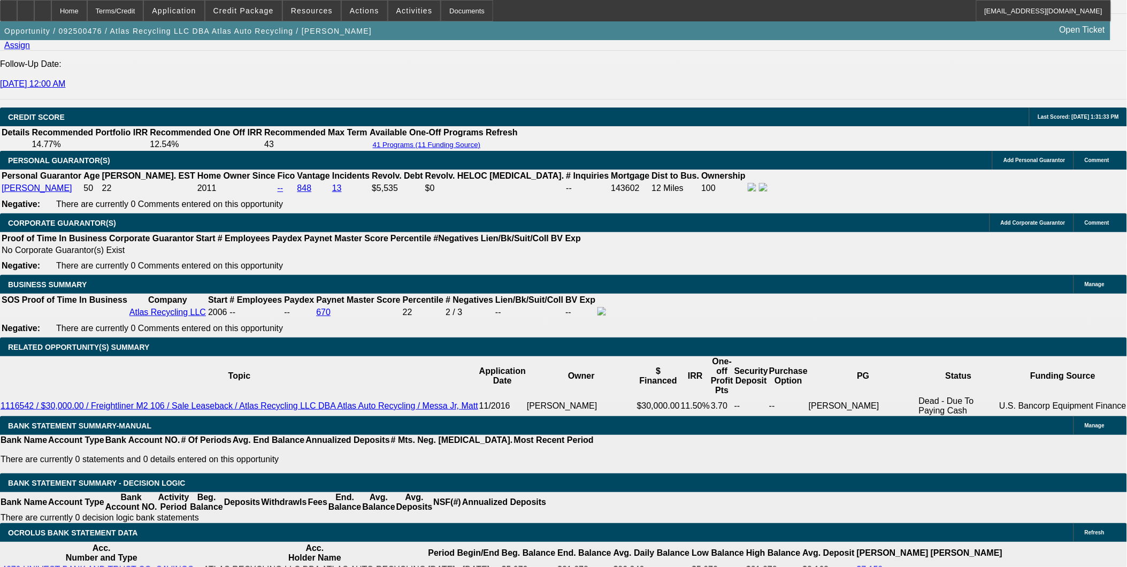
select select "0"
select select "6"
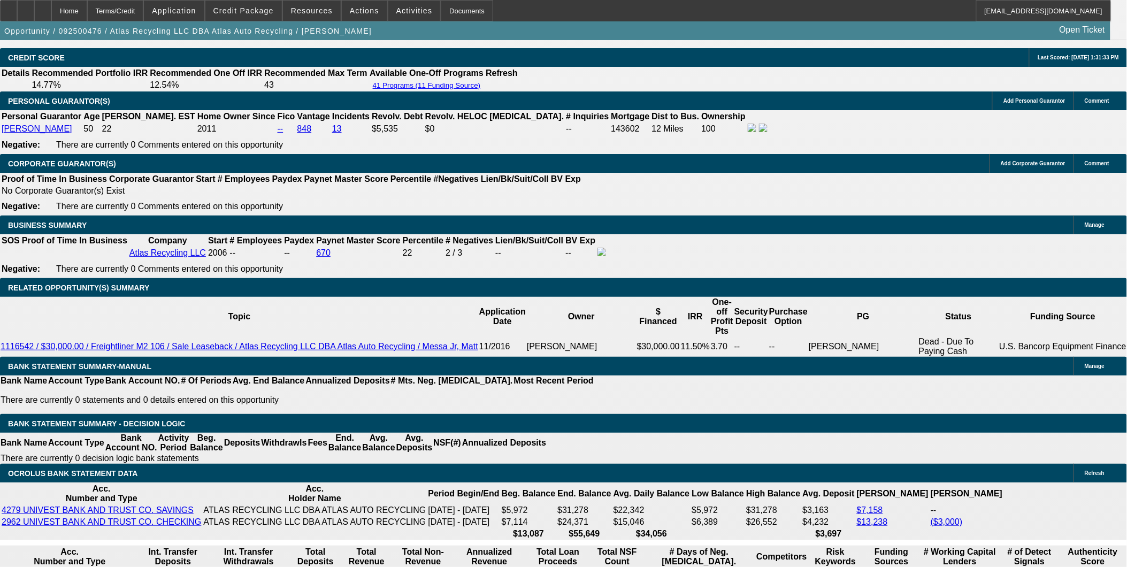
scroll to position [1602, 0]
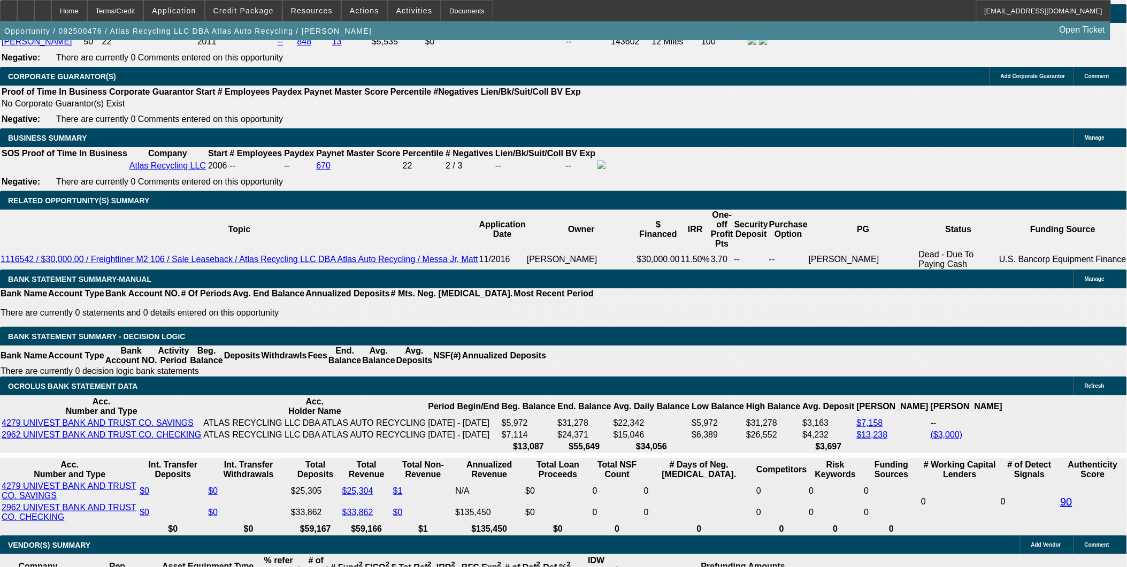
type input "1"
type input "UNKNOWN"
type input "1422"
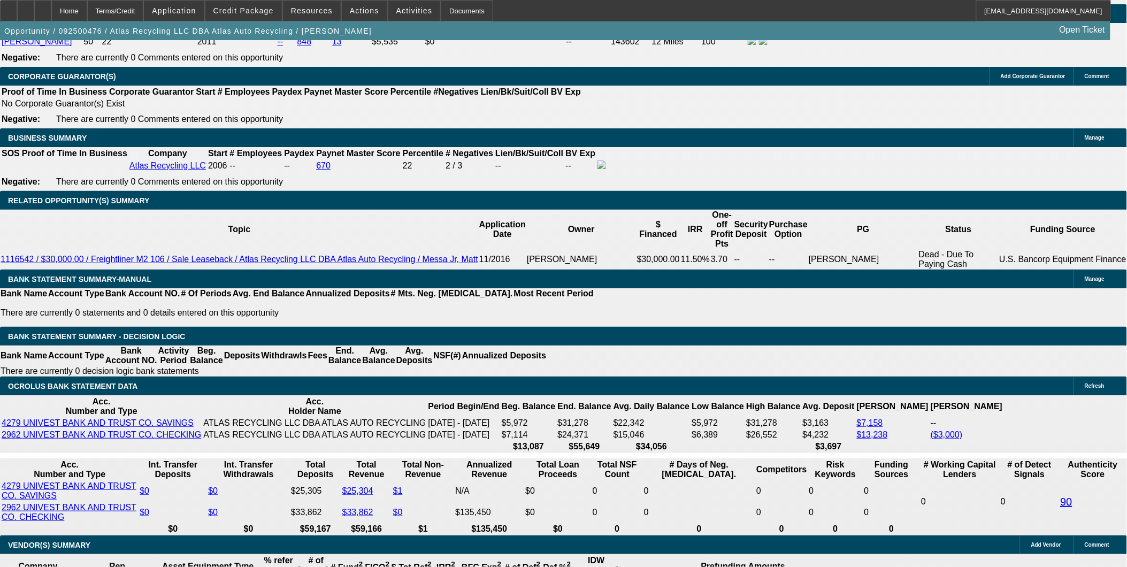
type input "10.5"
type input "$1,422.00"
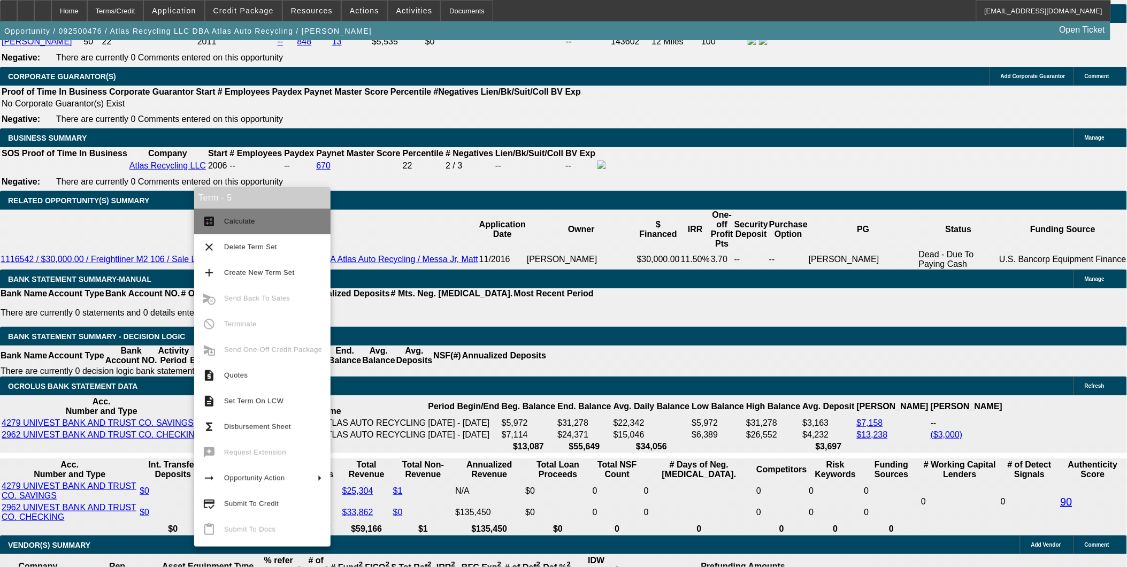
click at [239, 220] on span "Calculate" at bounding box center [239, 221] width 31 height 8
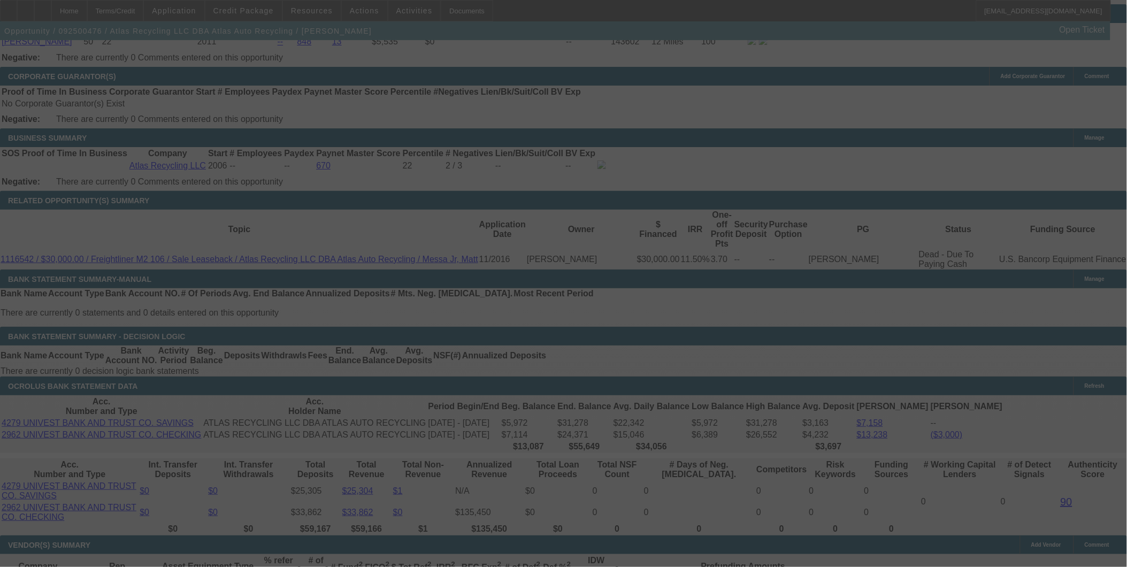
select select "0"
select select "6"
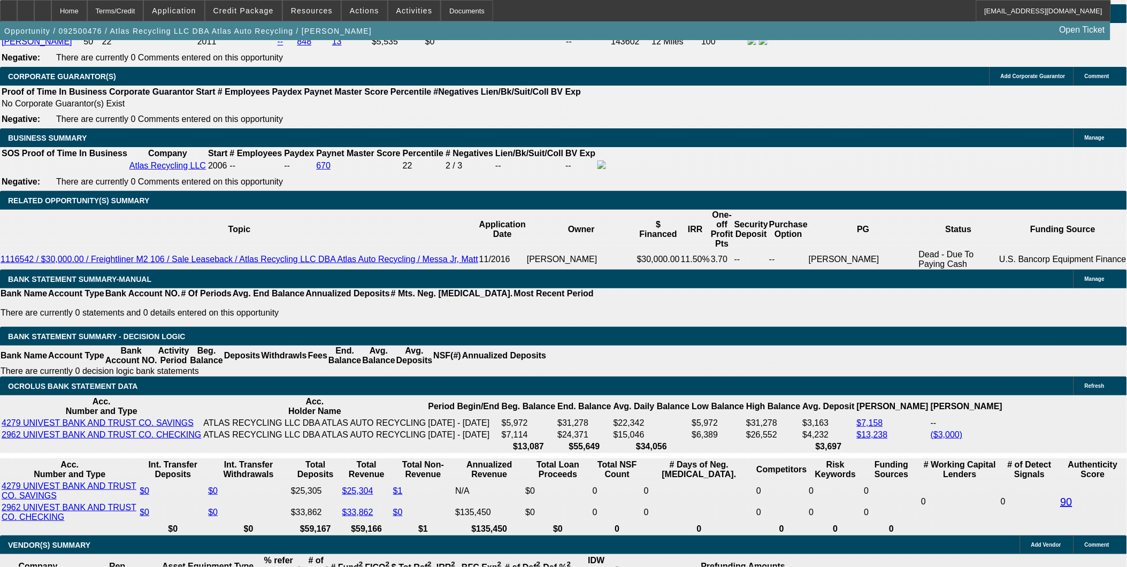
type input "14"
type input "UNKNOWN"
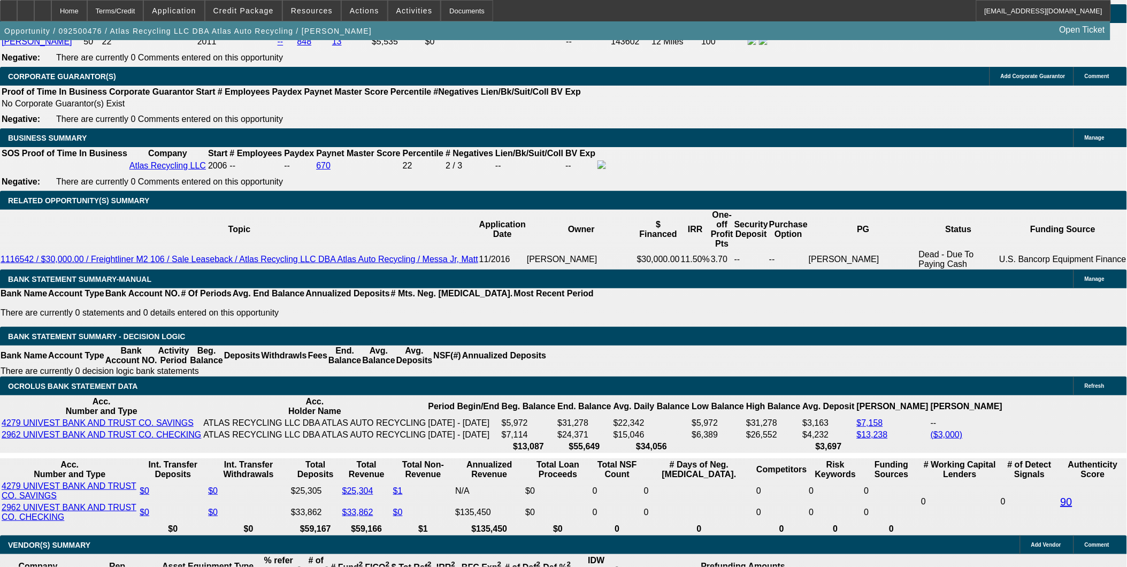
type input "1454"
type input "10.3"
type input "$1,454.00"
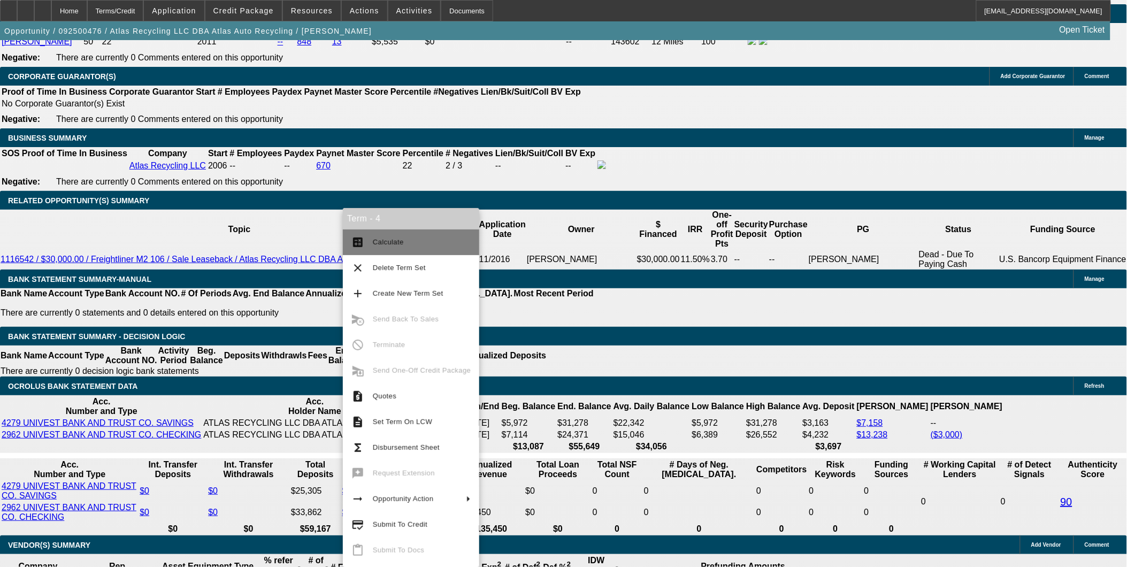
click at [382, 236] on span "Calculate" at bounding box center [422, 242] width 98 height 13
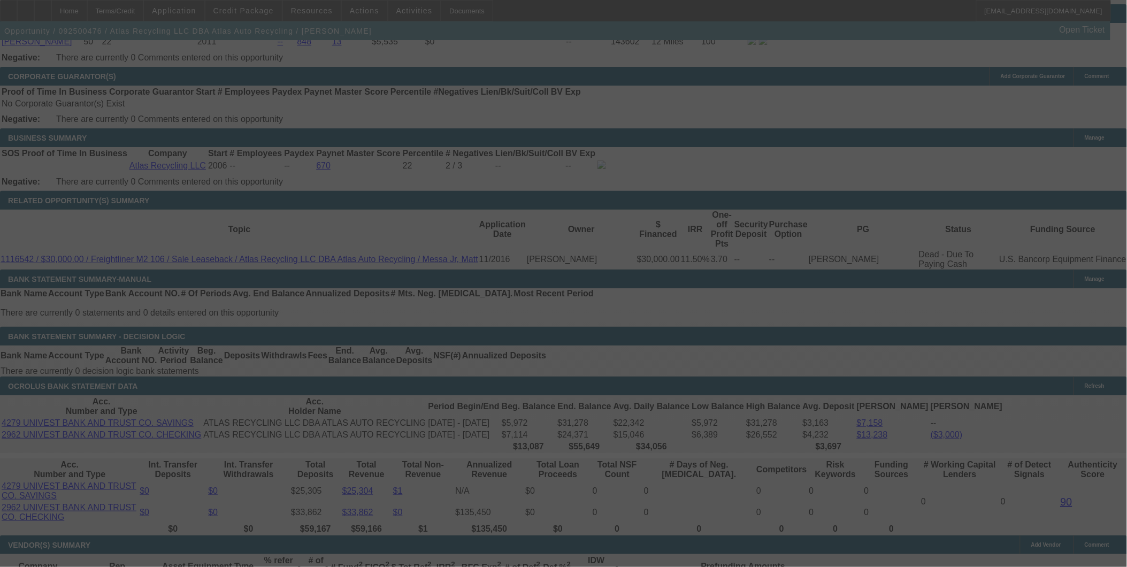
select select "0"
select select "6"
